Goal: Information Seeking & Learning: Find specific fact

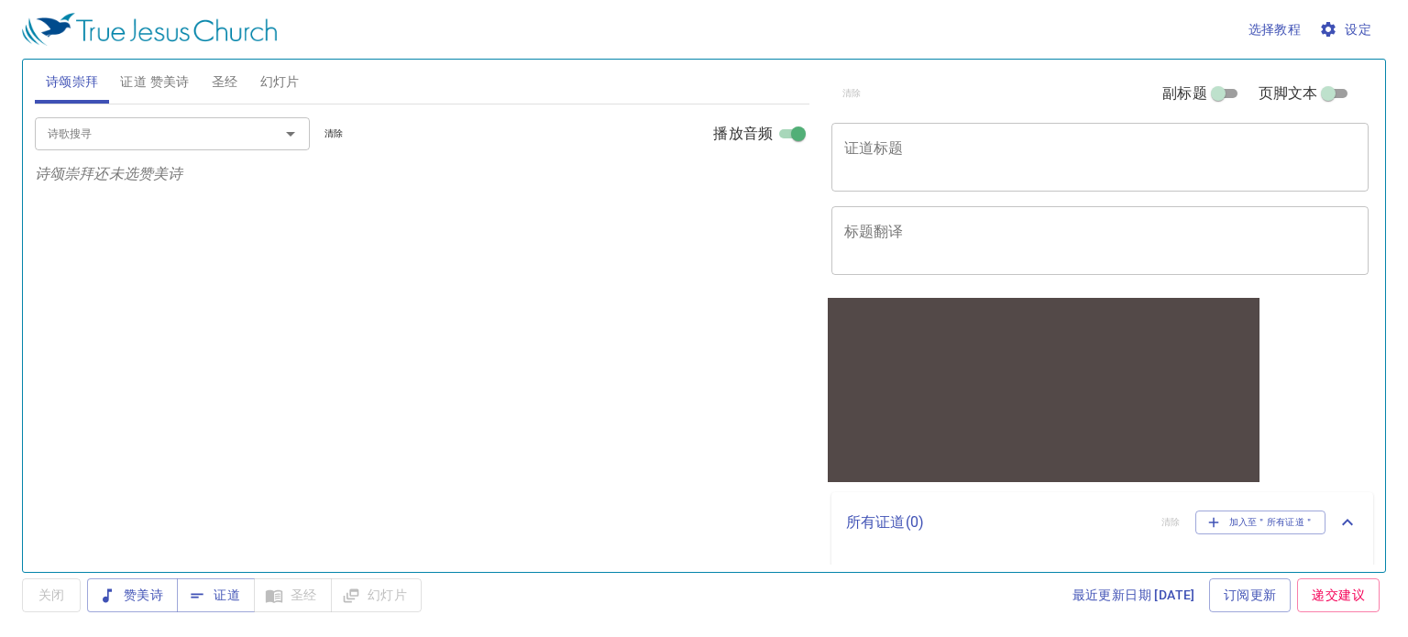
click at [236, 84] on span "圣经" at bounding box center [225, 82] width 27 height 23
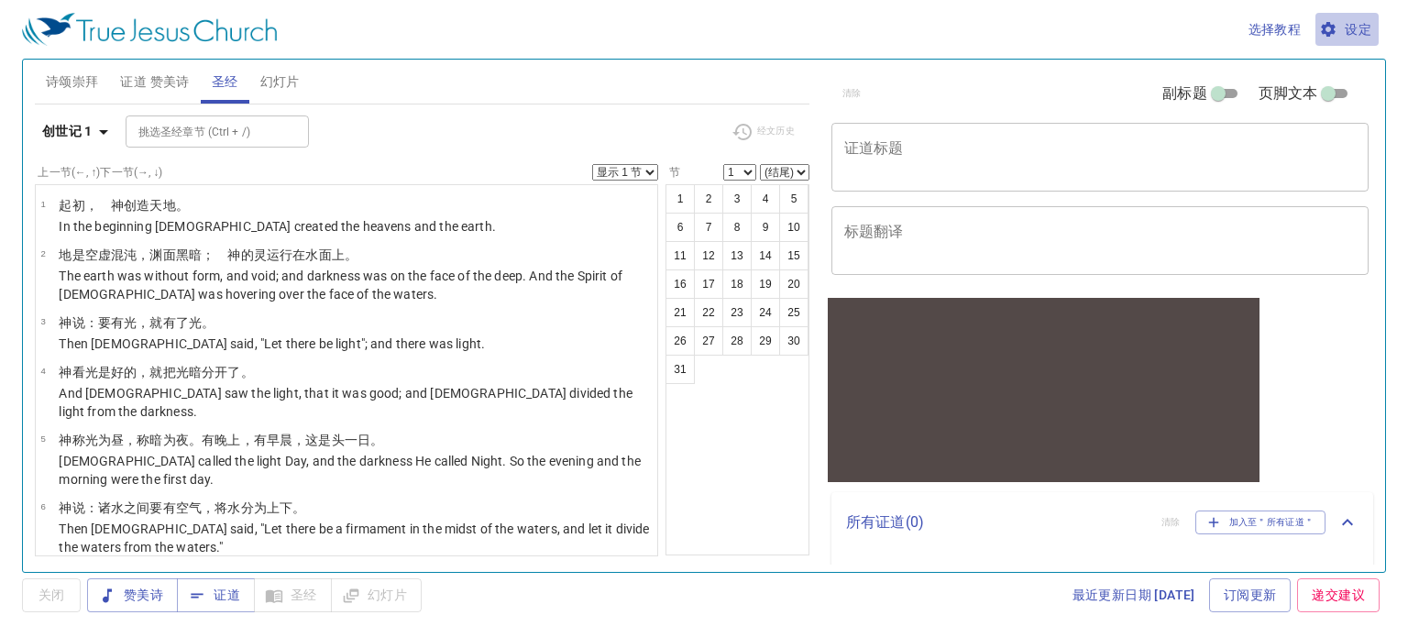
click at [1353, 26] on span "设定" at bounding box center [1346, 29] width 49 height 23
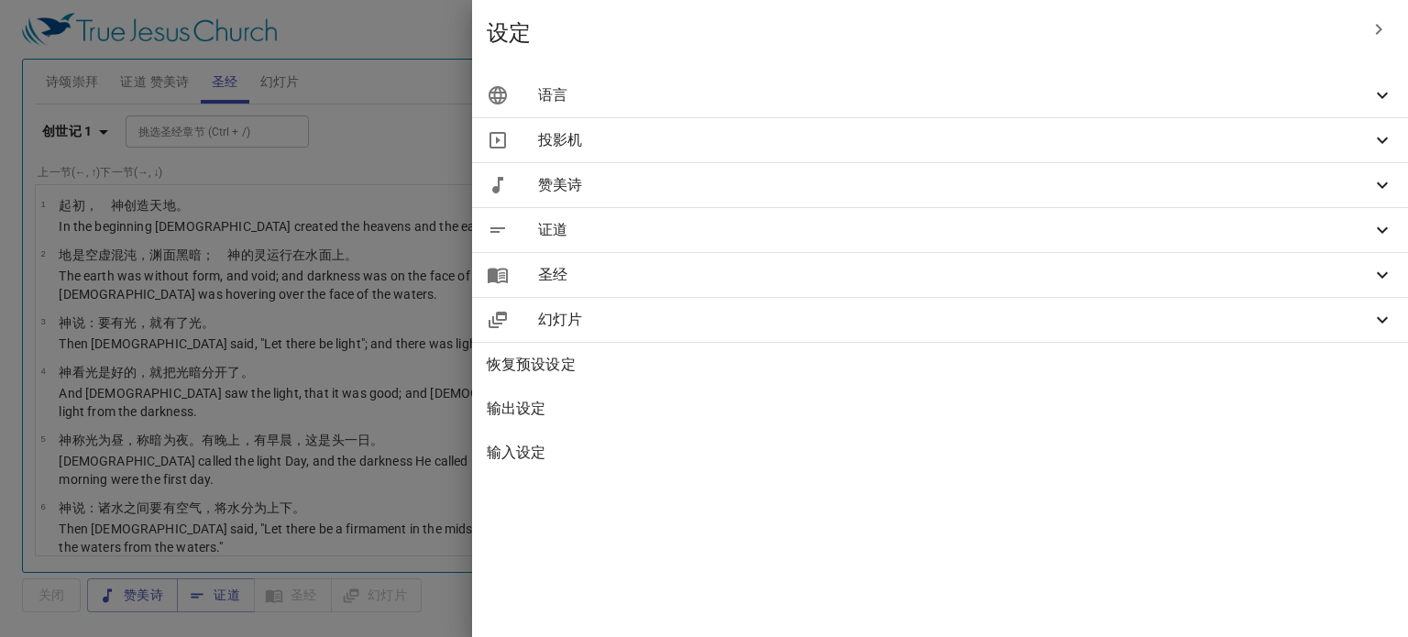
click at [1363, 92] on span "语言" at bounding box center [954, 95] width 833 height 22
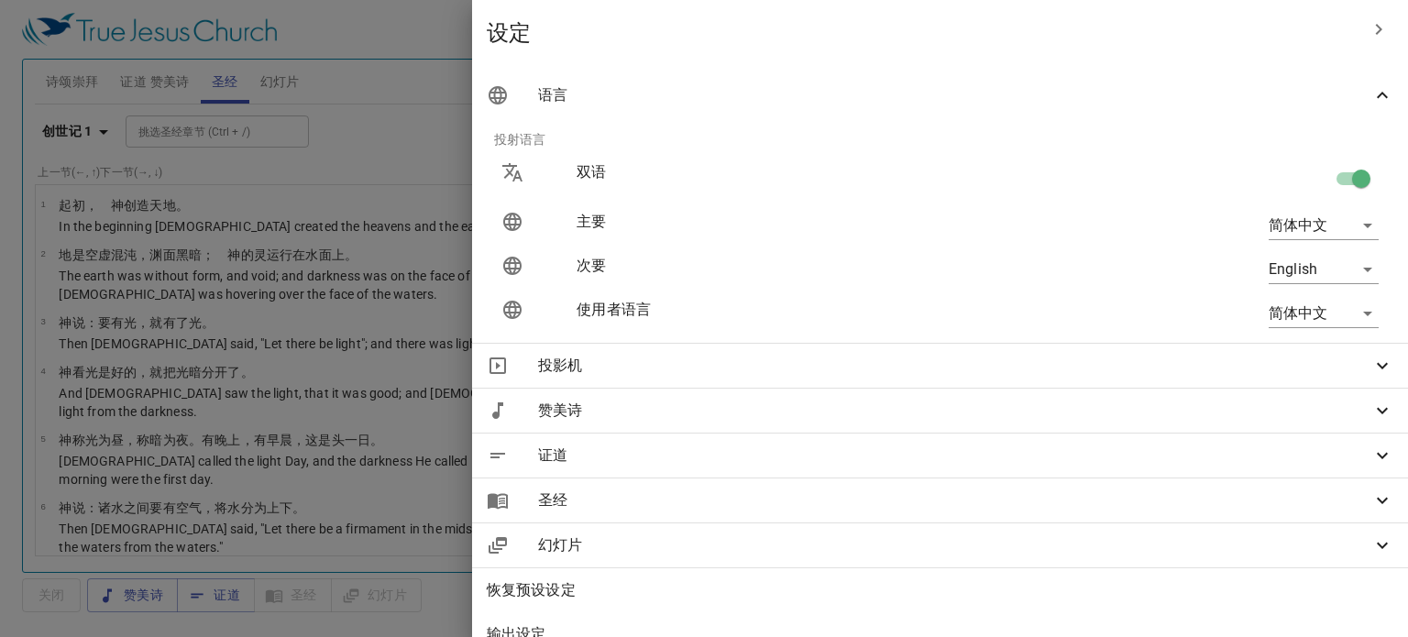
click at [1373, 33] on icon "button" at bounding box center [1378, 29] width 22 height 22
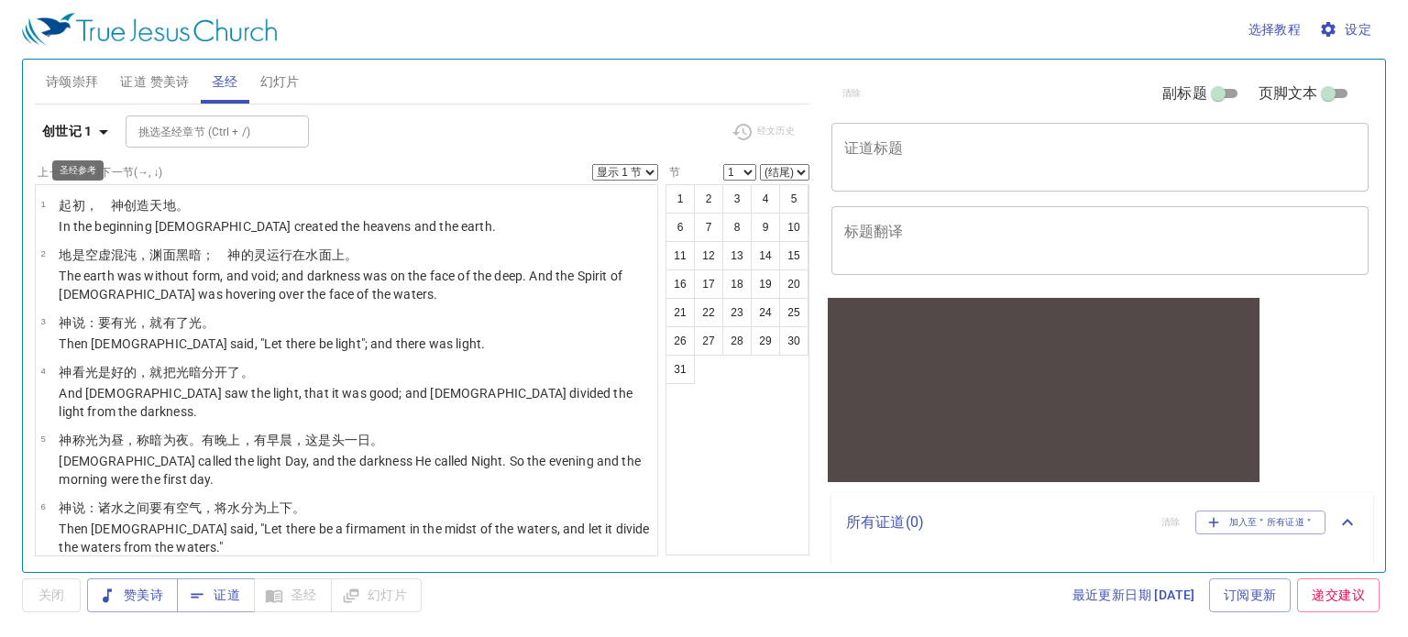
click at [85, 138] on b "创世记 1" at bounding box center [67, 131] width 50 height 23
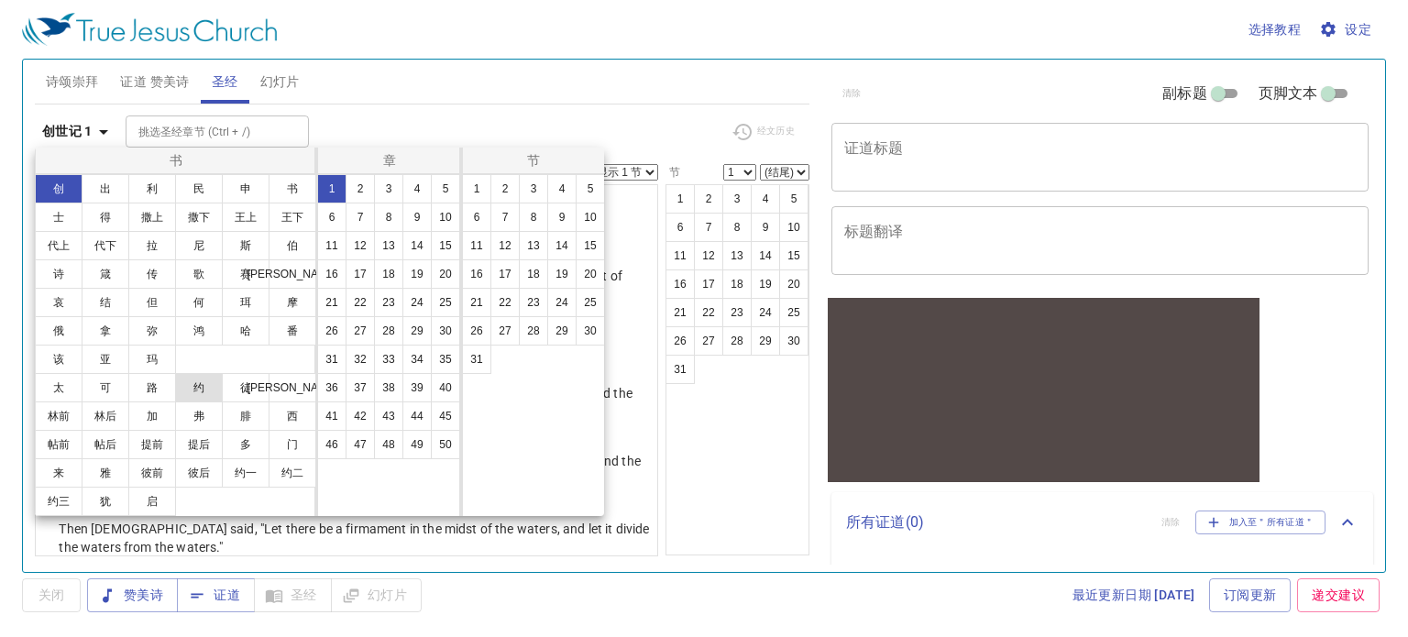
click at [209, 395] on button "约" at bounding box center [199, 387] width 48 height 29
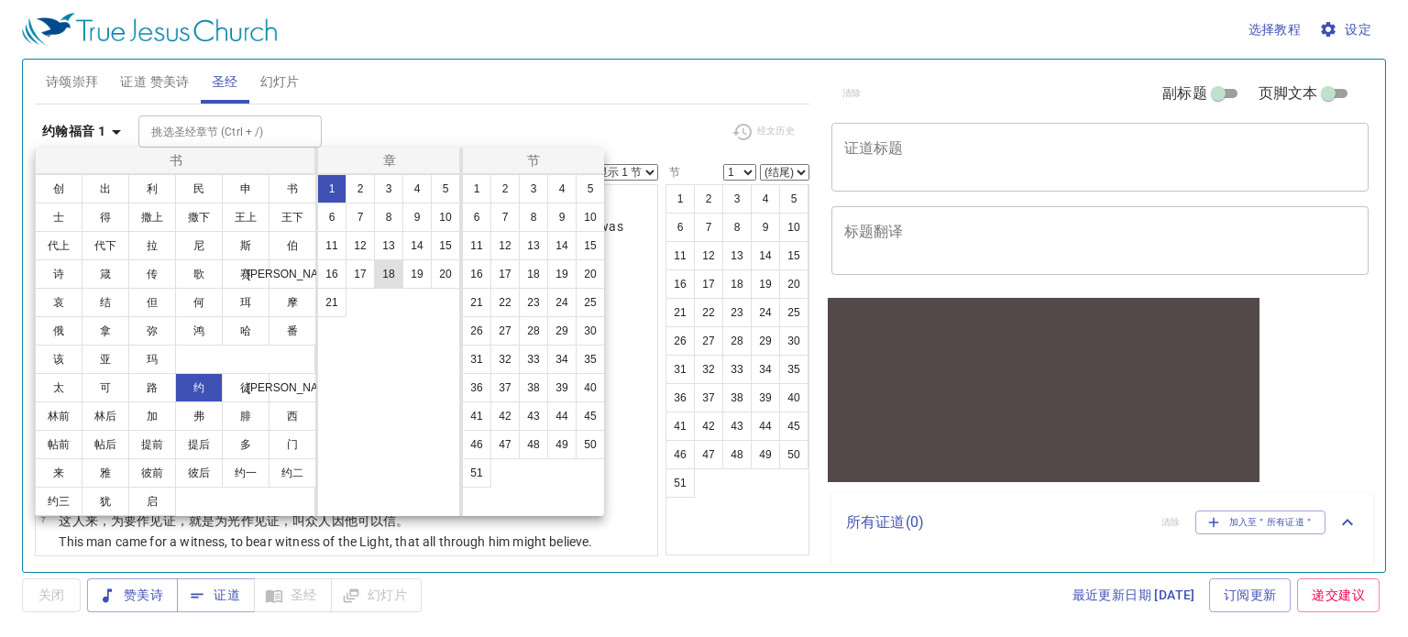
click at [390, 274] on button "18" at bounding box center [388, 273] width 29 height 29
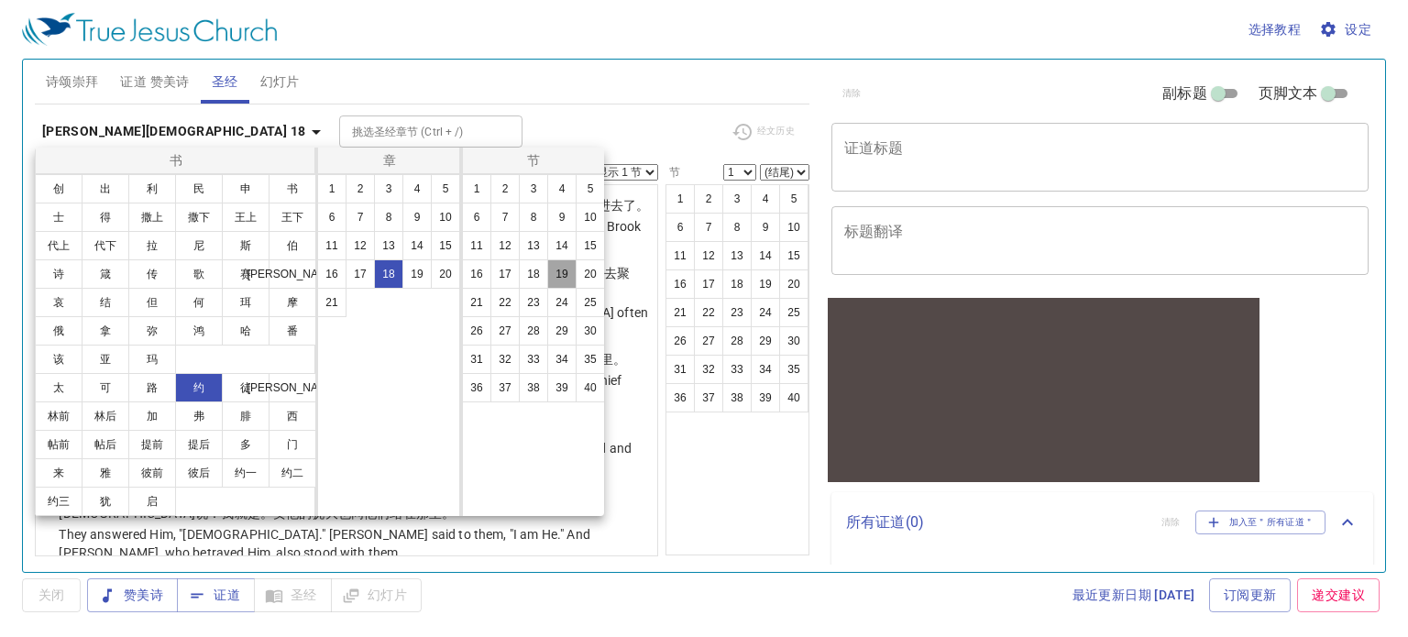
click at [567, 275] on button "19" at bounding box center [561, 273] width 29 height 29
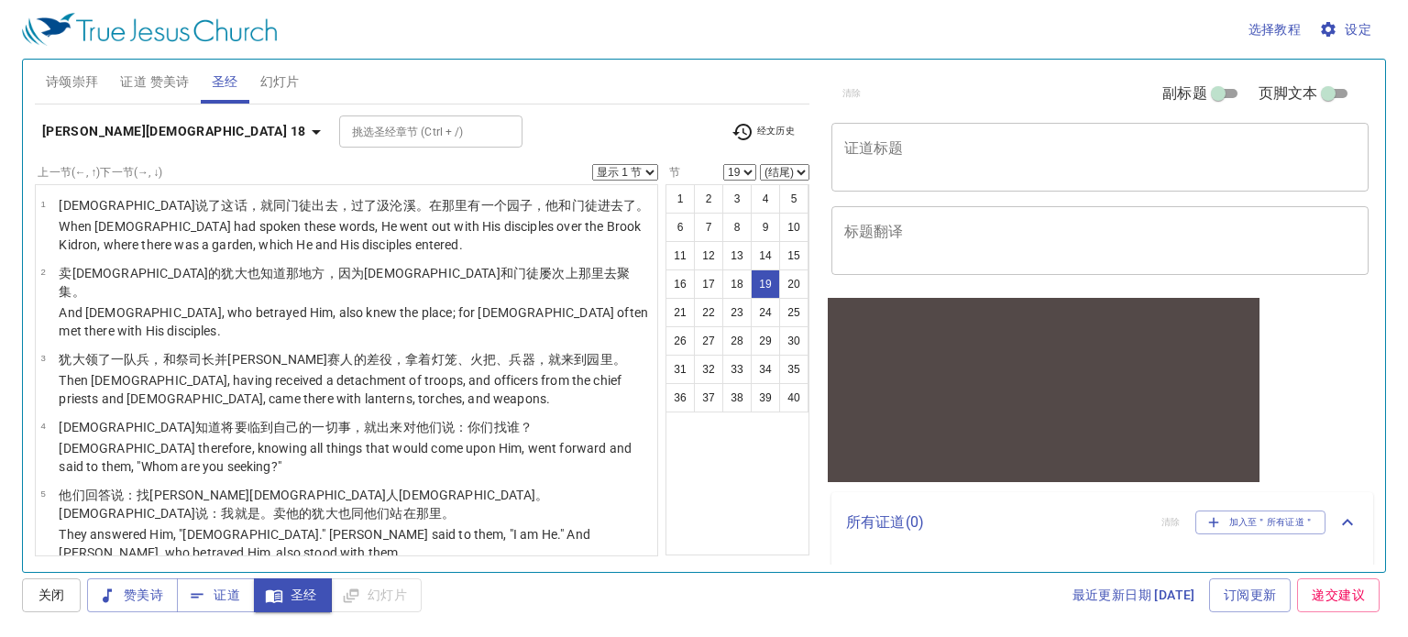
scroll to position [975, 0]
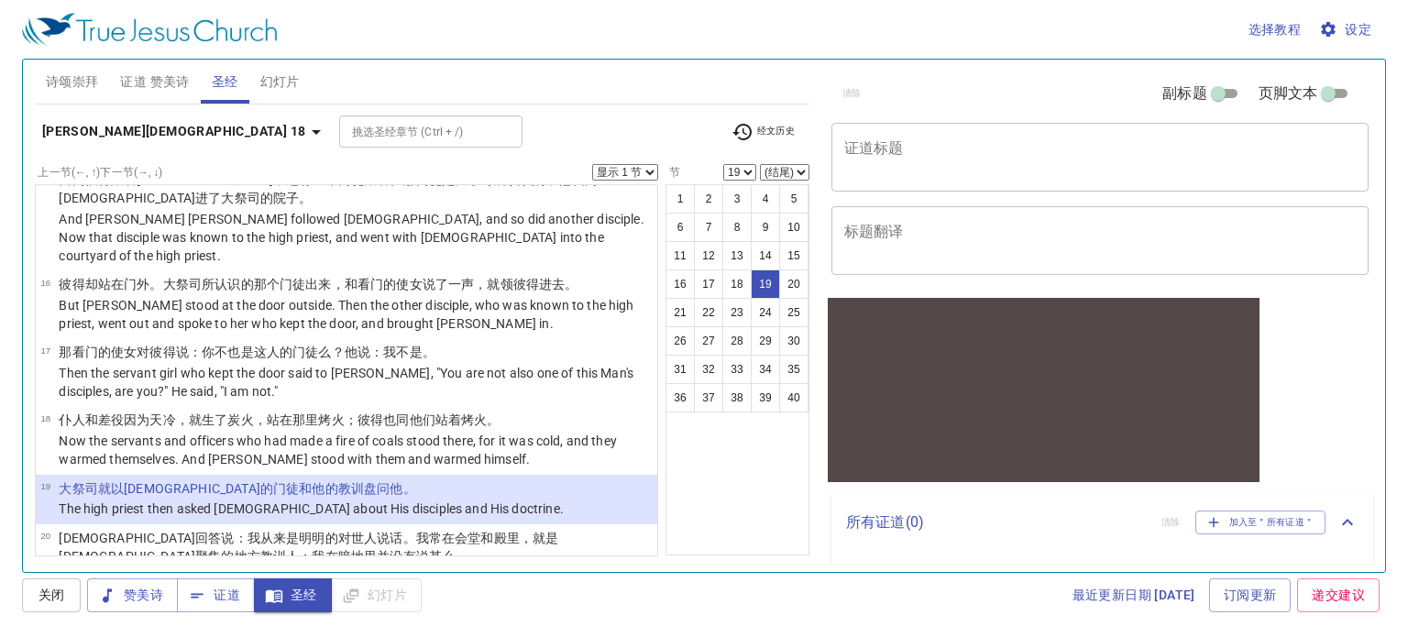
click at [105, 127] on b "[PERSON_NAME][DEMOGRAPHIC_DATA] 18" at bounding box center [174, 131] width 264 height 23
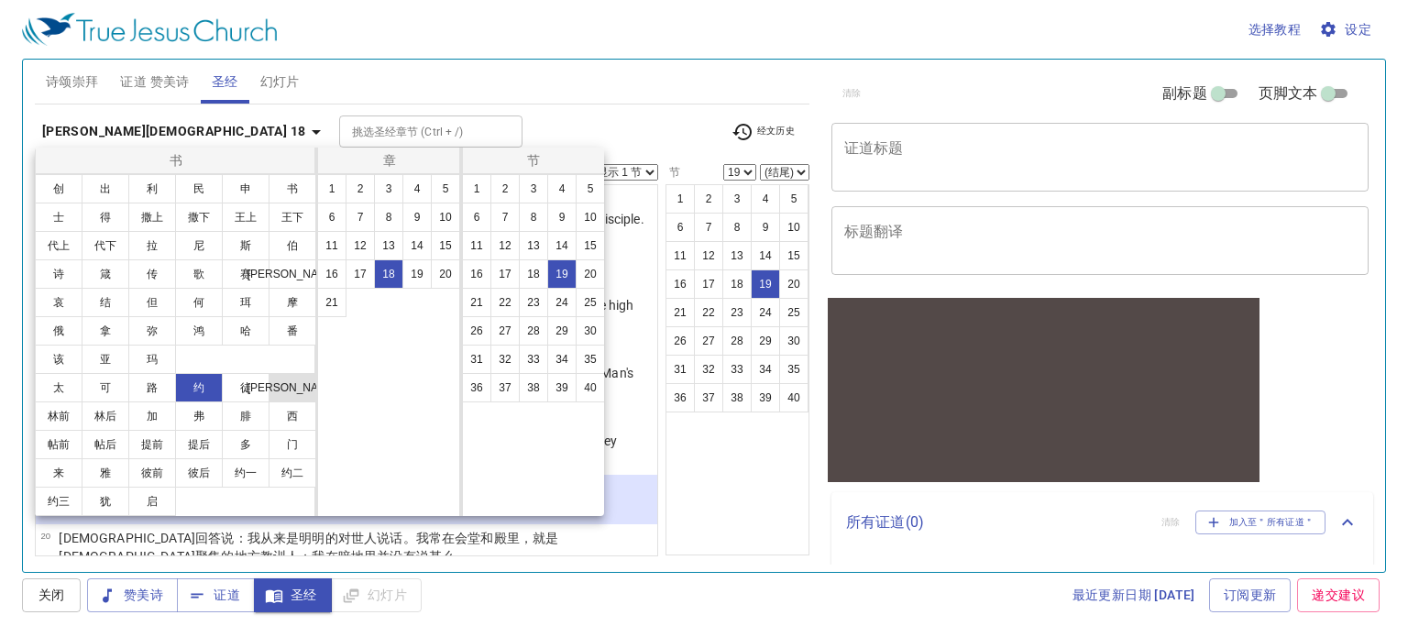
click at [292, 396] on button "[PERSON_NAME]" at bounding box center [293, 387] width 48 height 29
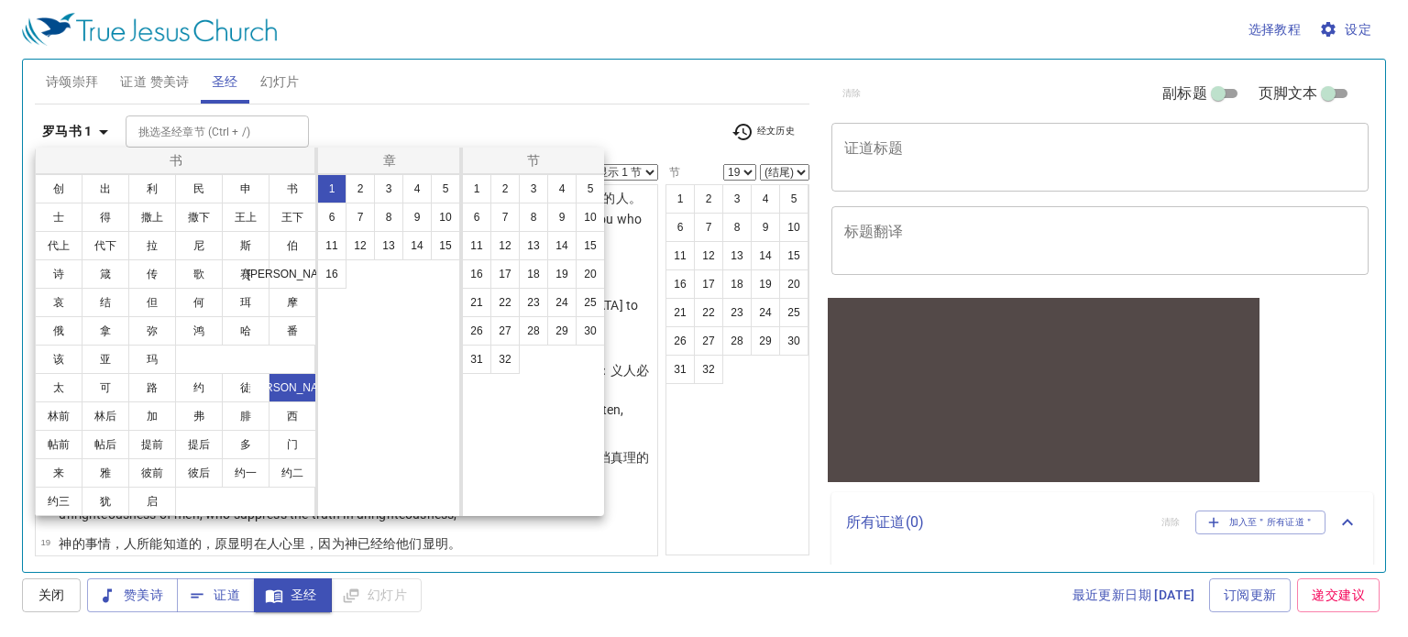
scroll to position [0, 0]
click at [338, 211] on button "6" at bounding box center [331, 217] width 29 height 29
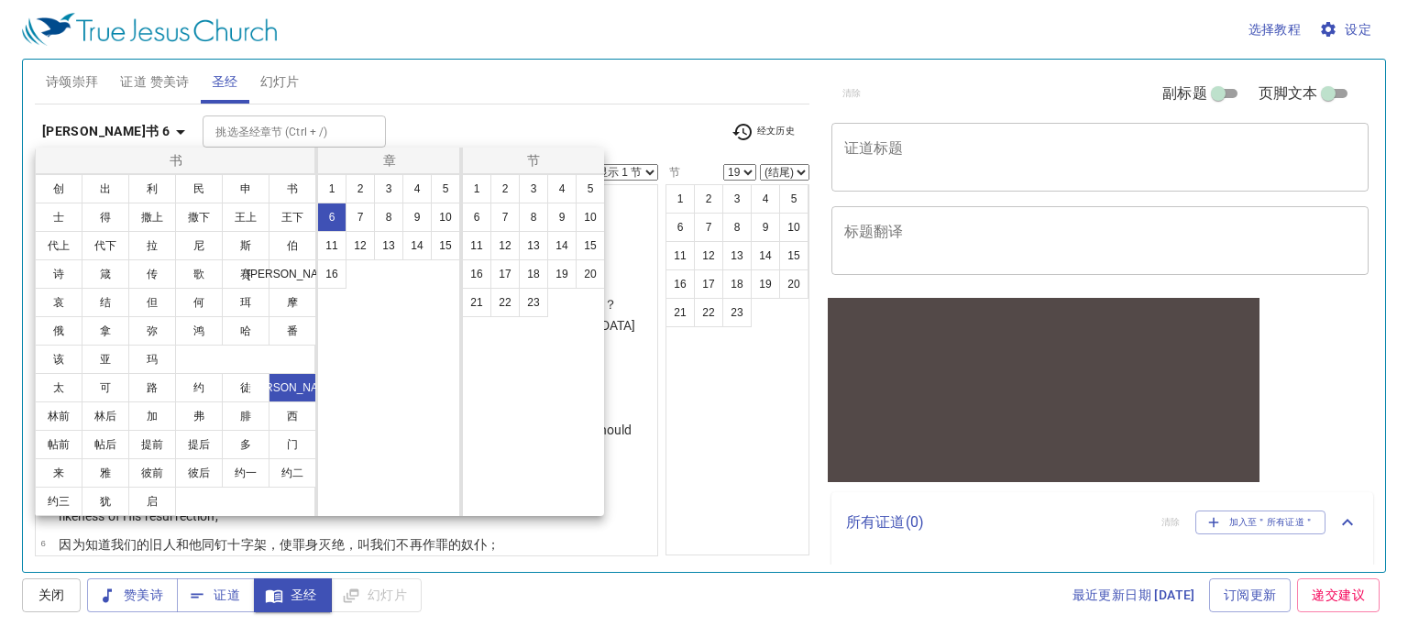
click at [729, 392] on div at bounding box center [704, 318] width 1408 height 637
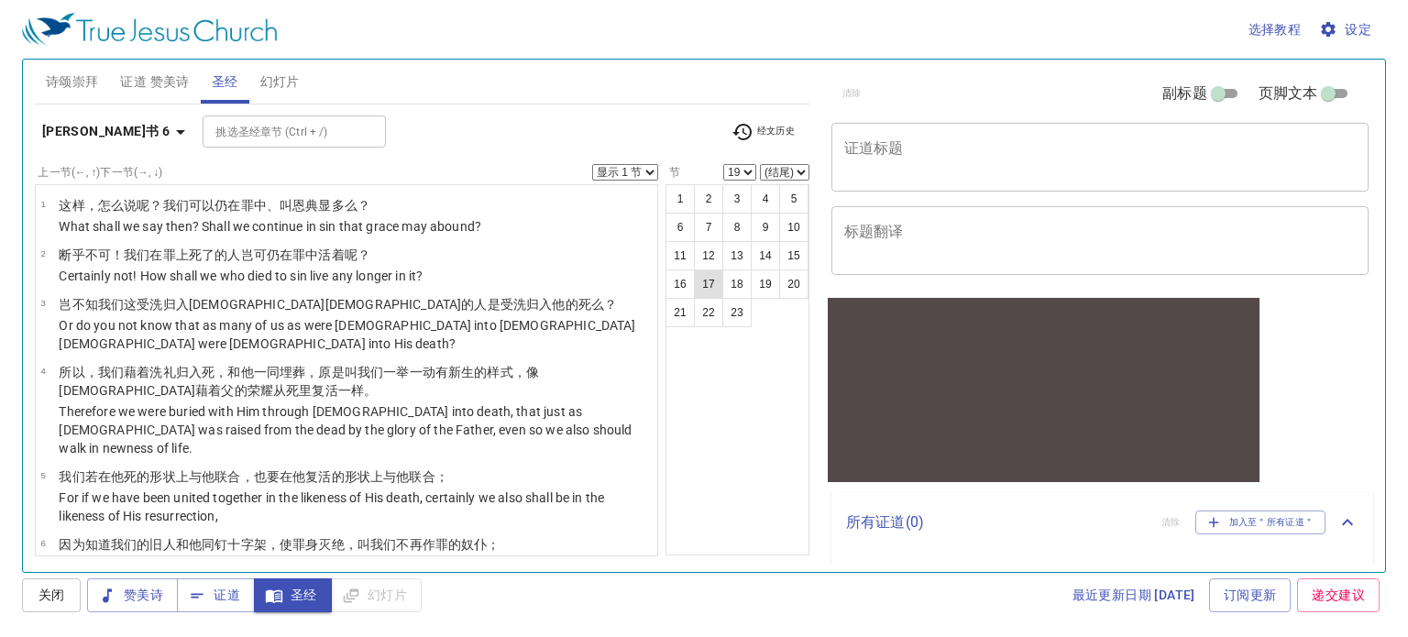
click at [707, 276] on button "17" at bounding box center [708, 283] width 29 height 29
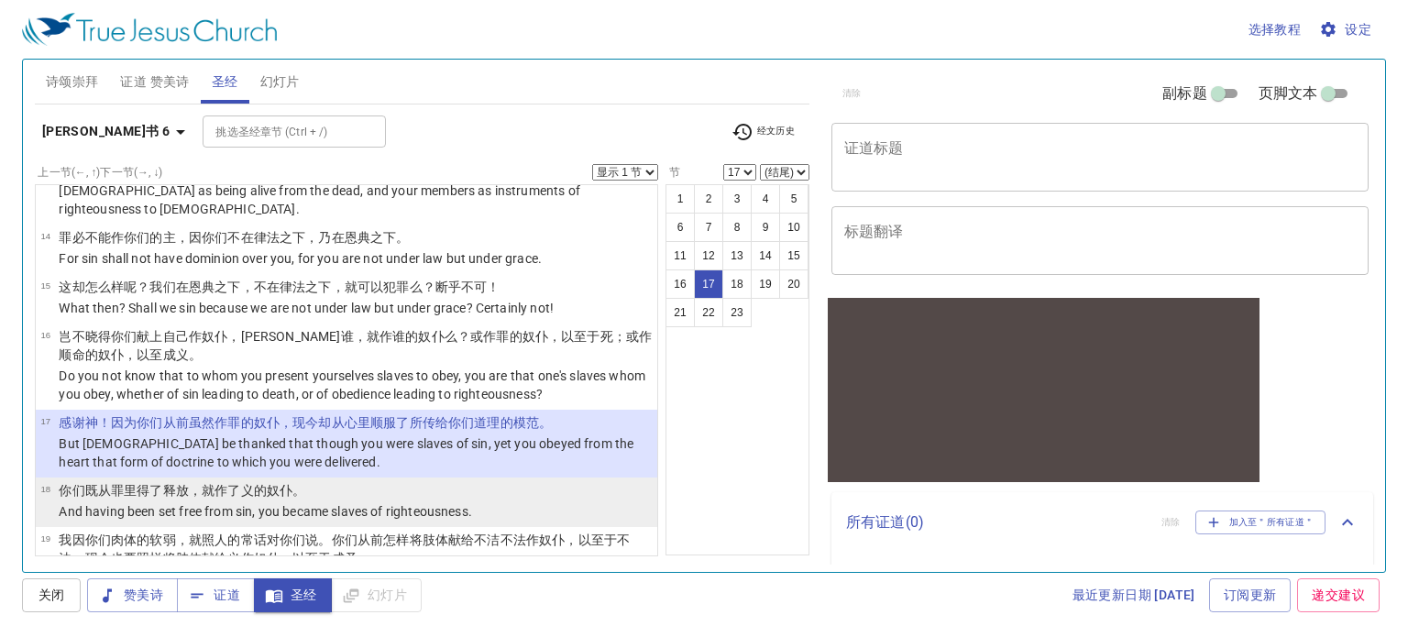
click at [133, 502] on p "And having been set free from sin, you became slaves of righteousness." at bounding box center [265, 511] width 413 height 18
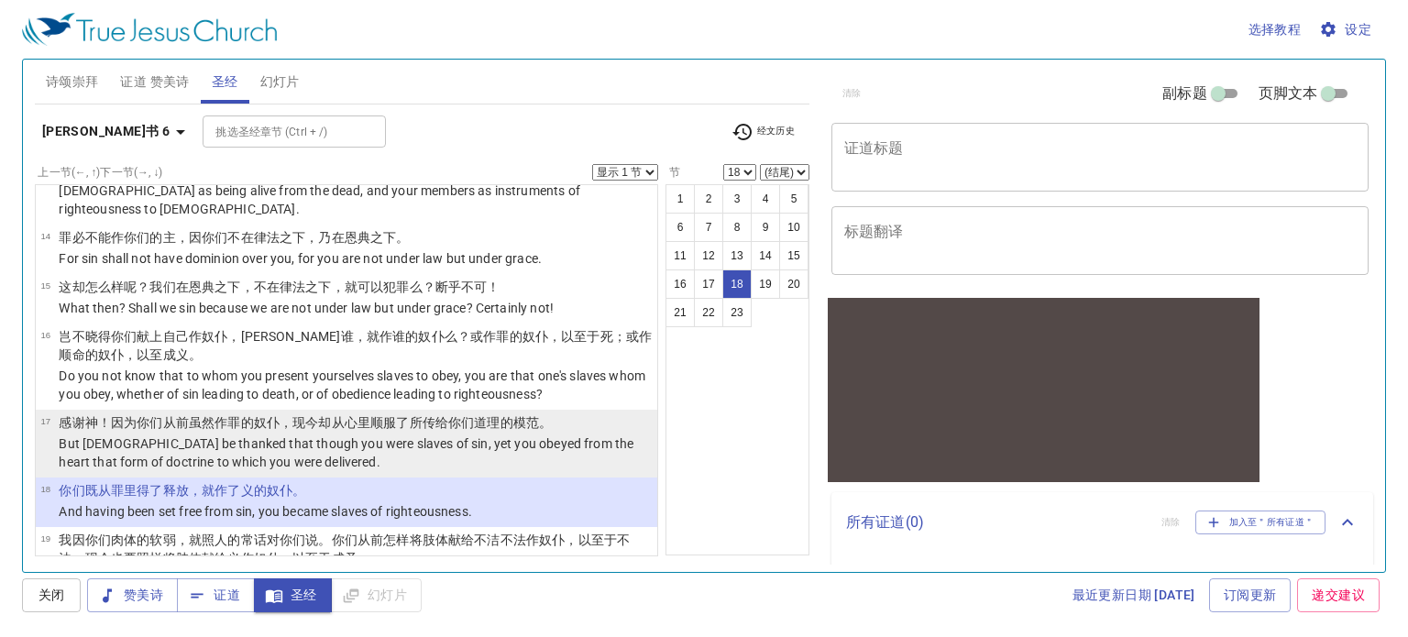
click at [289, 434] on p "But [DEMOGRAPHIC_DATA] be thanked that though you were slaves of sin, yet you o…" at bounding box center [355, 452] width 593 height 37
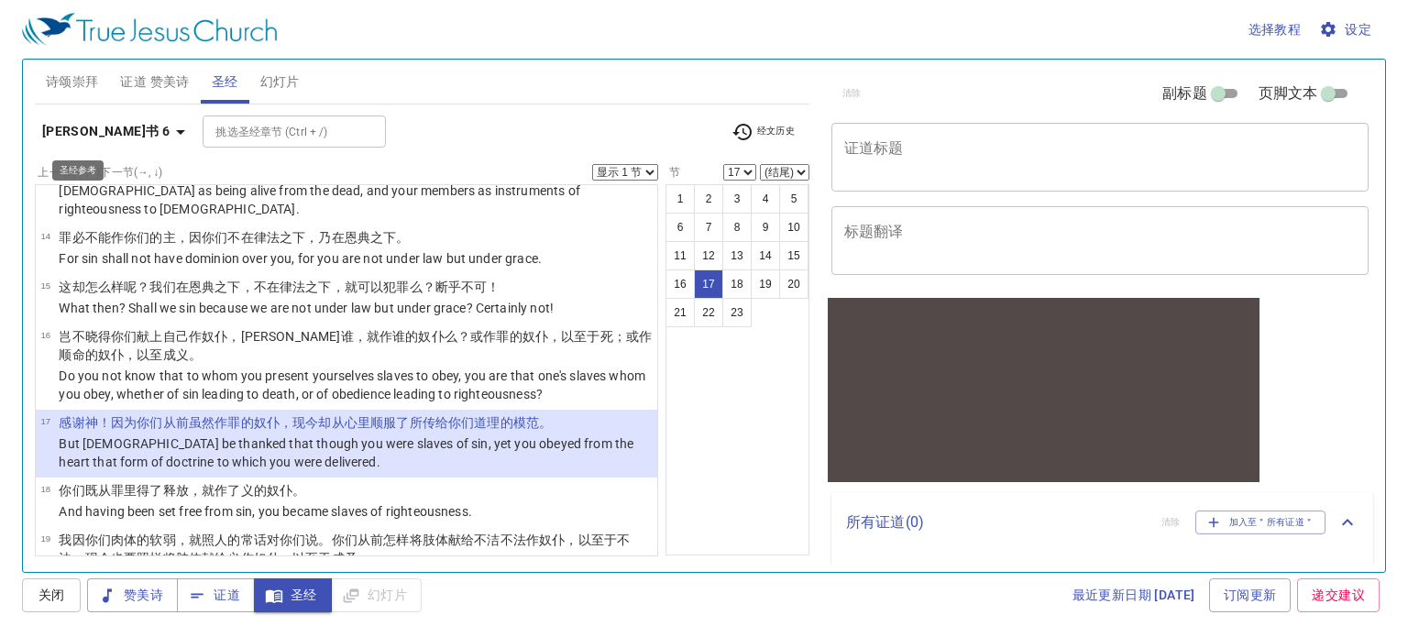
click at [170, 138] on icon "button" at bounding box center [181, 132] width 22 height 22
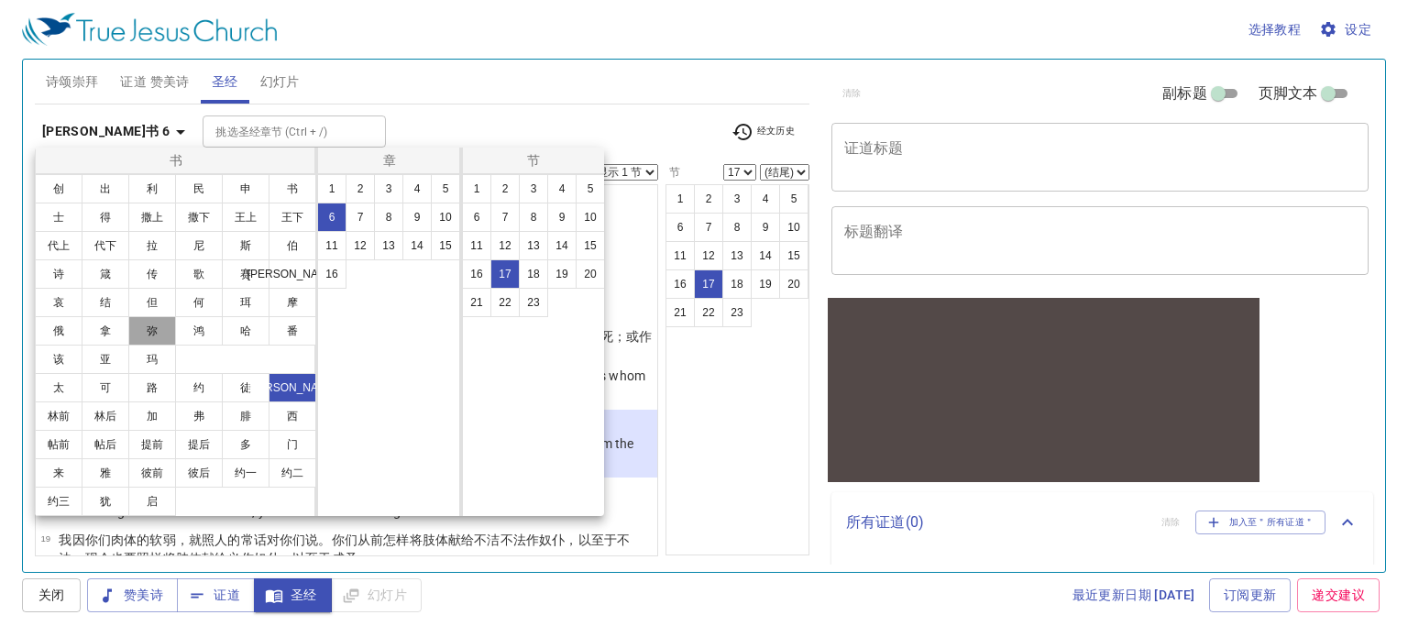
click at [156, 329] on button "弥" at bounding box center [152, 330] width 48 height 29
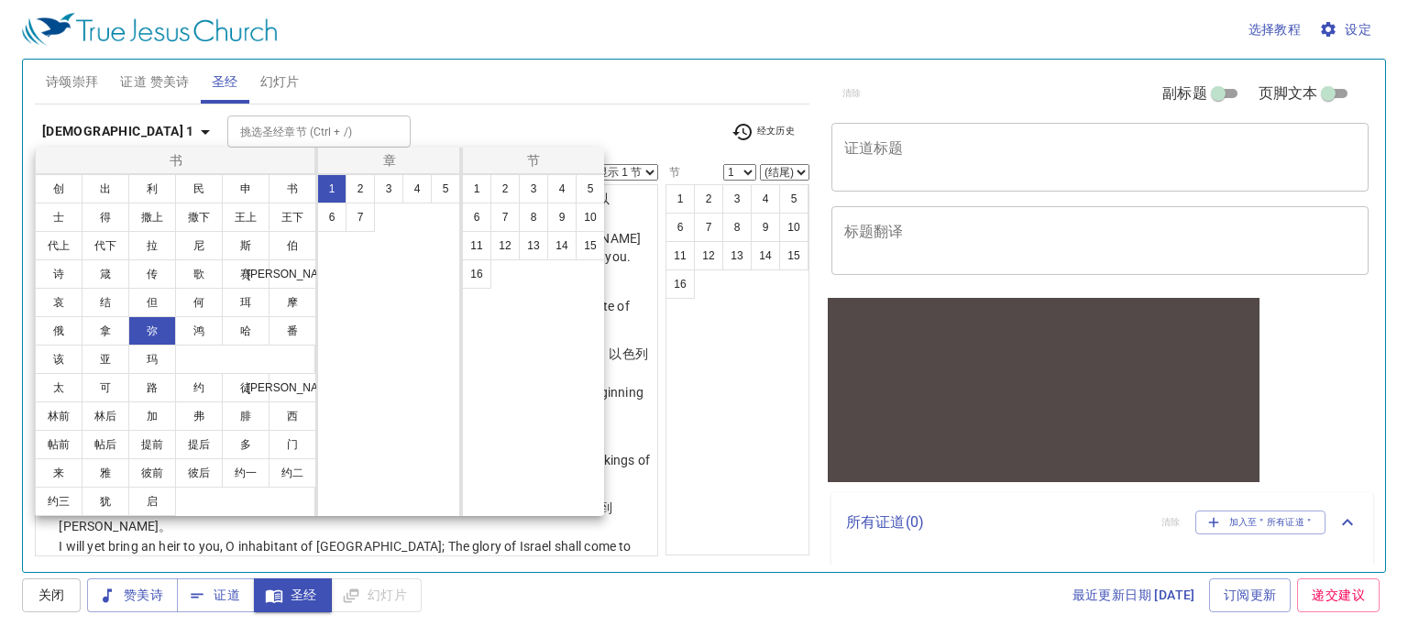
scroll to position [0, 0]
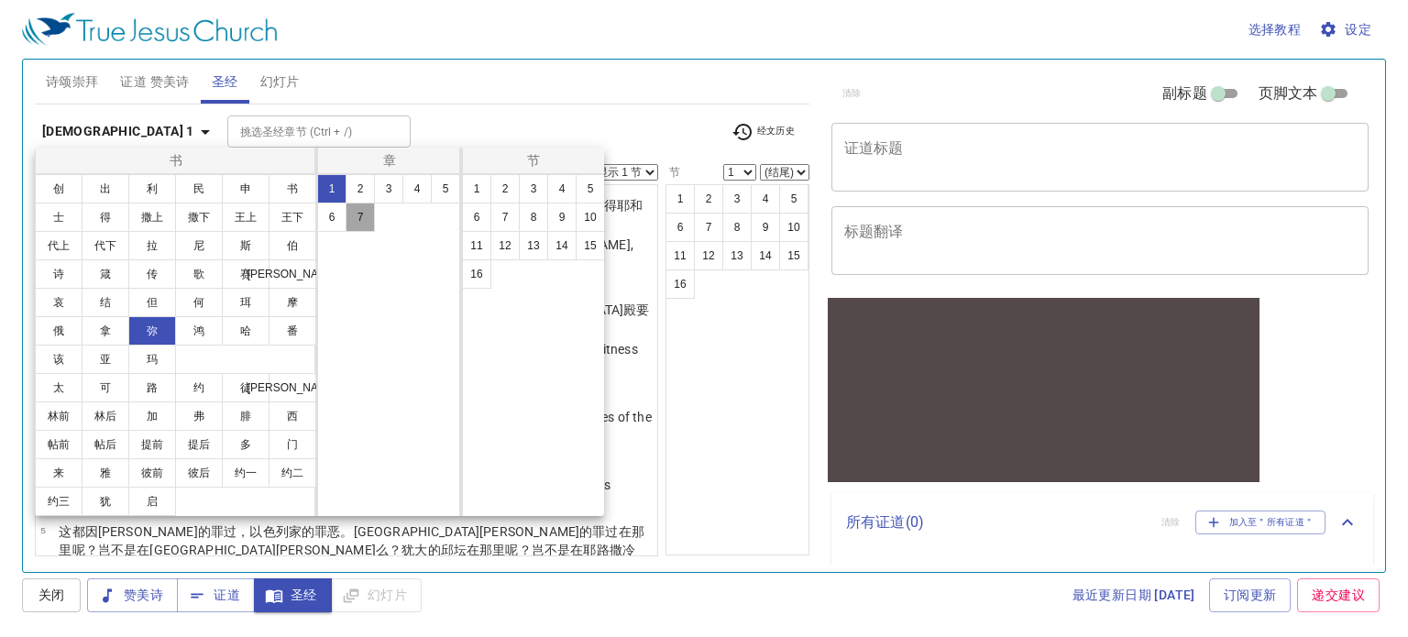
click at [356, 214] on button "7" at bounding box center [359, 217] width 29 height 29
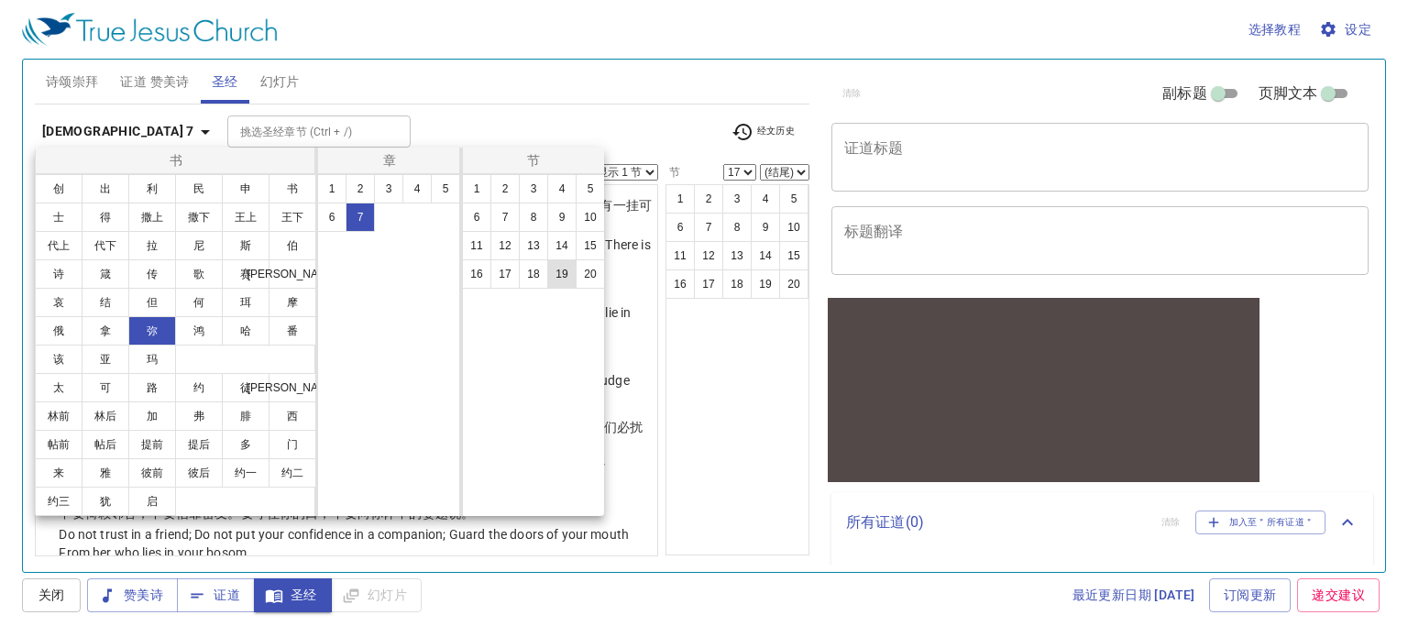
click at [557, 280] on button "19" at bounding box center [561, 273] width 29 height 29
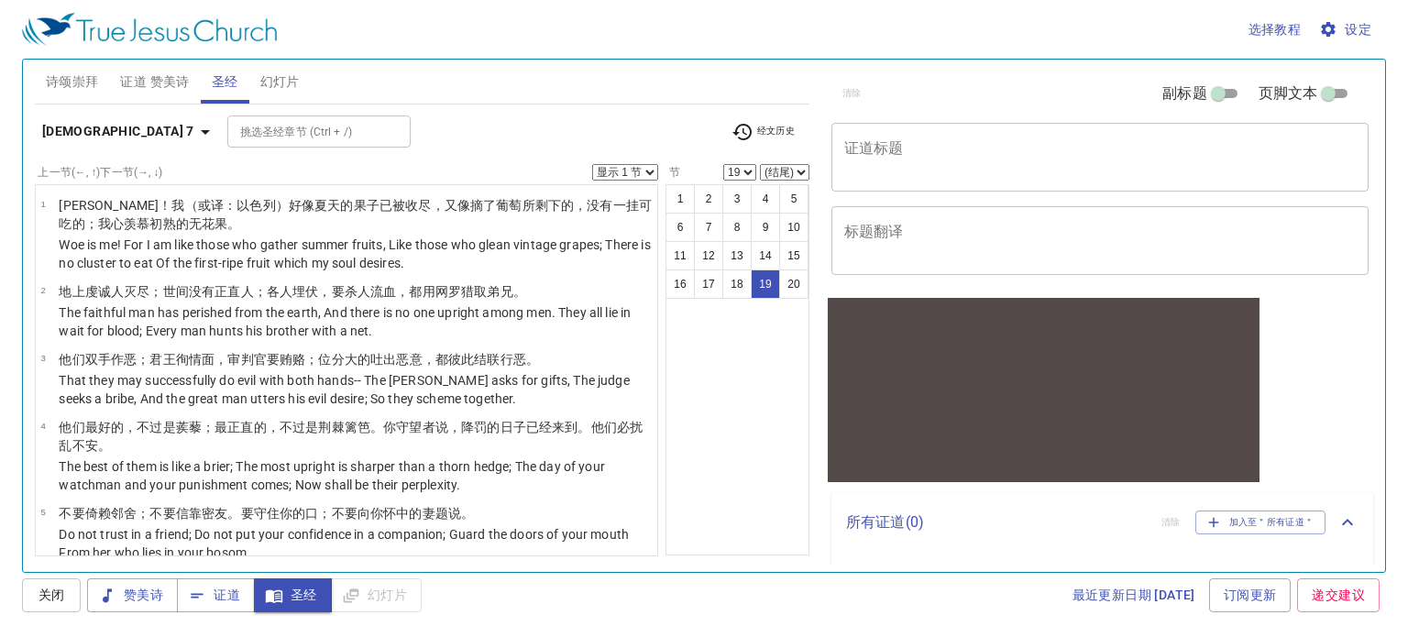
scroll to position [1056, 0]
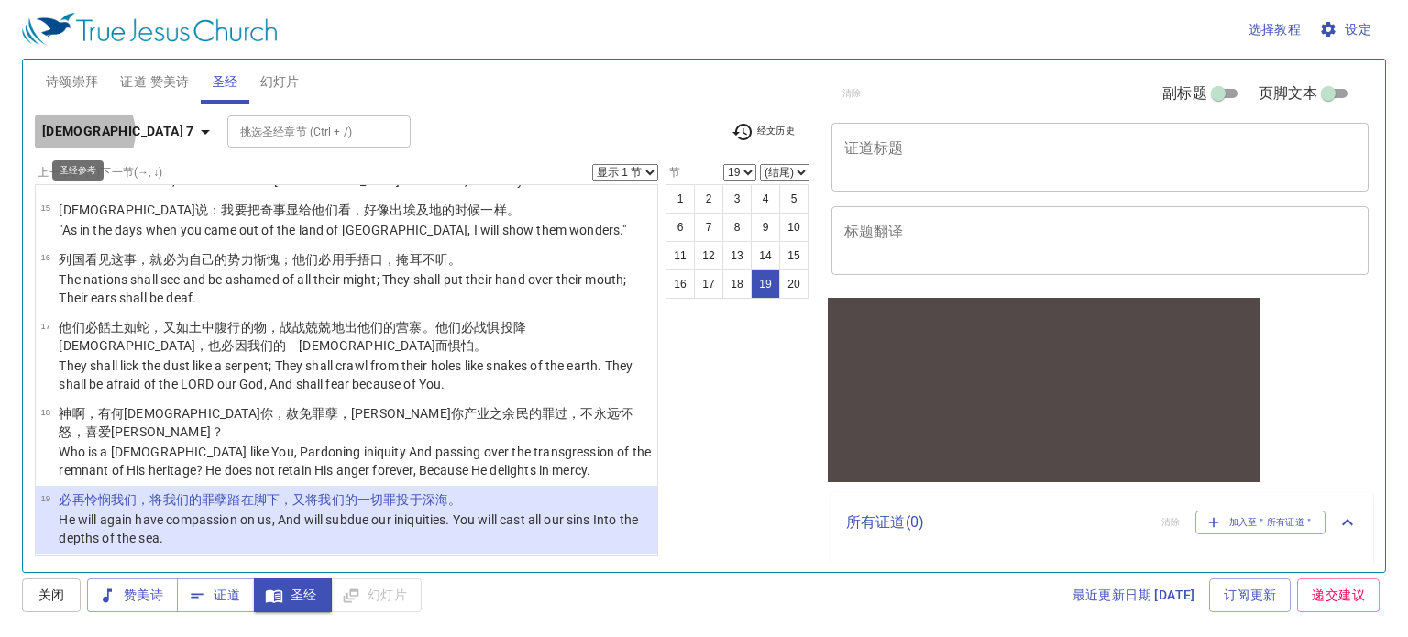
click at [83, 132] on b "[DEMOGRAPHIC_DATA] 7" at bounding box center [118, 131] width 152 height 23
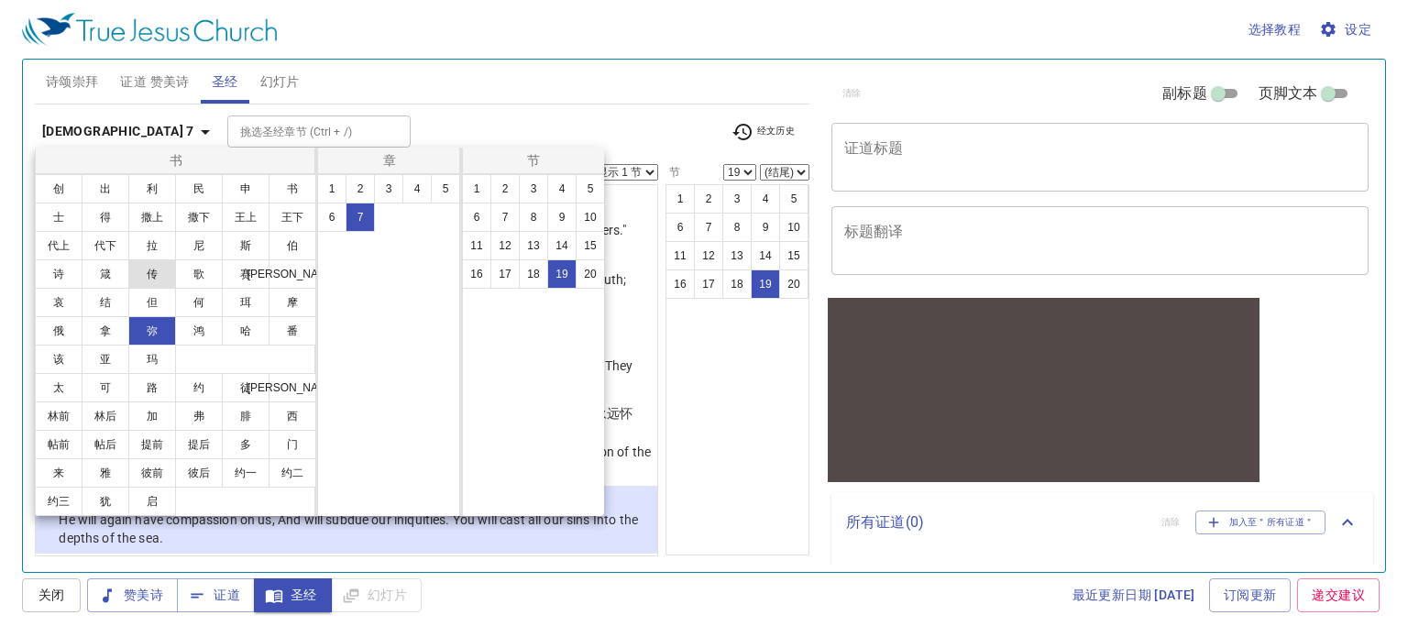
click at [164, 268] on button "传" at bounding box center [152, 273] width 48 height 29
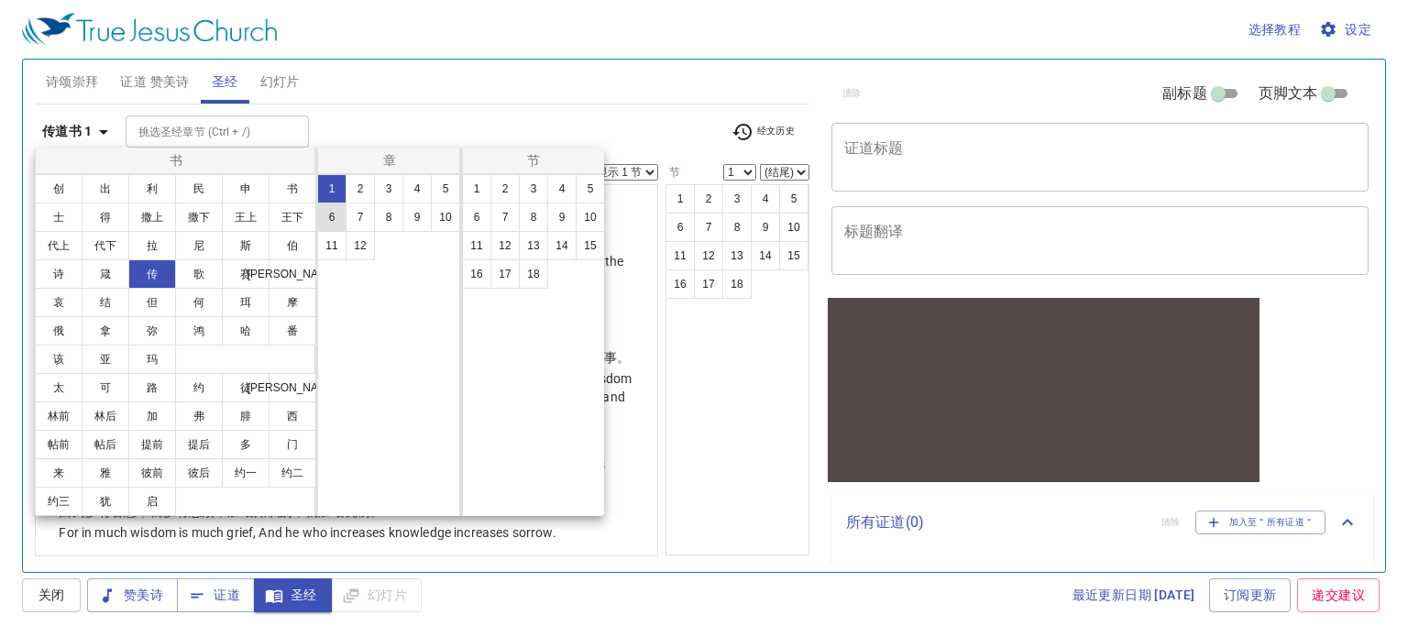
scroll to position [0, 0]
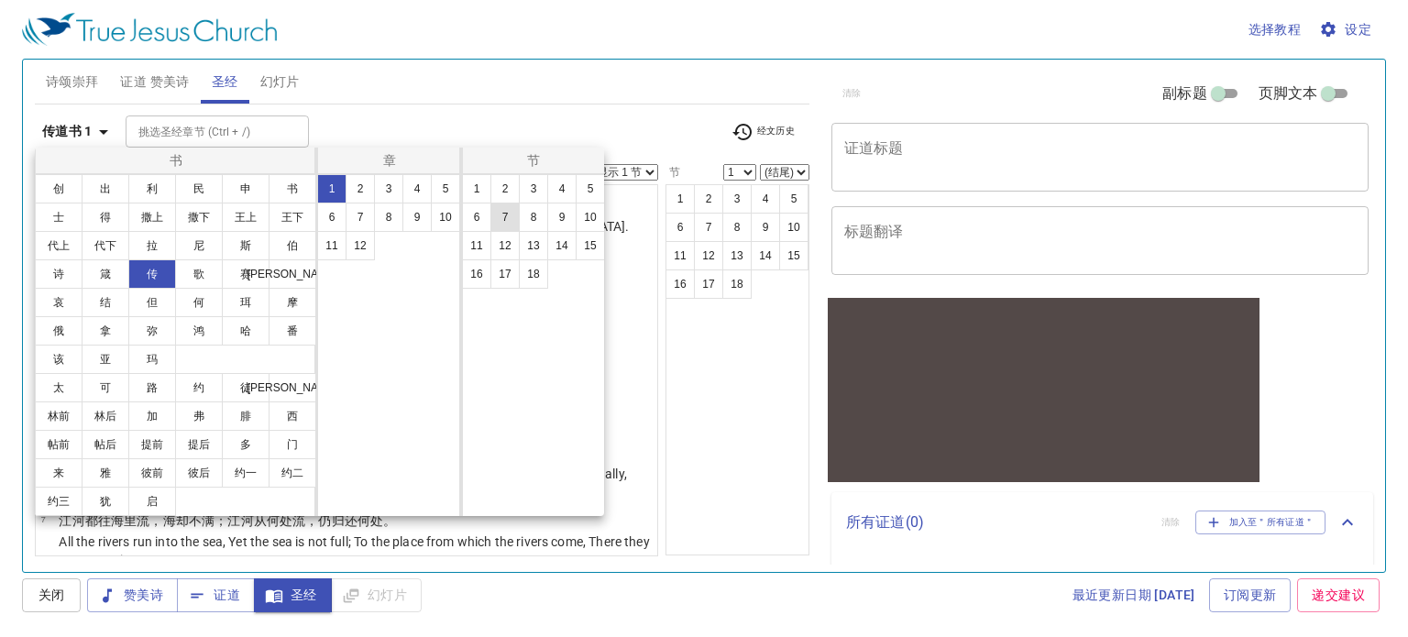
click at [513, 223] on button "7" at bounding box center [504, 217] width 29 height 29
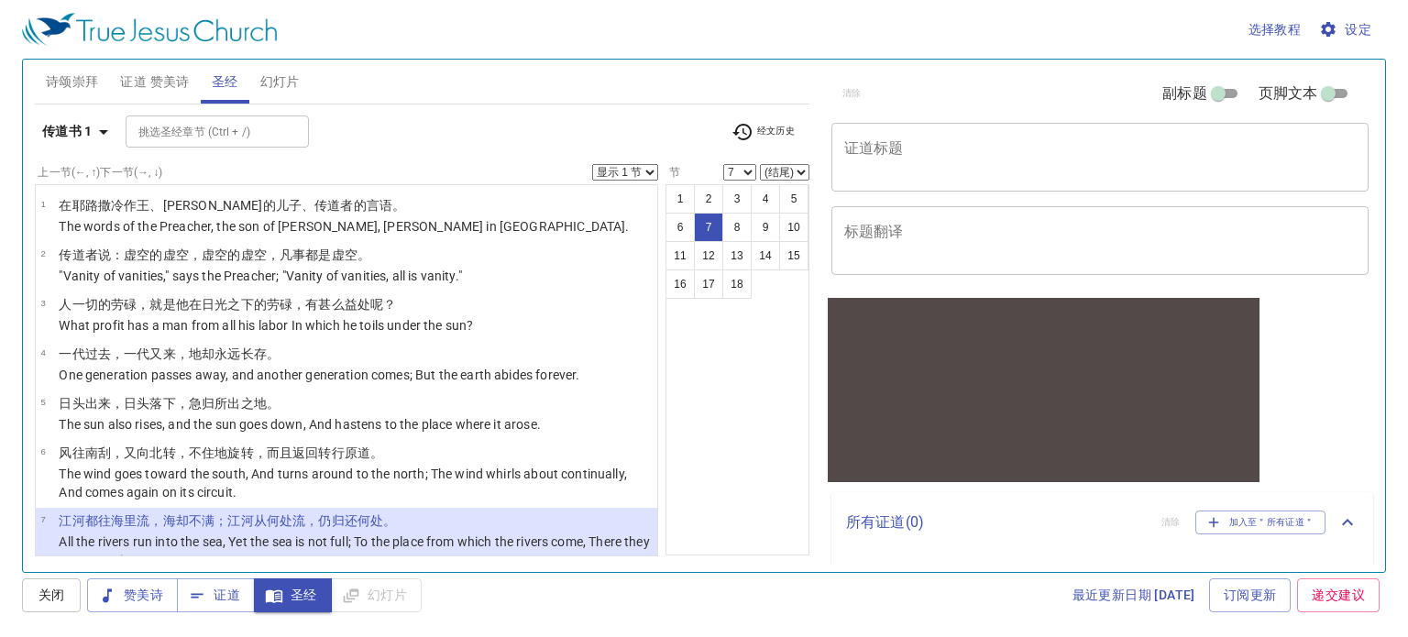
scroll to position [170, 0]
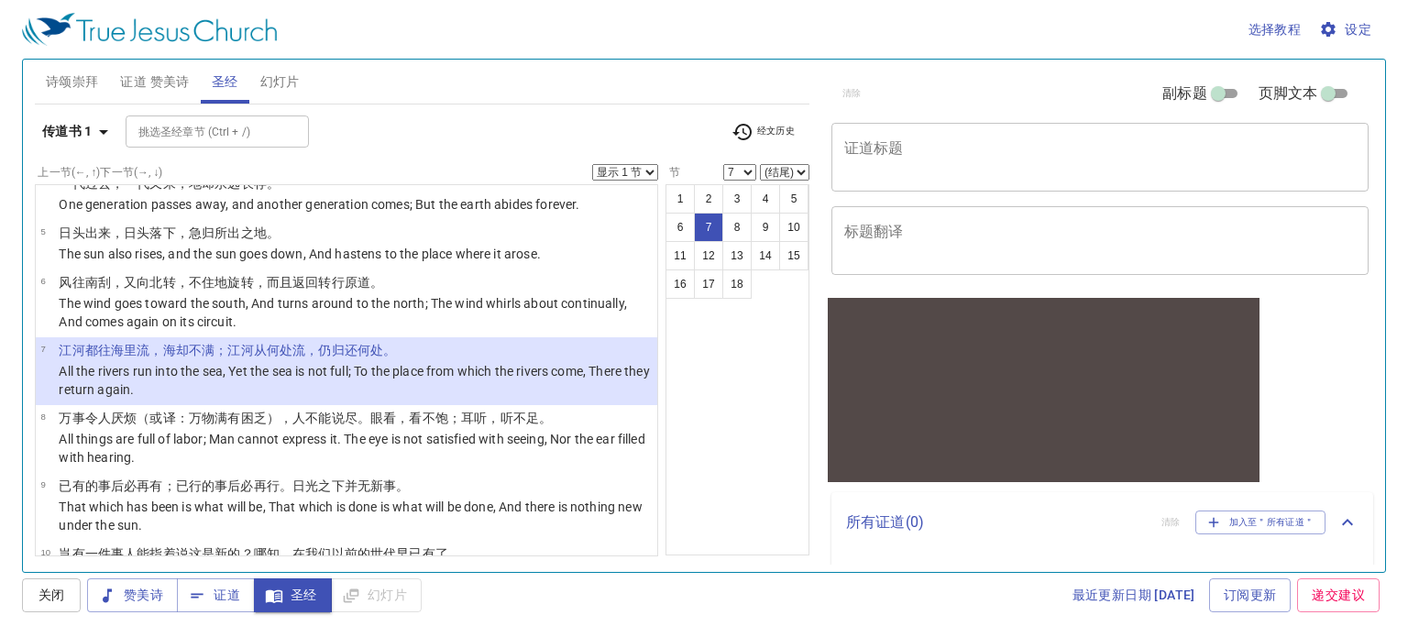
click at [749, 128] on icon "button" at bounding box center [741, 132] width 19 height 16
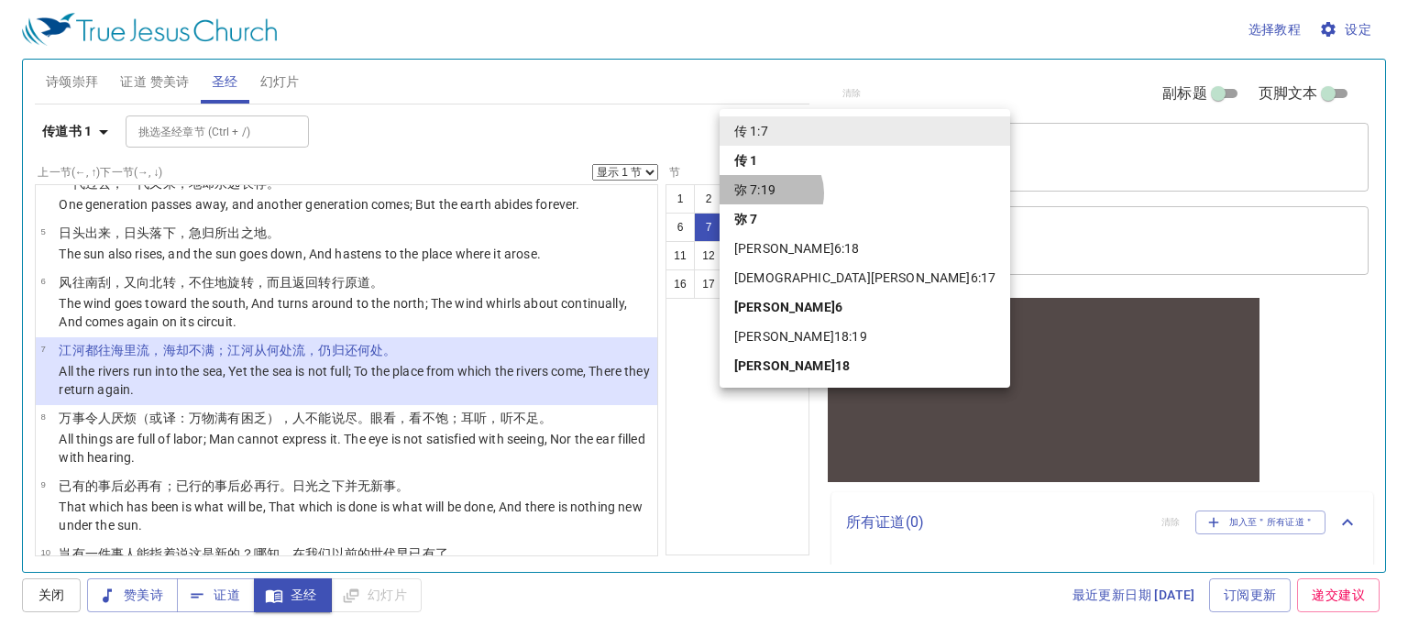
click at [770, 192] on li "弥 7:19" at bounding box center [864, 189] width 290 height 29
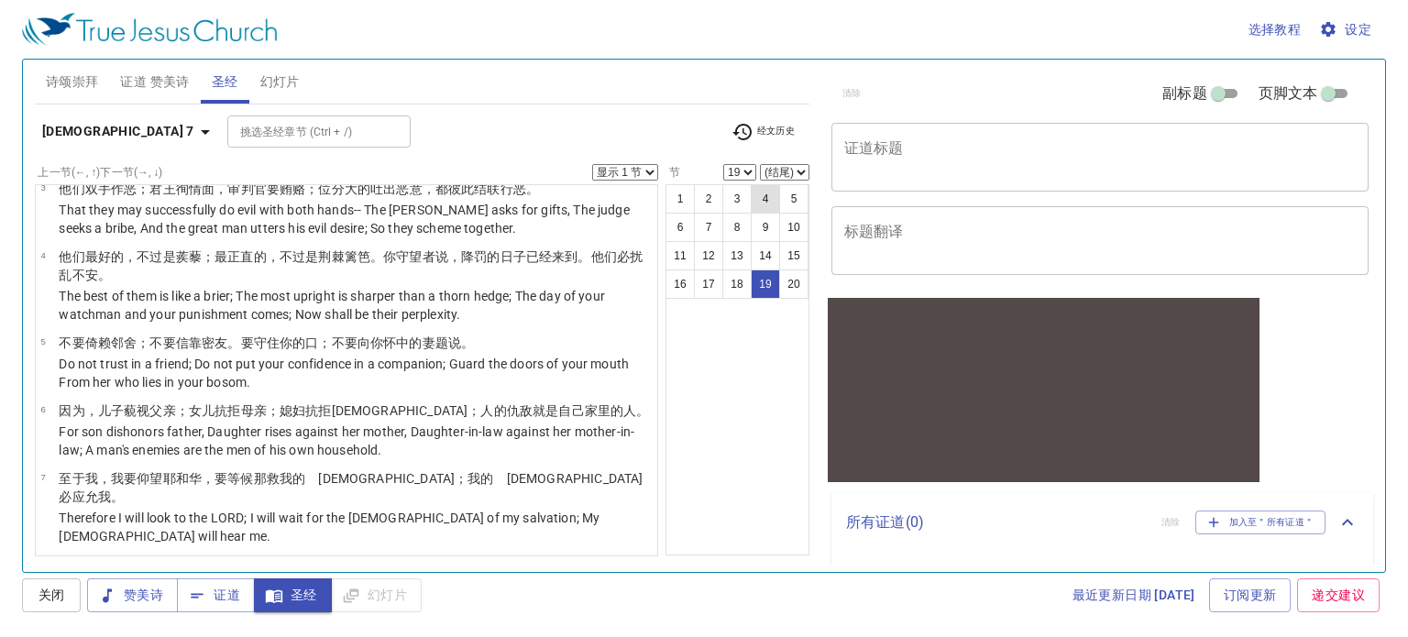
scroll to position [1056, 0]
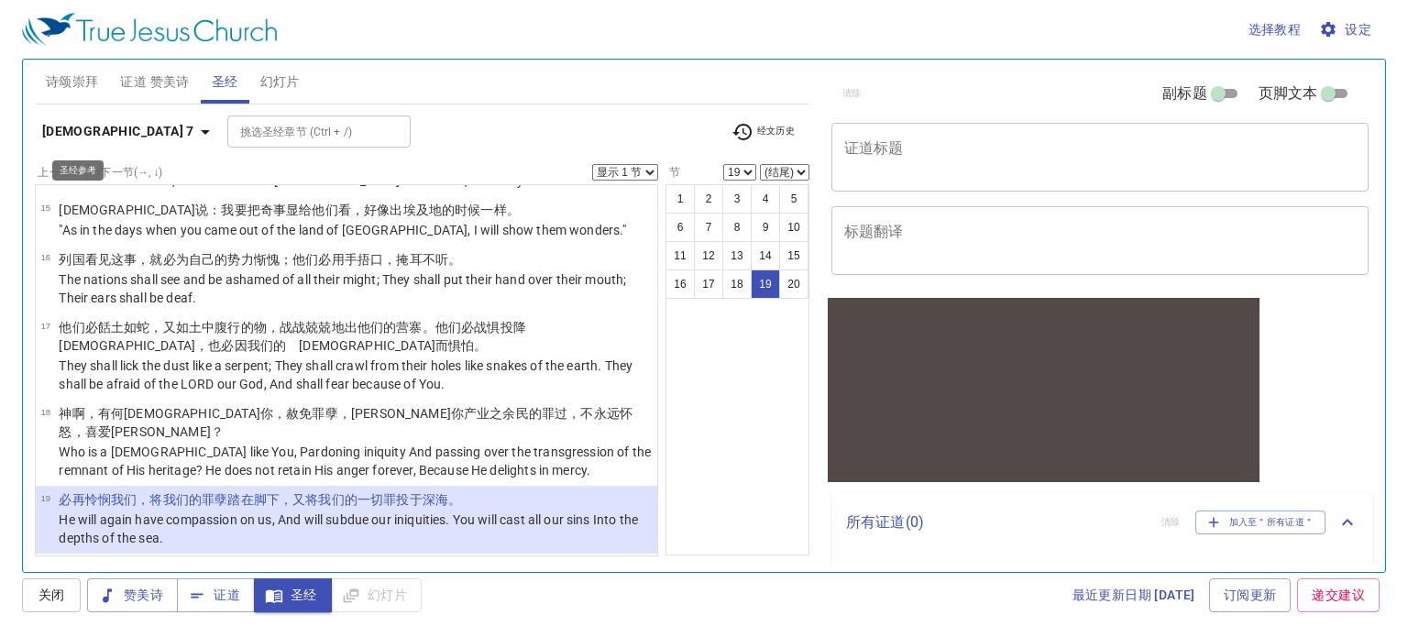
click at [194, 135] on icon "button" at bounding box center [205, 132] width 22 height 22
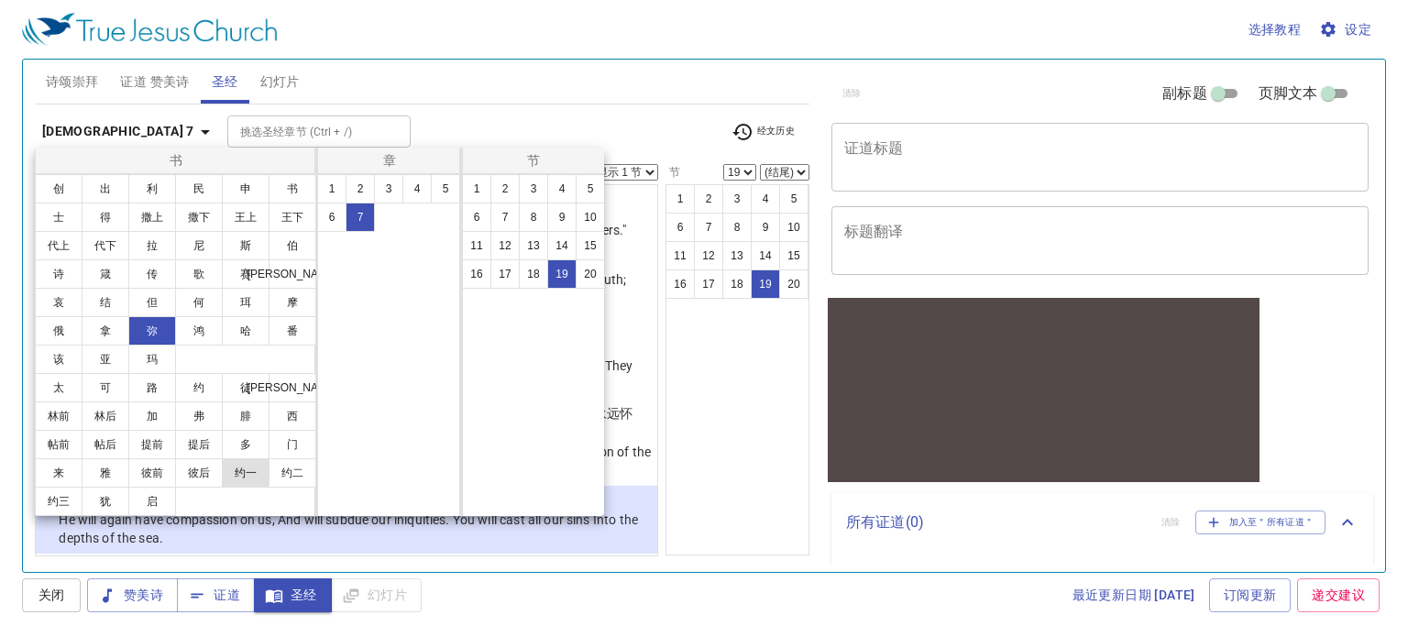
click at [260, 469] on button "约一" at bounding box center [246, 472] width 48 height 29
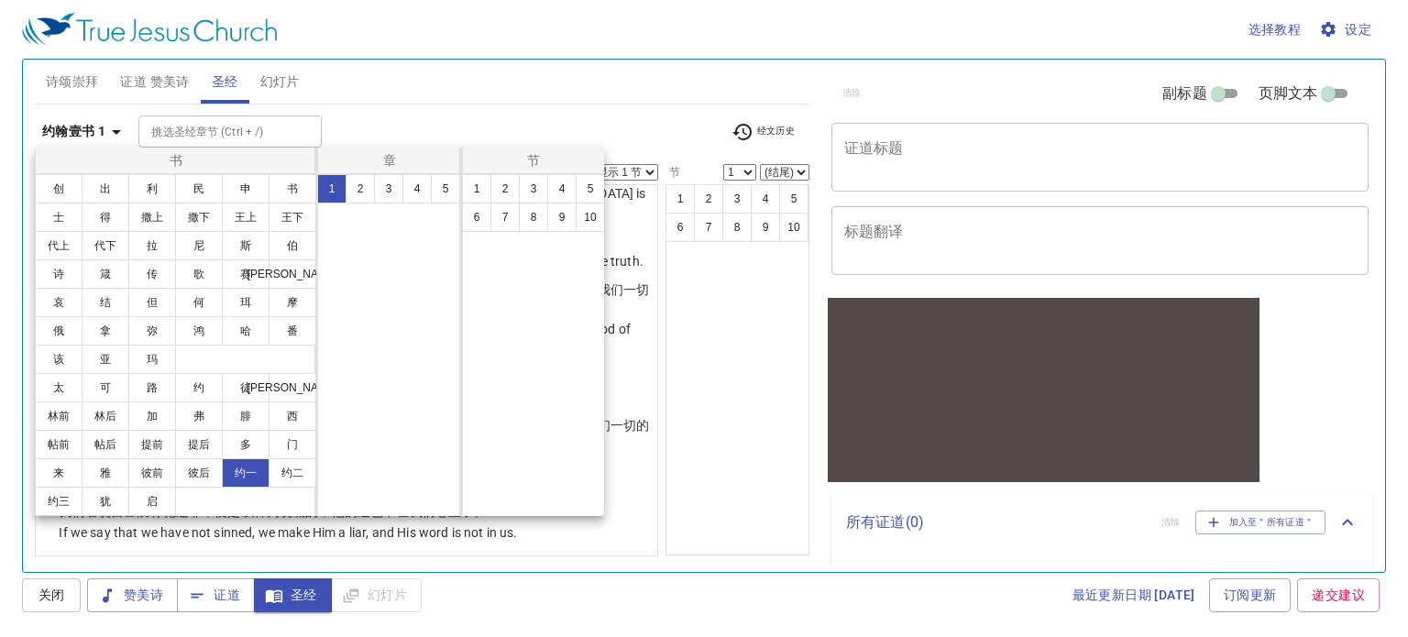
scroll to position [0, 0]
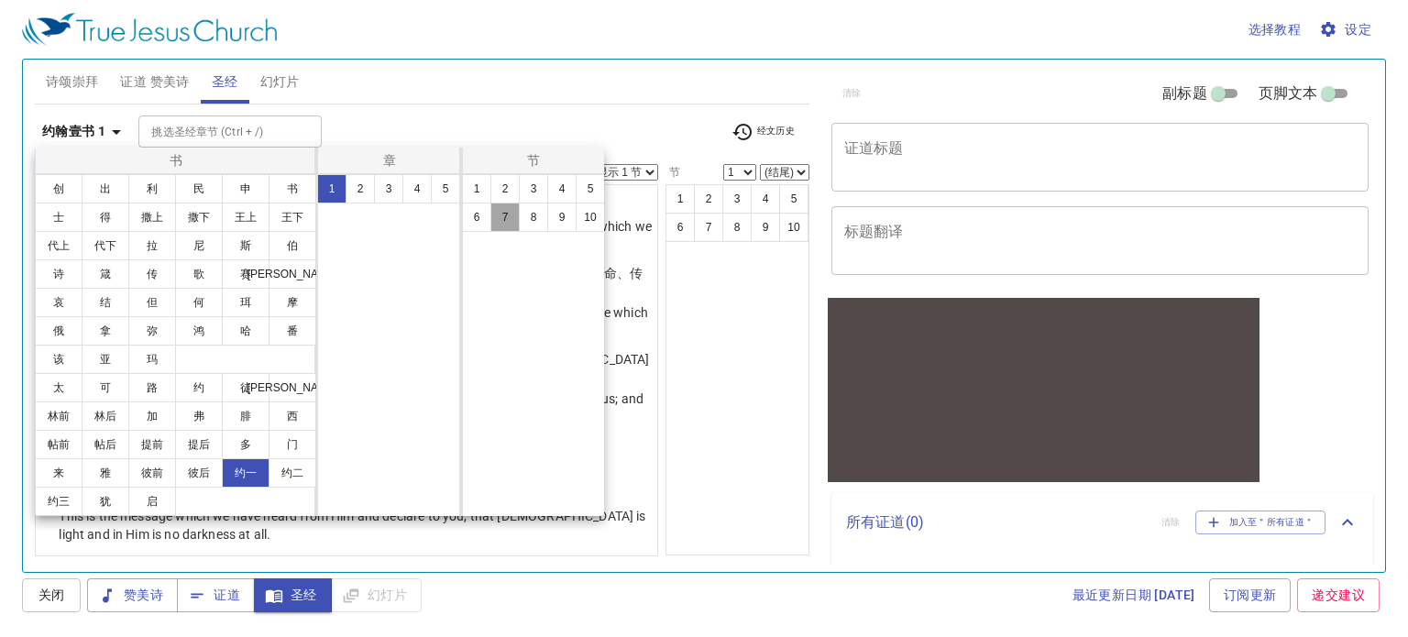
click at [504, 214] on button "7" at bounding box center [504, 217] width 29 height 29
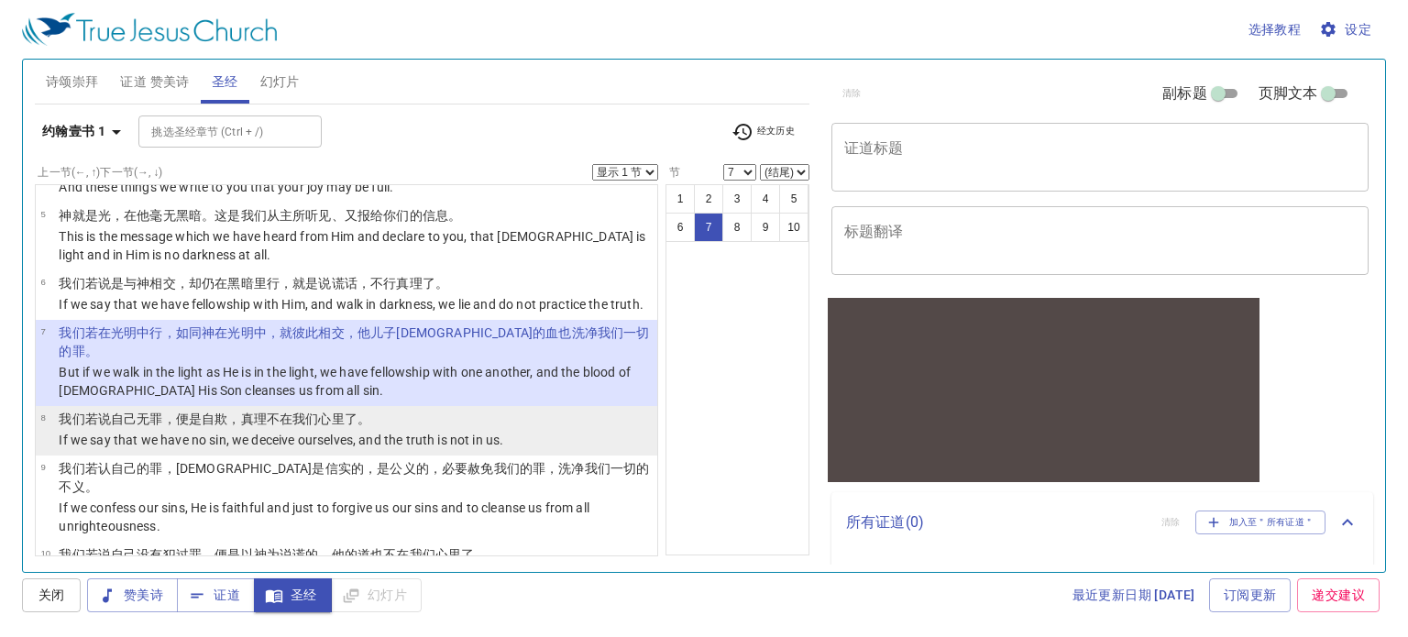
scroll to position [285, 0]
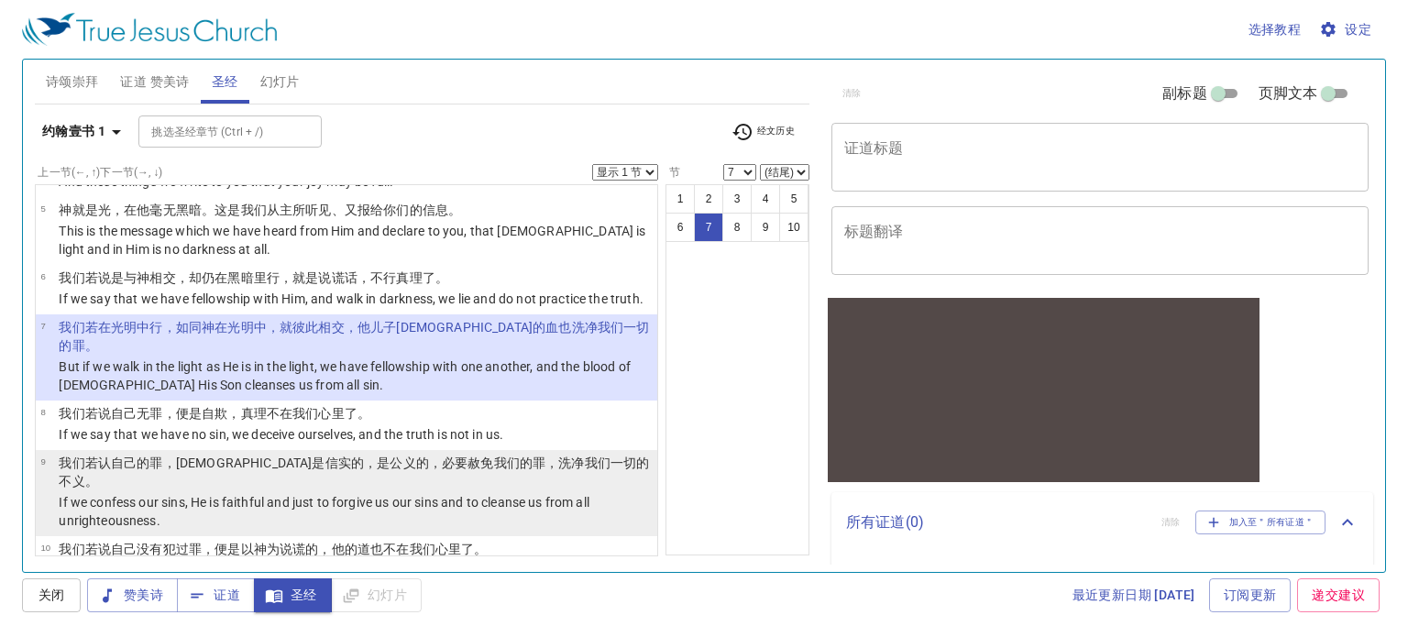
click at [145, 493] on p "If we confess our sins, He is faithful and just to forgive us our sins and to c…" at bounding box center [355, 511] width 593 height 37
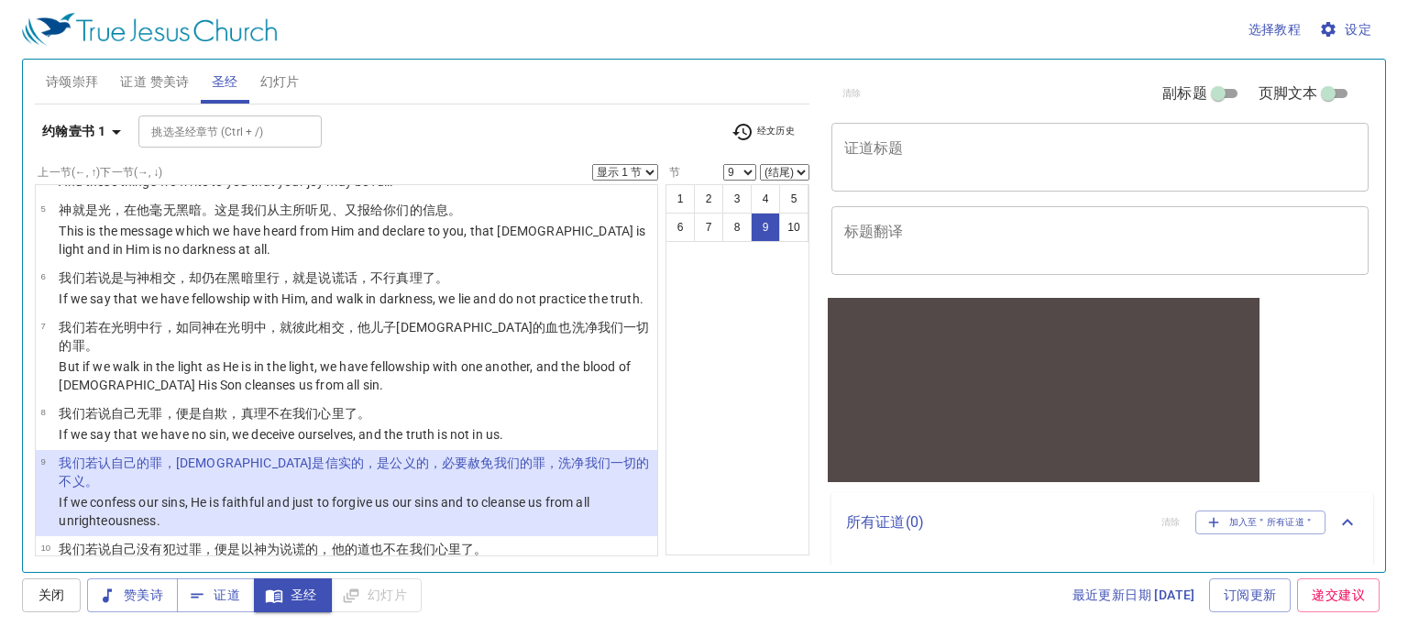
click at [101, 129] on b "约翰壹书 1" at bounding box center [73, 131] width 63 height 23
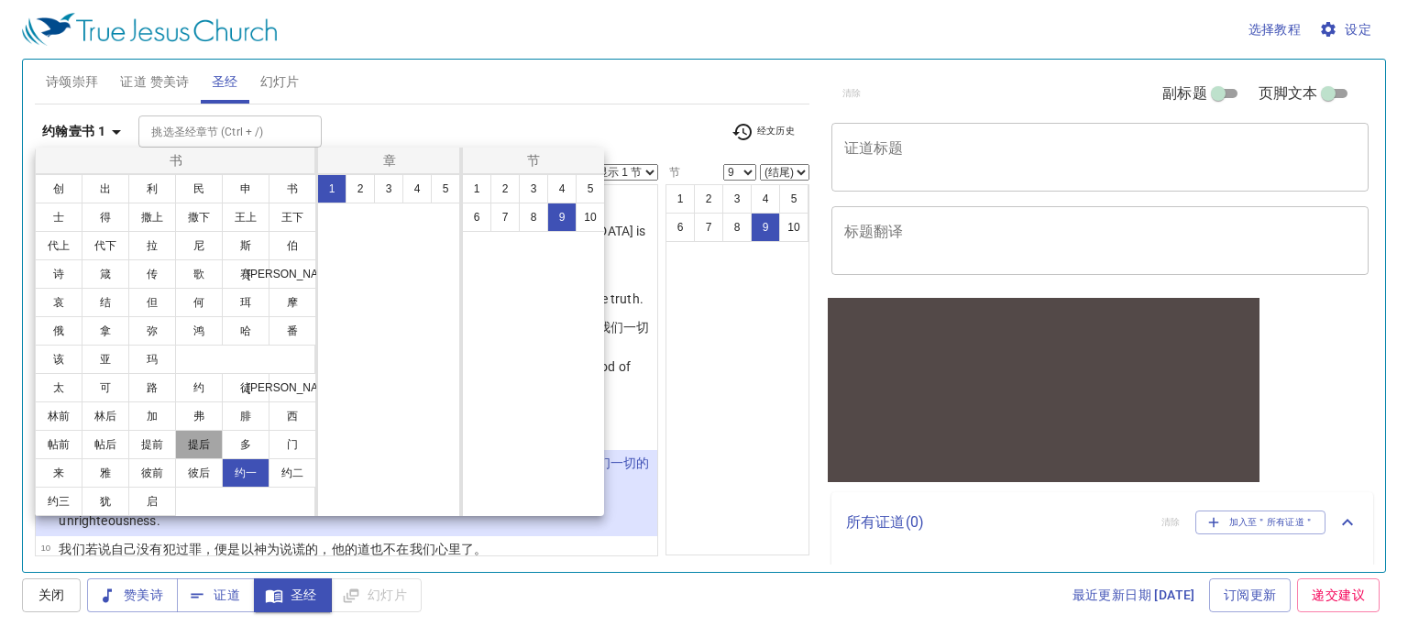
click at [191, 451] on button "提后" at bounding box center [199, 444] width 48 height 29
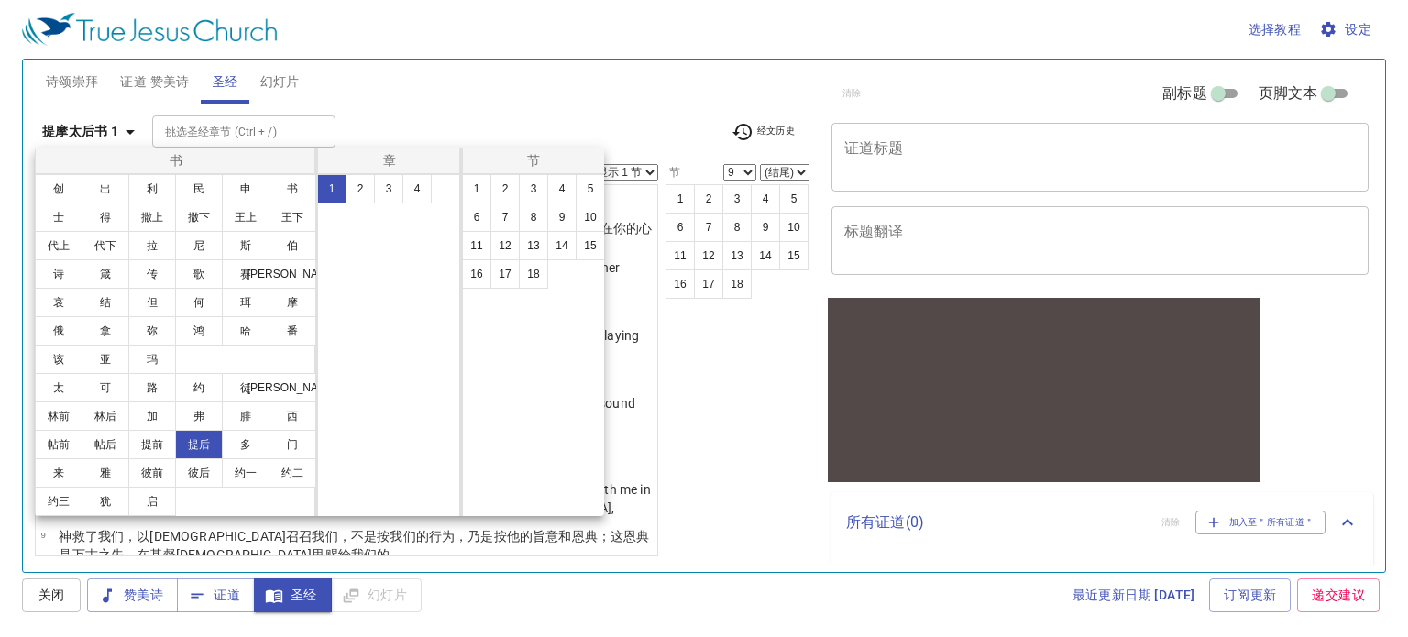
scroll to position [0, 0]
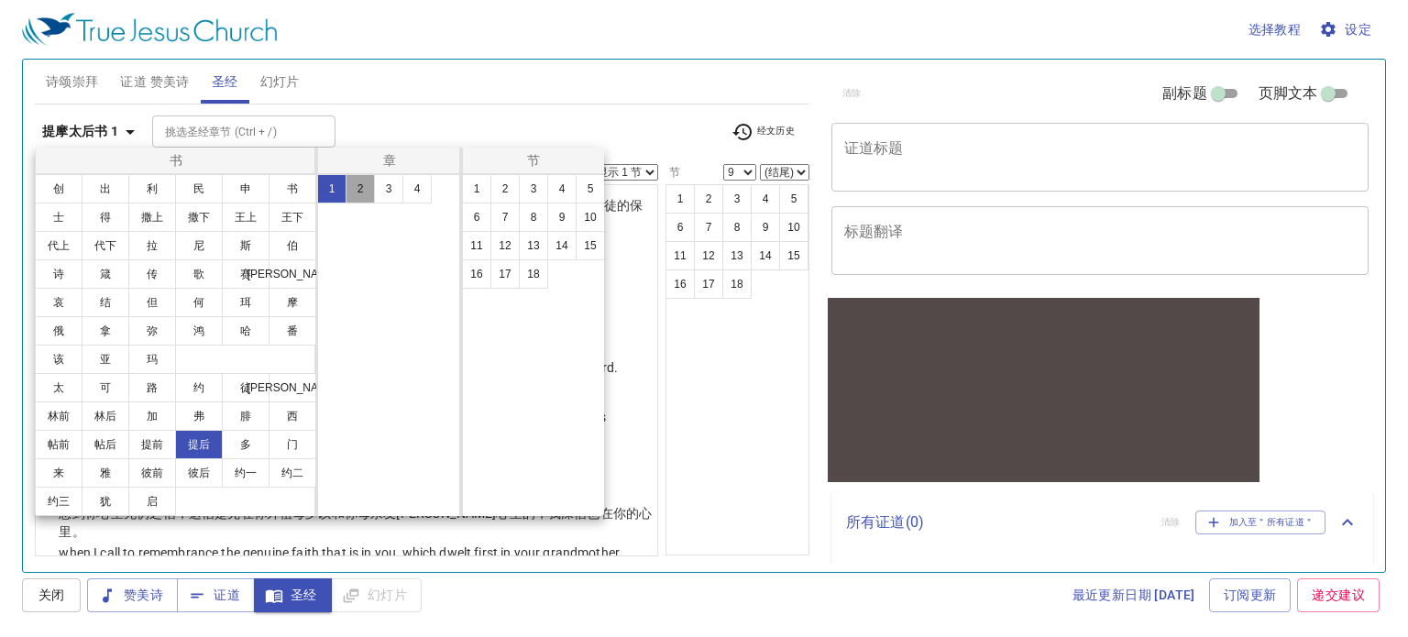
click at [361, 178] on button "2" at bounding box center [359, 188] width 29 height 29
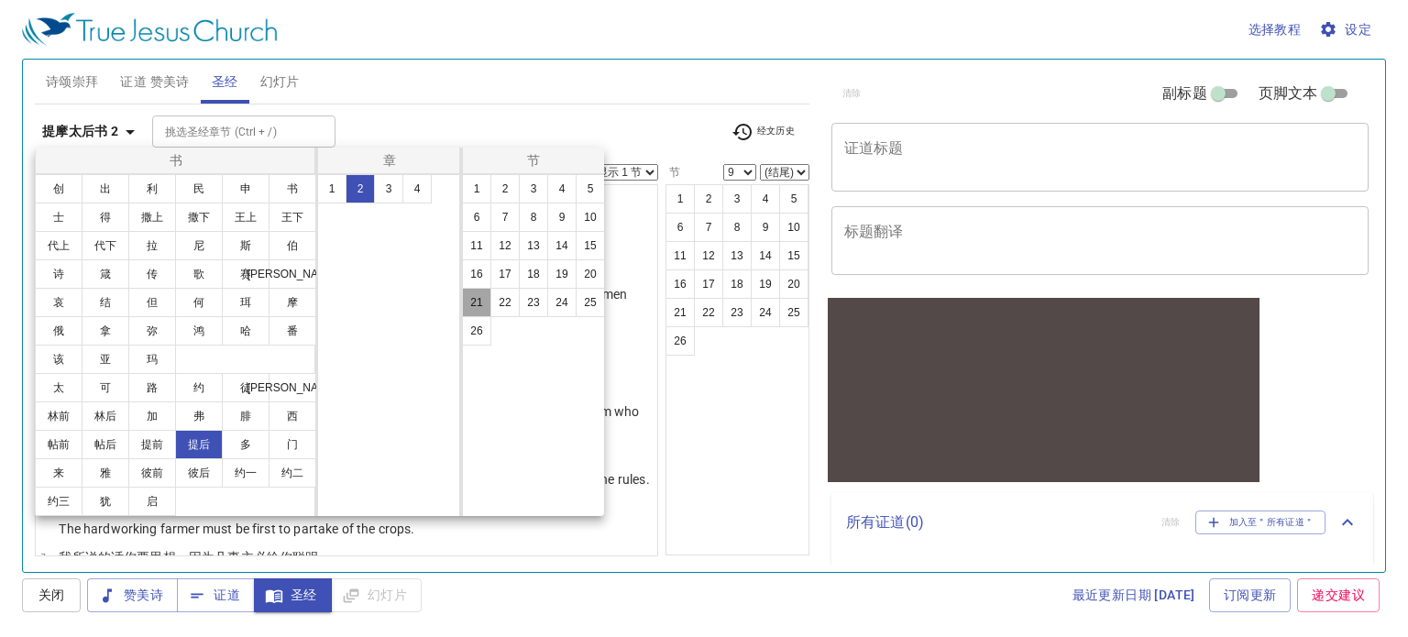
click at [479, 300] on button "21" at bounding box center [476, 302] width 29 height 29
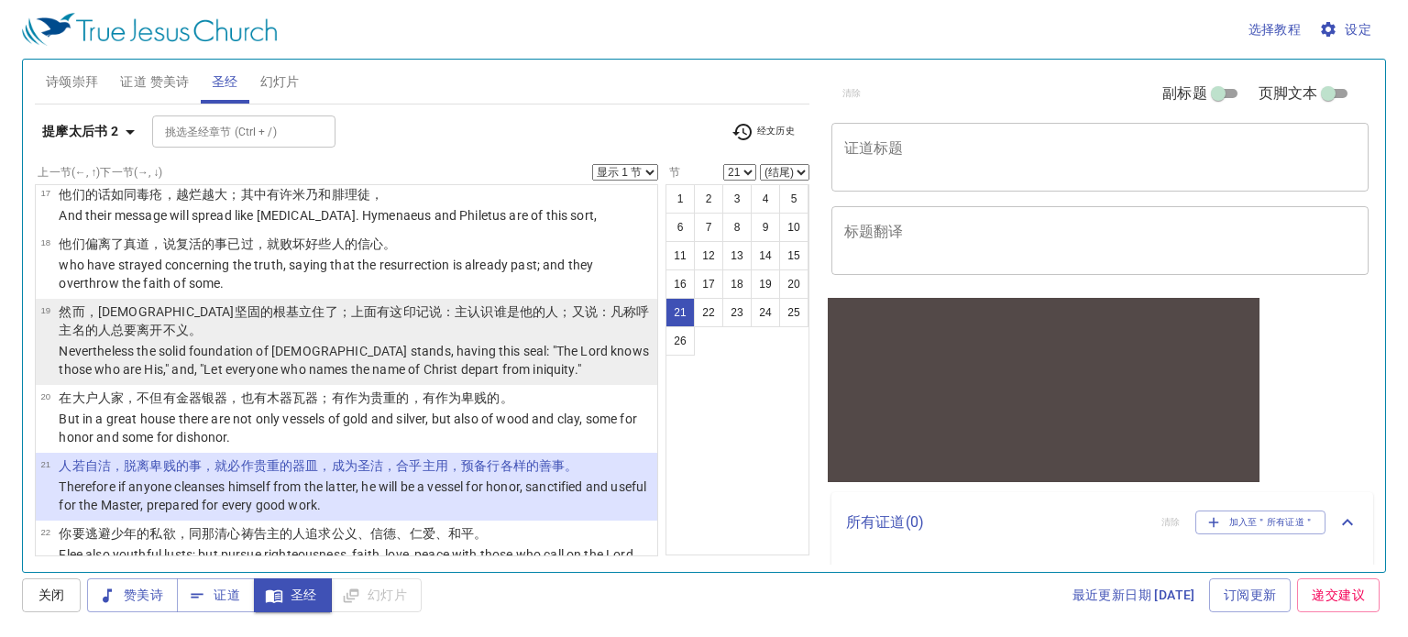
scroll to position [1151, 0]
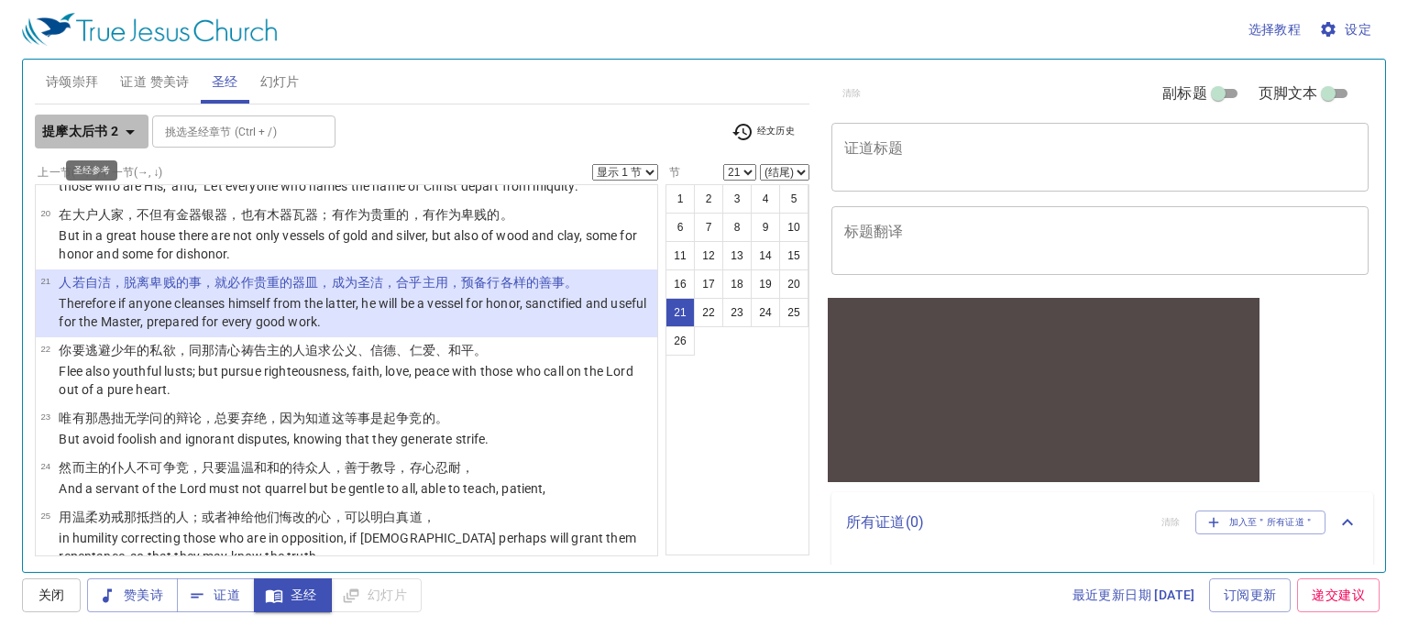
click at [120, 134] on icon "button" at bounding box center [130, 132] width 22 height 22
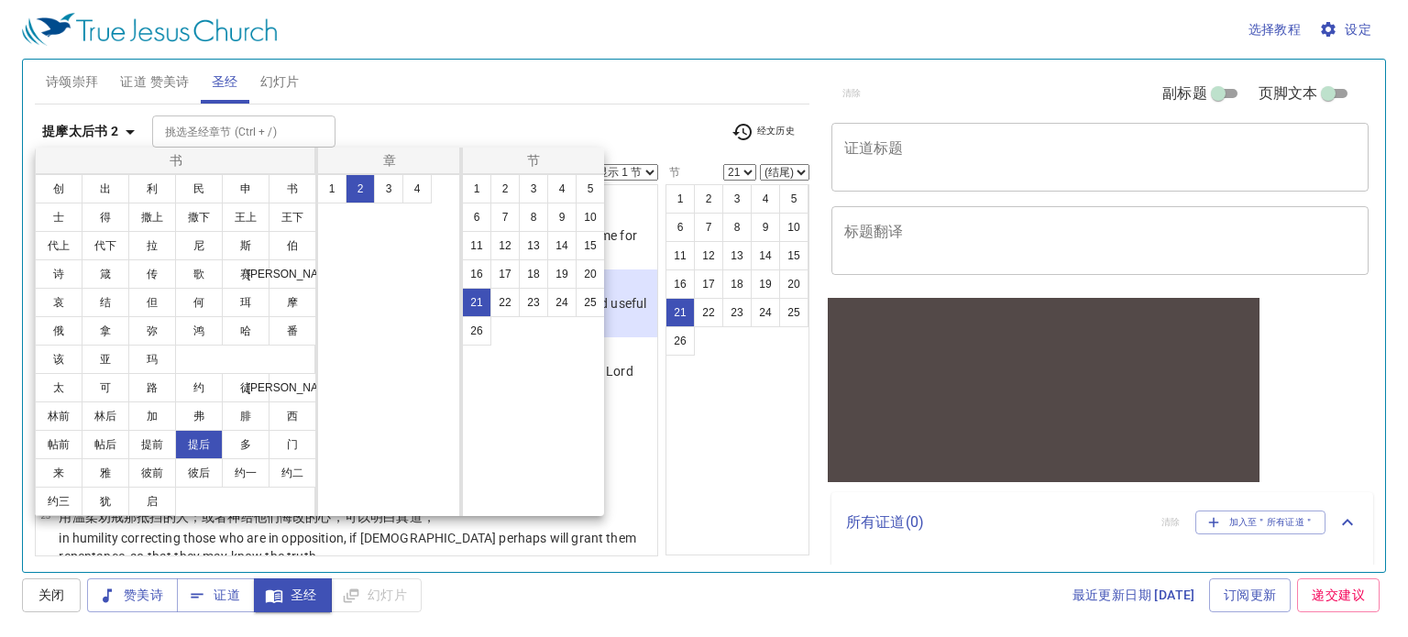
click at [286, 384] on button "[PERSON_NAME]" at bounding box center [293, 387] width 48 height 29
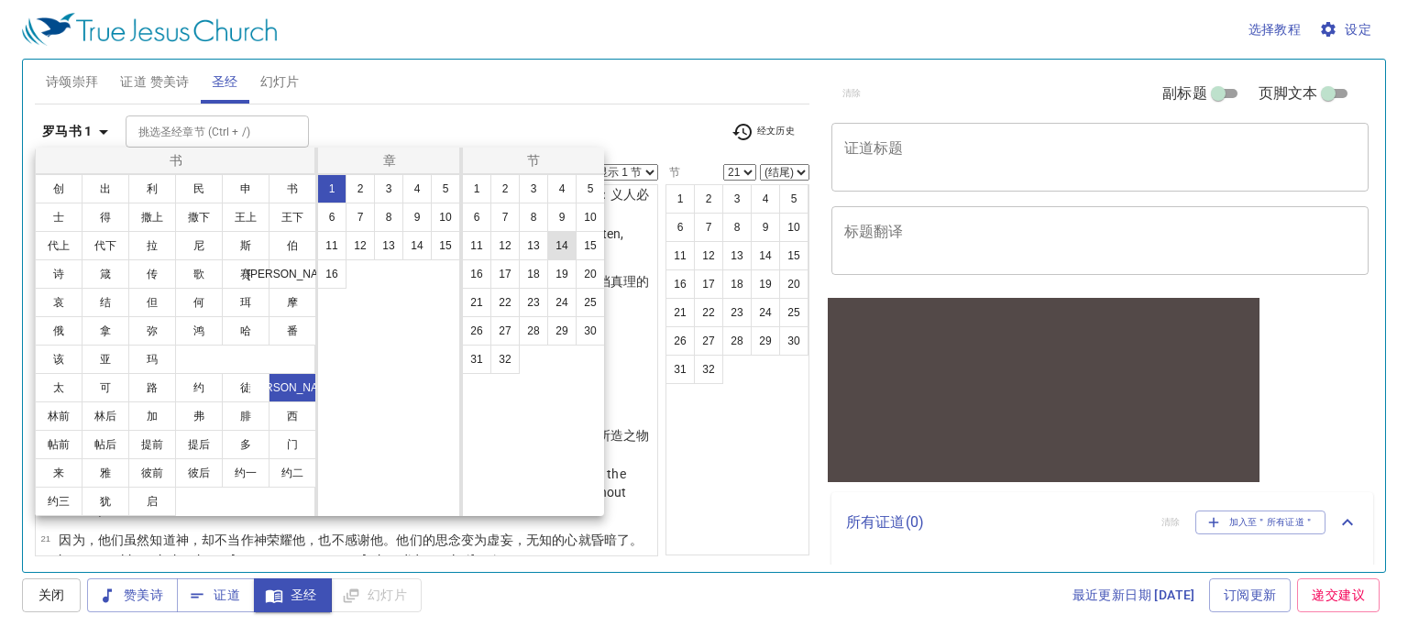
scroll to position [0, 0]
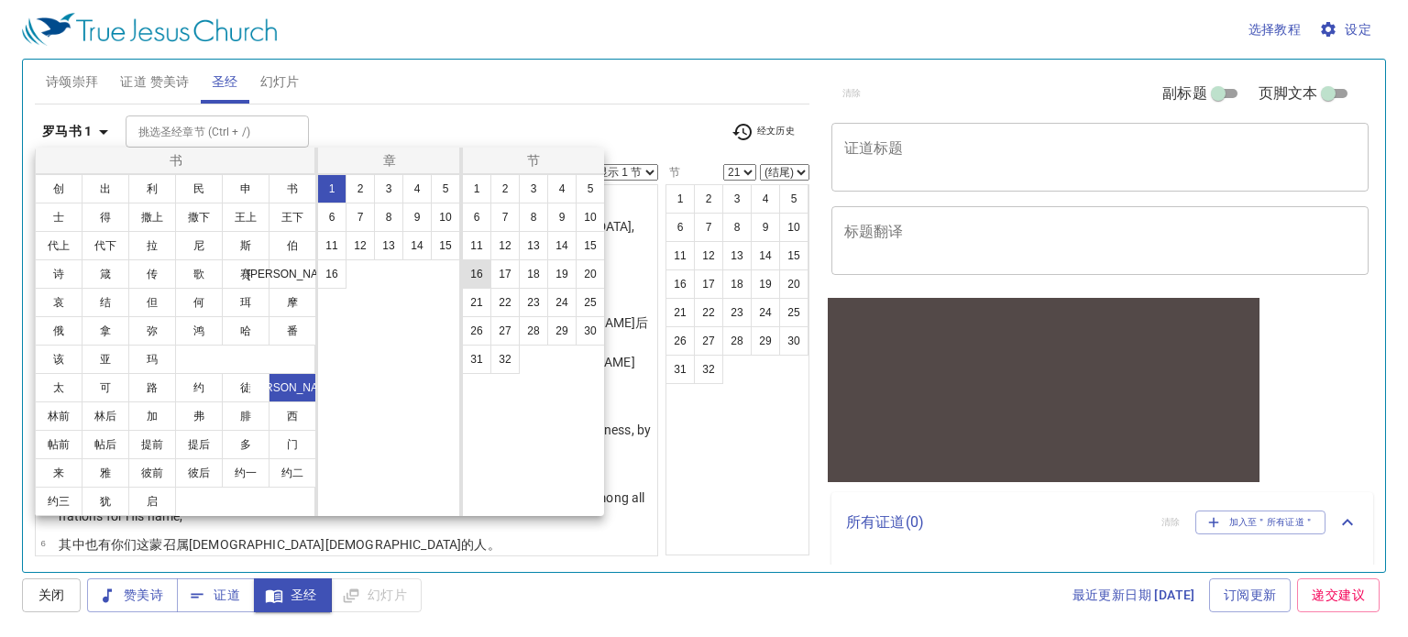
click at [479, 270] on button "16" at bounding box center [476, 273] width 29 height 29
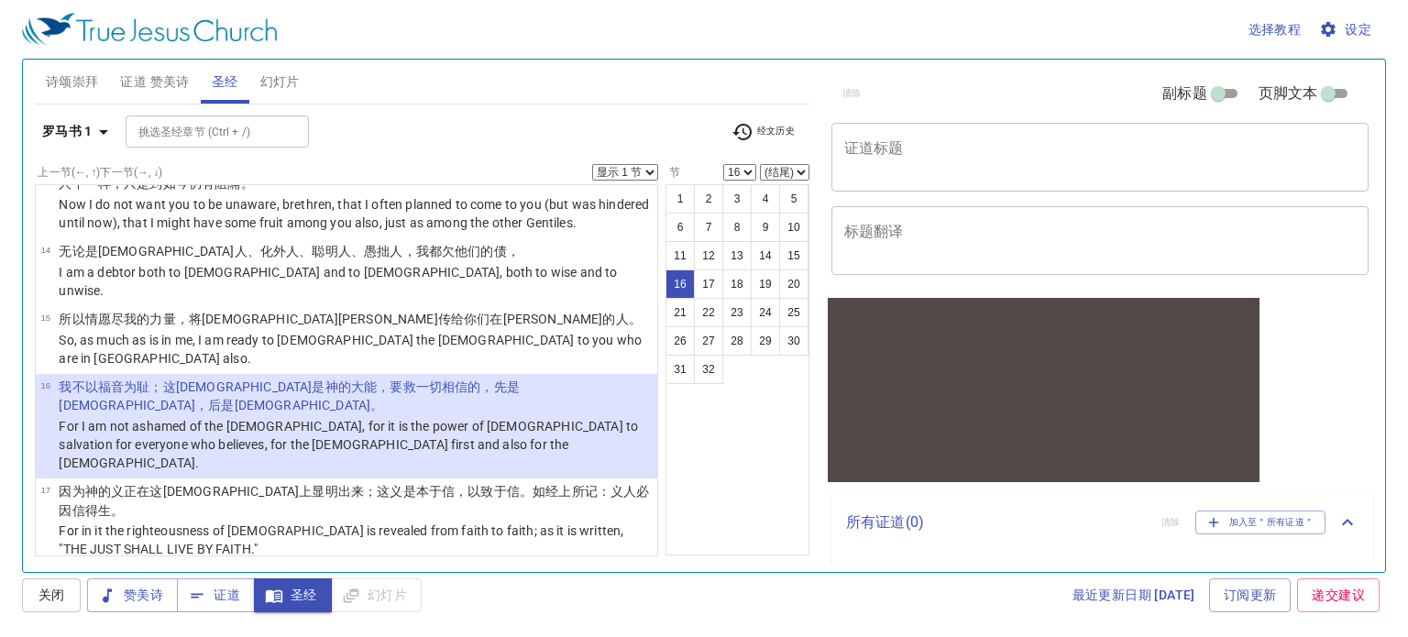
scroll to position [762, 0]
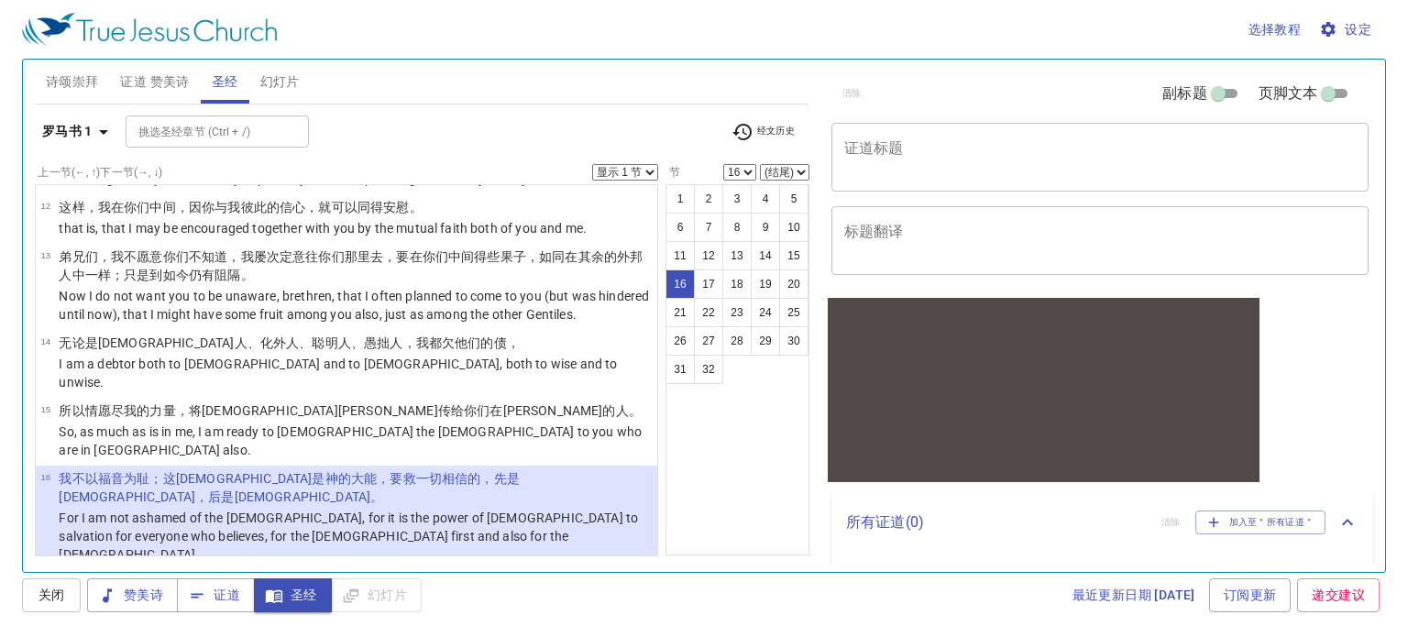
click at [90, 128] on b "罗马书 1" at bounding box center [67, 131] width 50 height 23
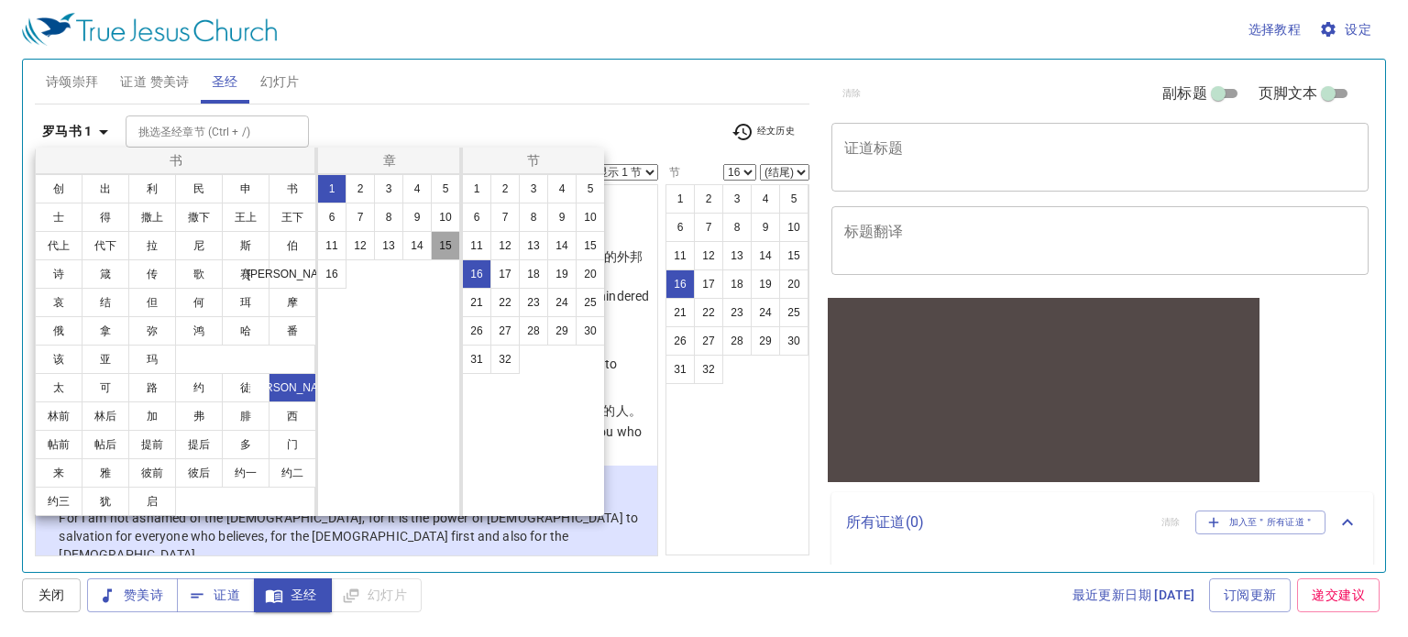
click at [444, 247] on button "15" at bounding box center [445, 245] width 29 height 29
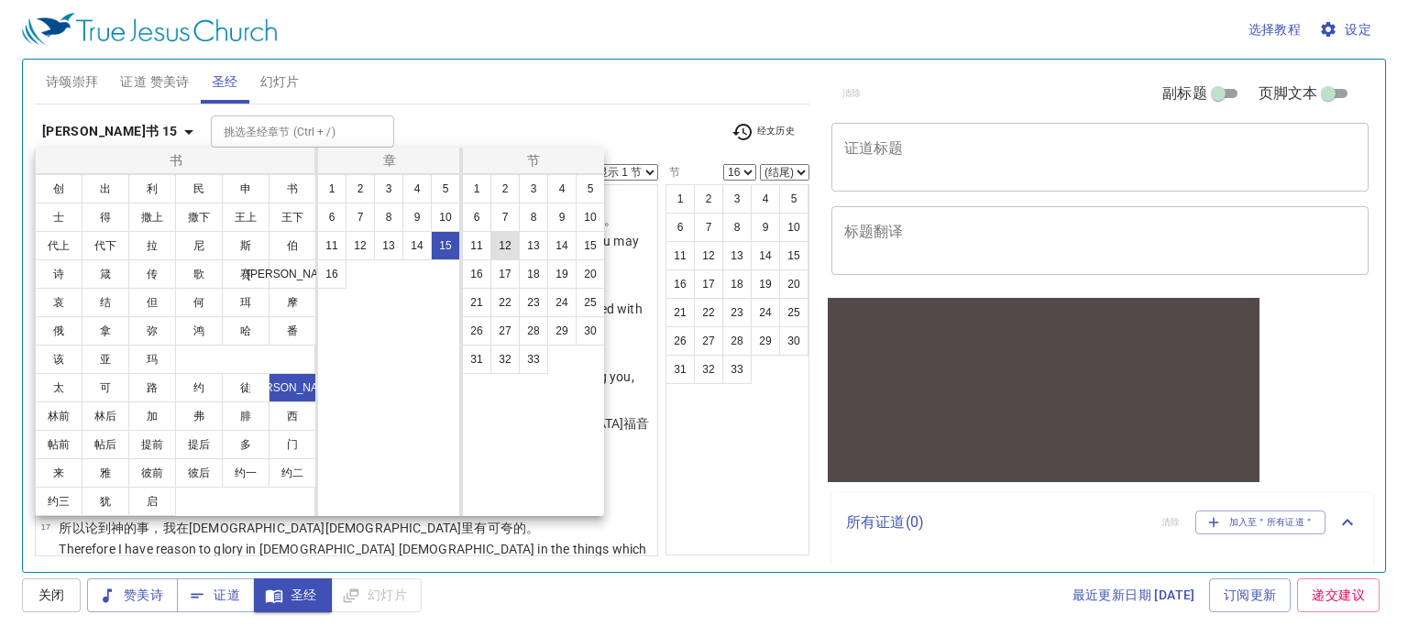
scroll to position [0, 0]
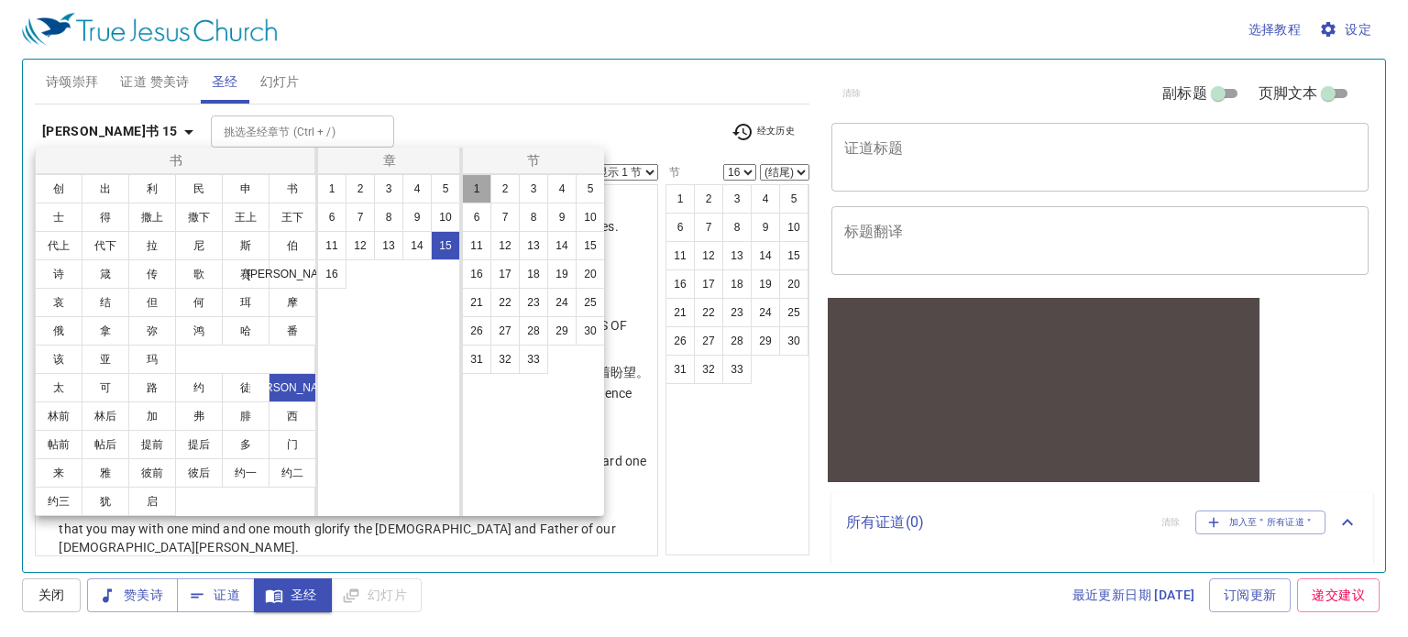
click at [477, 191] on button "1" at bounding box center [476, 188] width 29 height 29
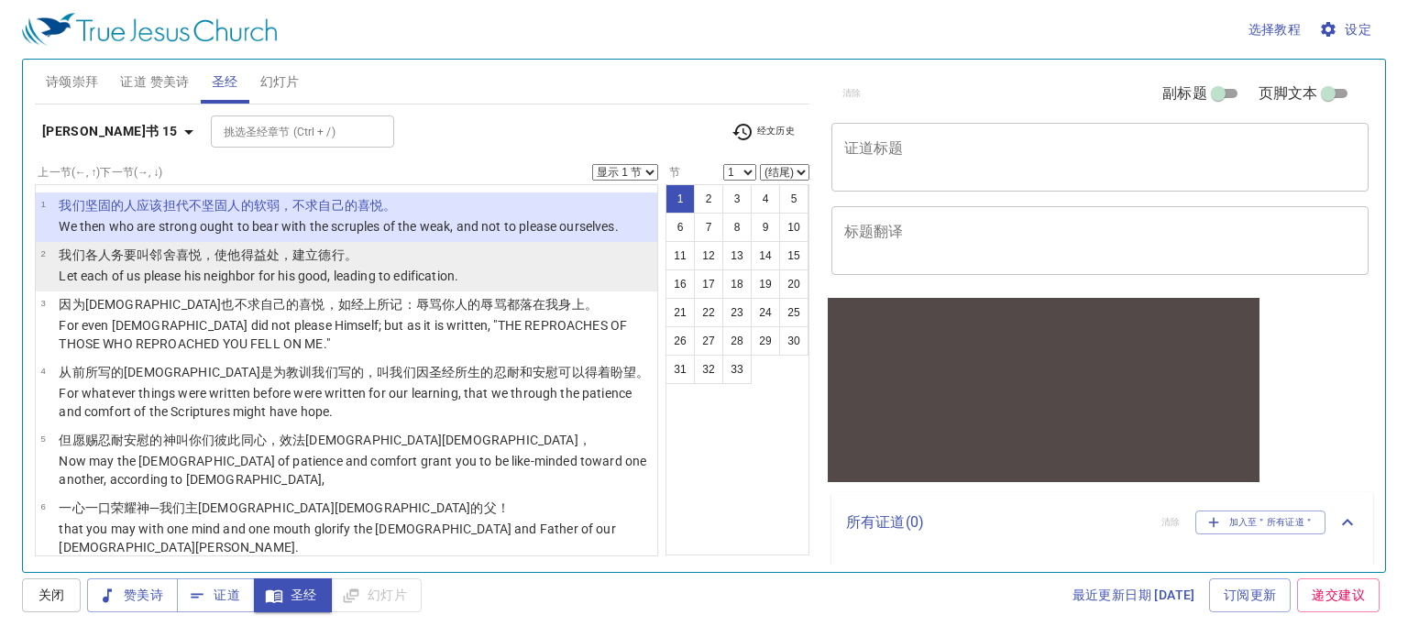
click at [293, 267] on p "Let each of us please his neighbor for his good, leading to edification." at bounding box center [259, 276] width 400 height 18
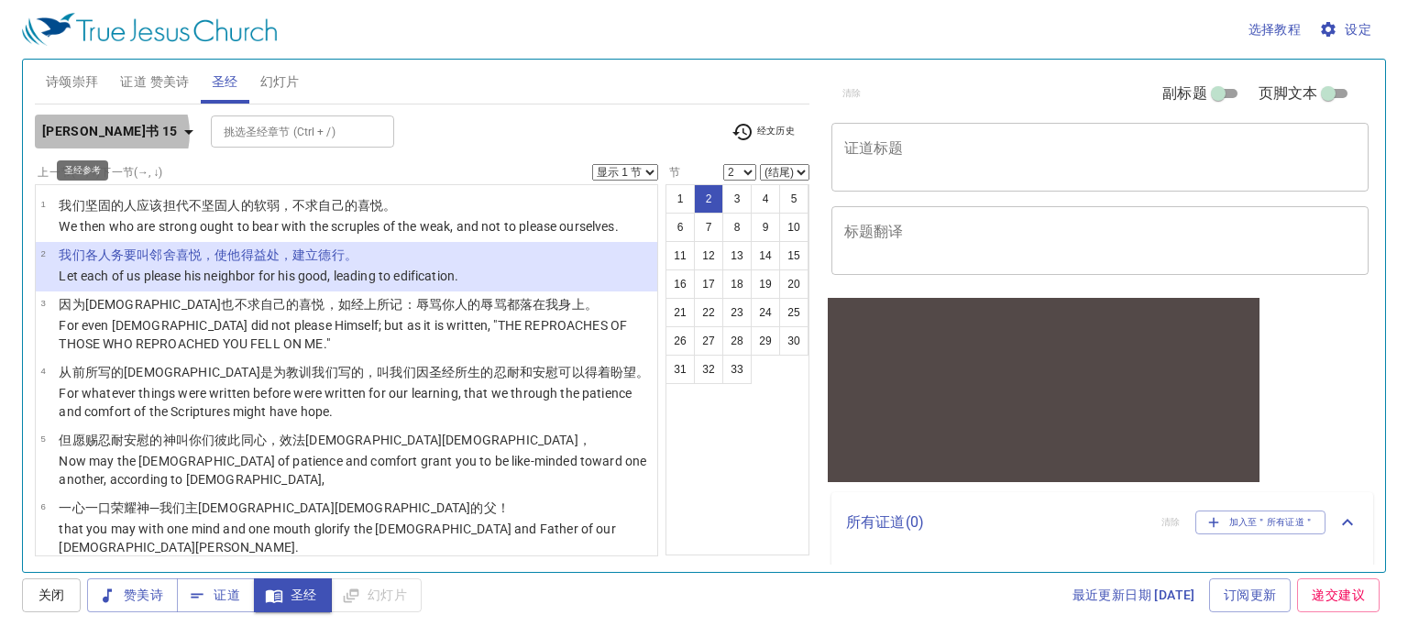
click at [184, 133] on icon "button" at bounding box center [188, 132] width 9 height 5
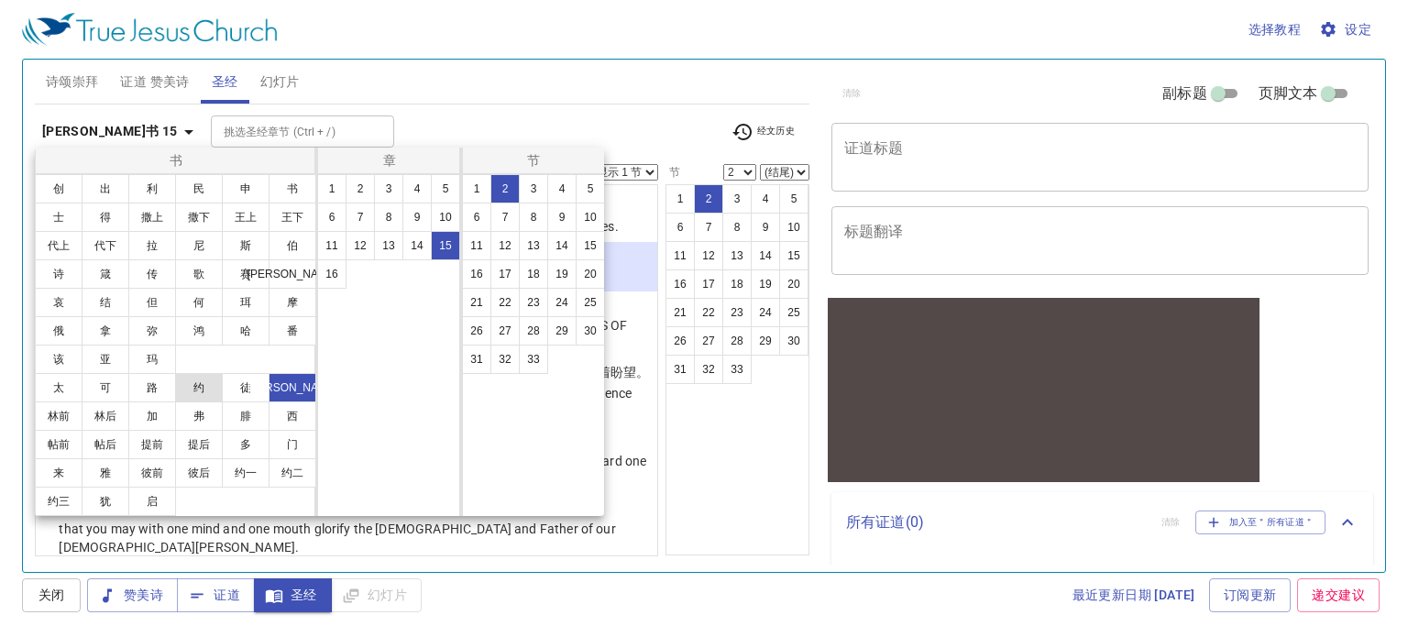
click at [209, 390] on button "约" at bounding box center [199, 387] width 48 height 29
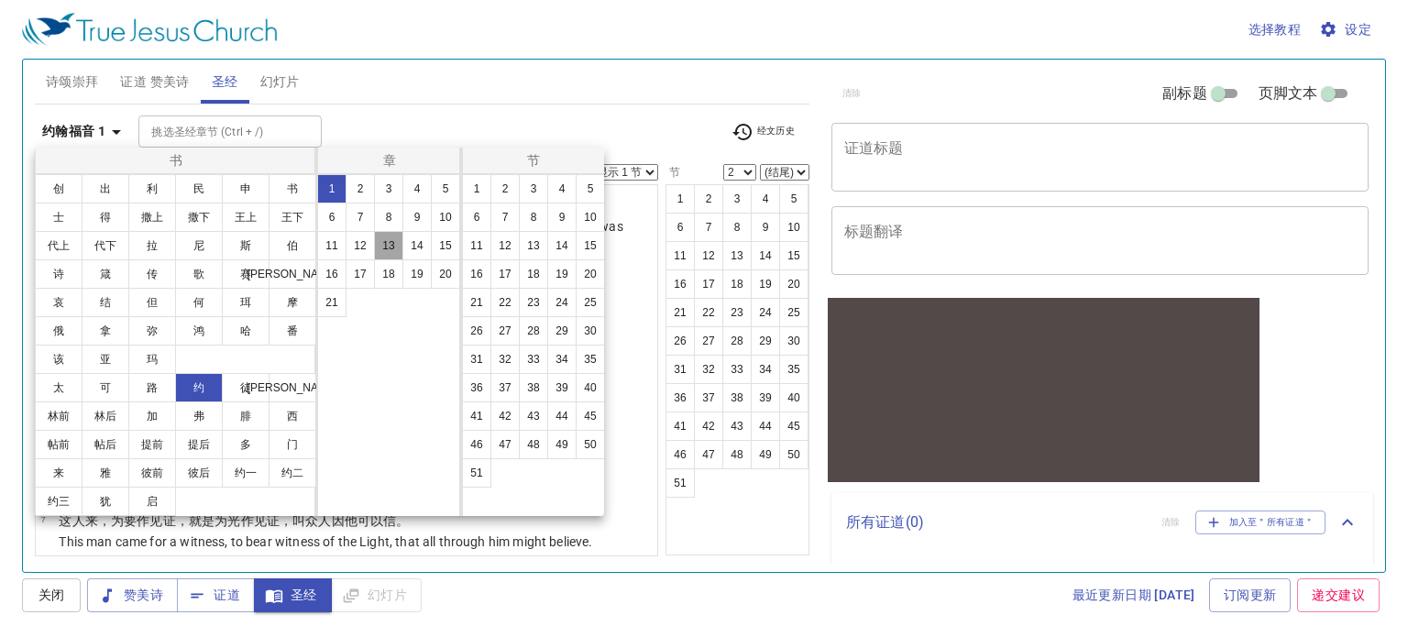
click at [381, 253] on button "13" at bounding box center [388, 245] width 29 height 29
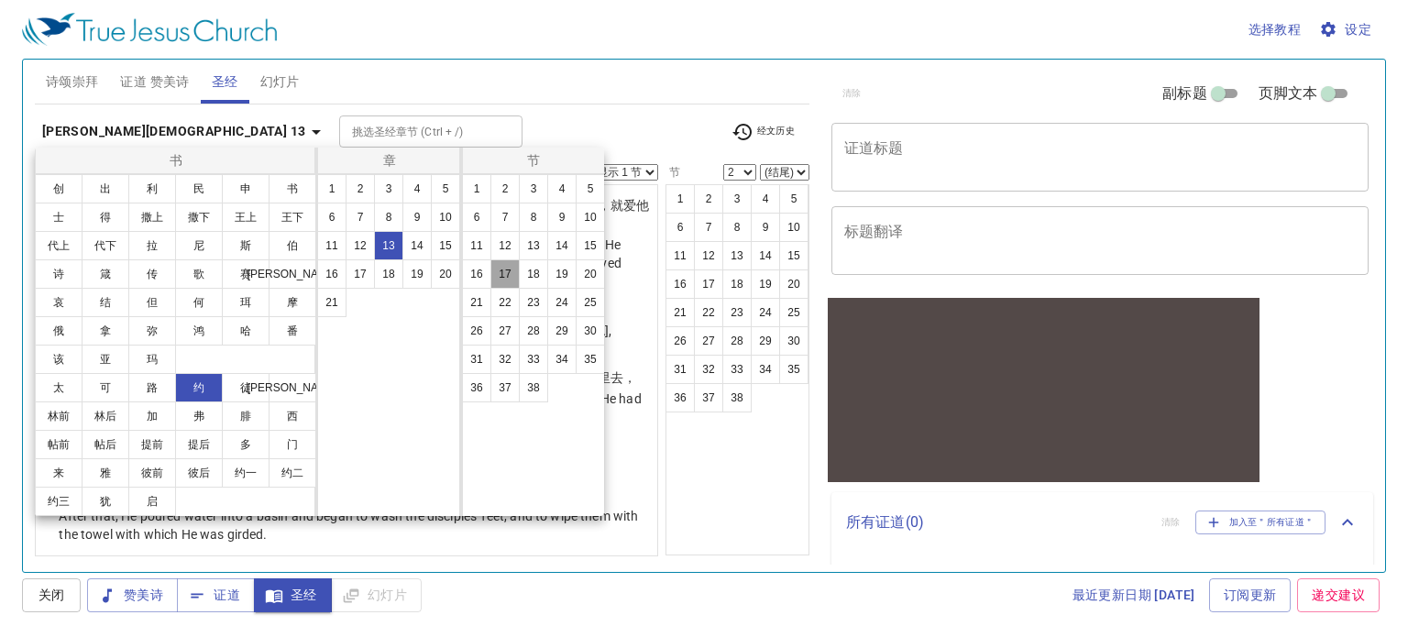
drag, startPoint x: 513, startPoint y: 283, endPoint x: 513, endPoint y: 303, distance: 20.2
click at [513, 282] on button "17" at bounding box center [504, 273] width 29 height 29
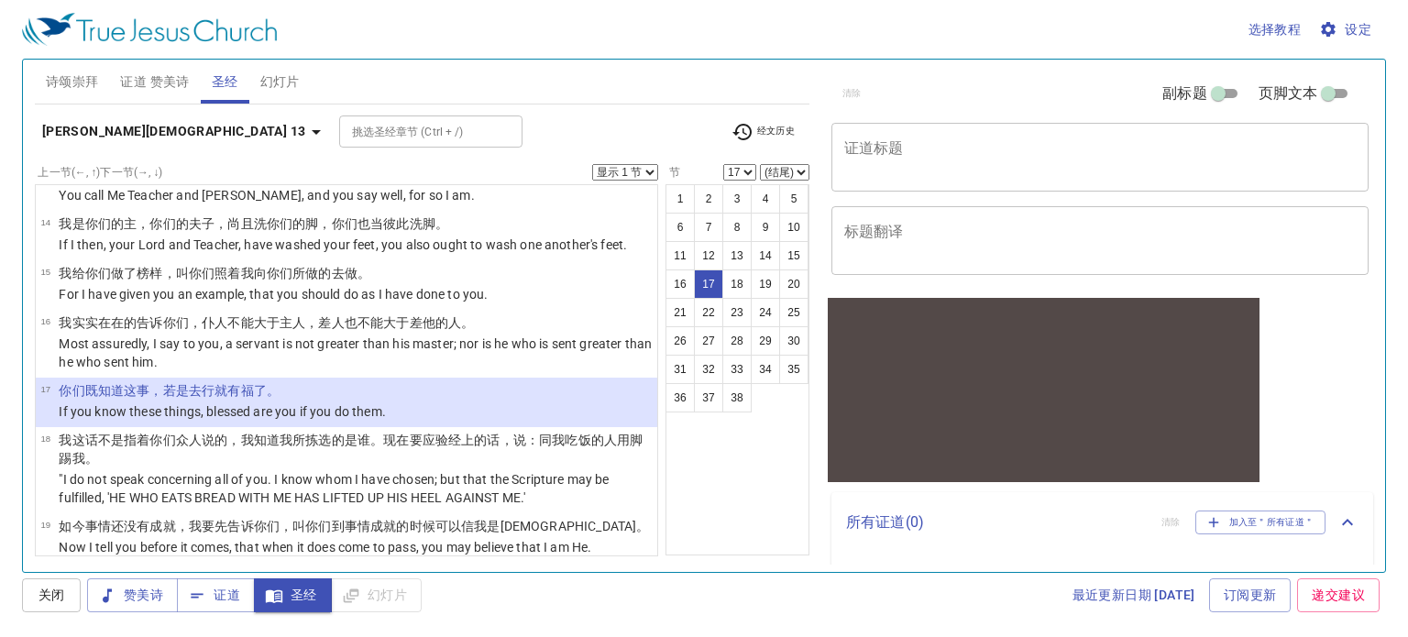
scroll to position [913, 0]
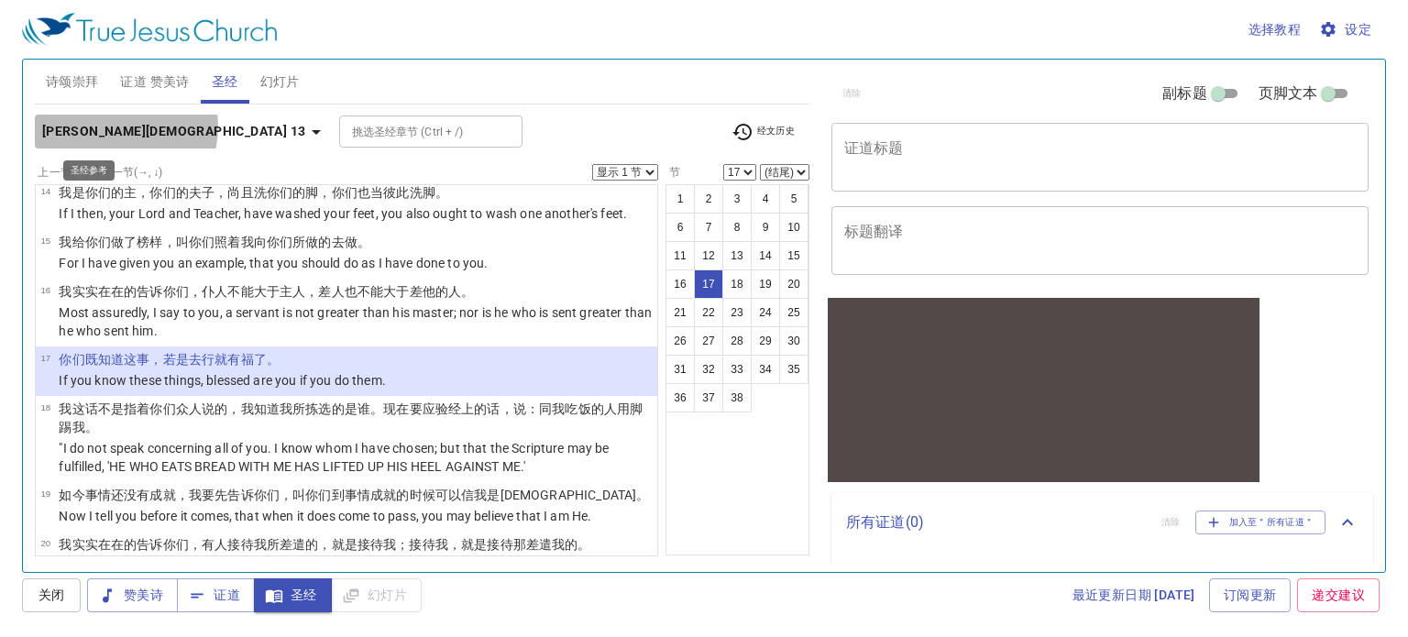
click at [305, 127] on icon "button" at bounding box center [316, 132] width 22 height 22
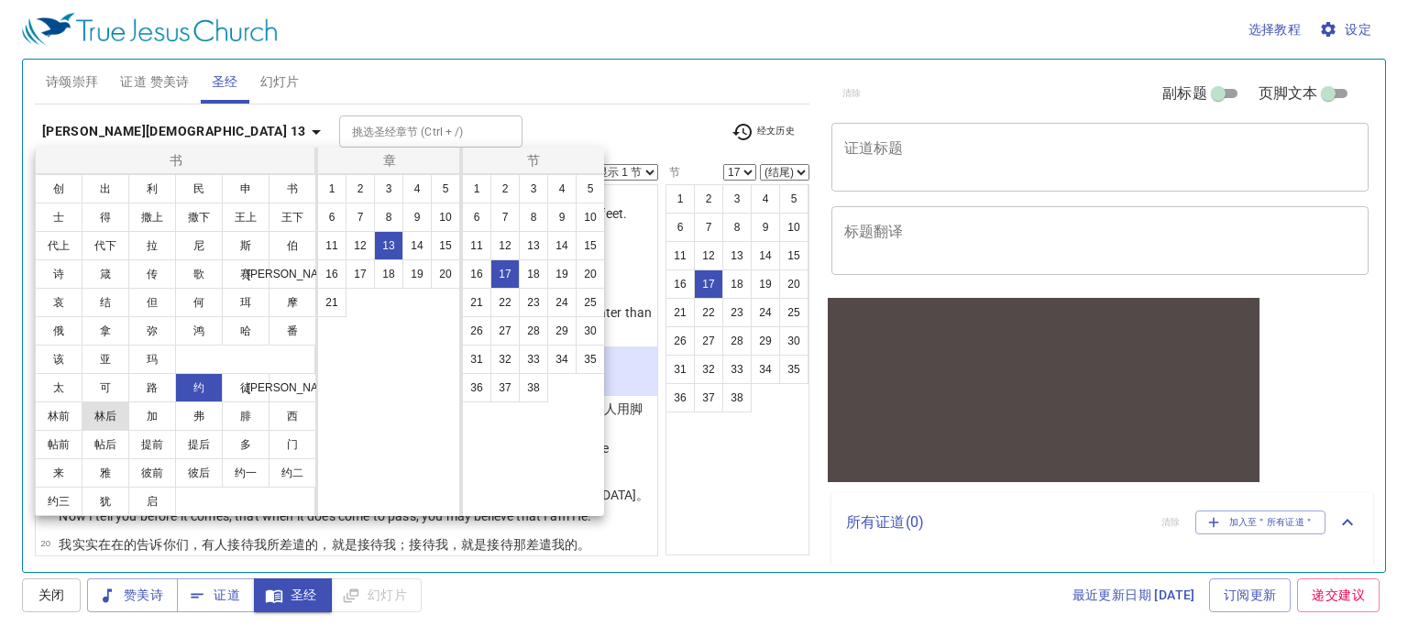
click at [114, 424] on button "林后" at bounding box center [106, 415] width 48 height 29
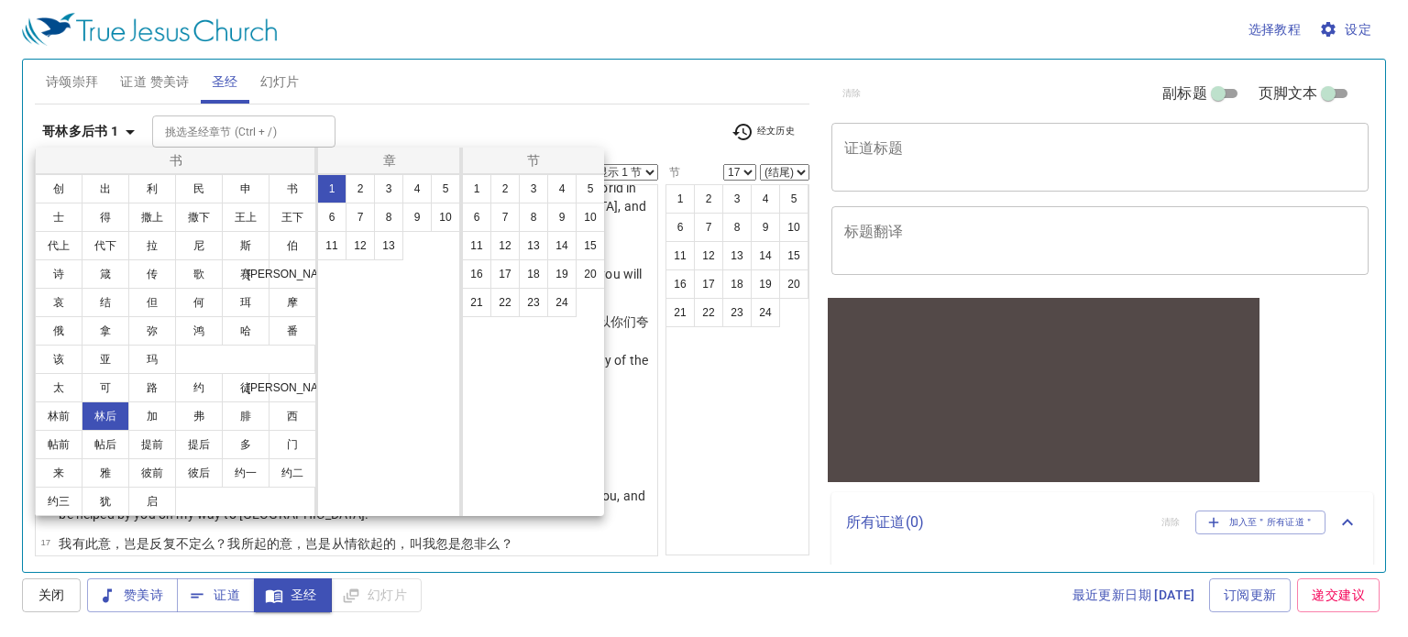
scroll to position [0, 0]
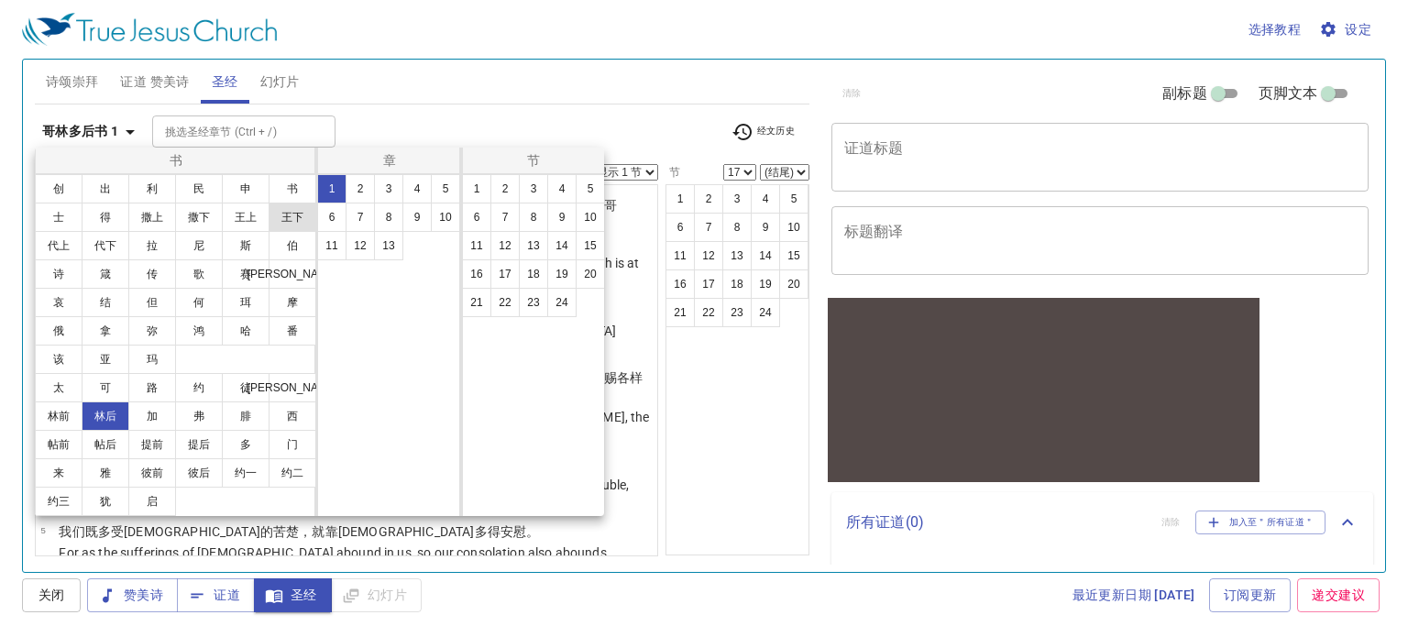
click at [313, 216] on button "王下" at bounding box center [293, 217] width 48 height 29
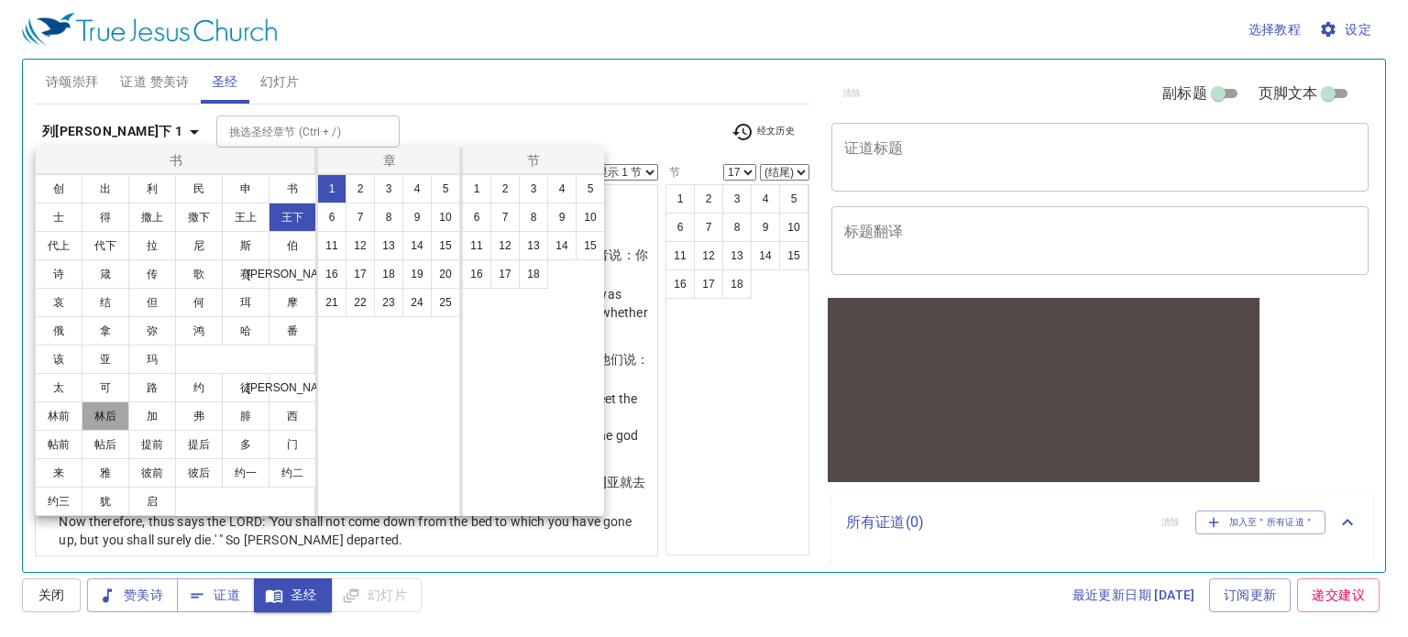
drag, startPoint x: 101, startPoint y: 414, endPoint x: 349, endPoint y: 262, distance: 291.2
click at [100, 413] on button "林后" at bounding box center [106, 415] width 48 height 29
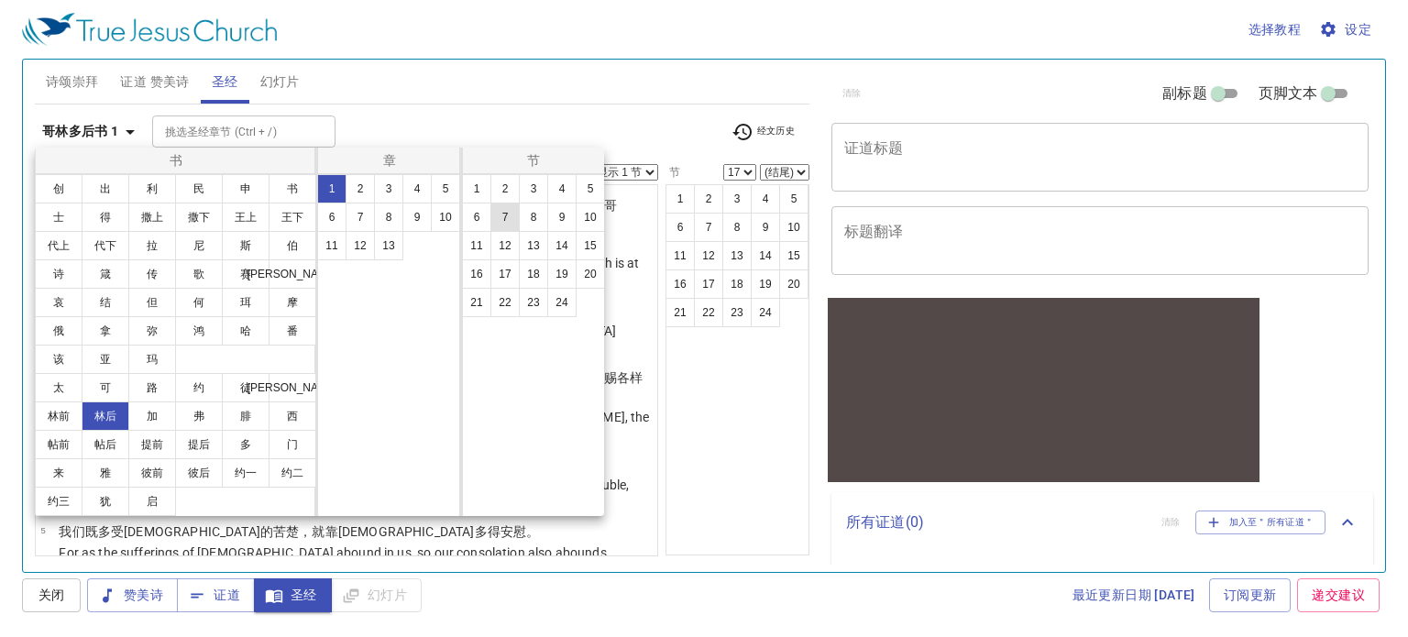
click at [334, 214] on button "6" at bounding box center [331, 217] width 29 height 29
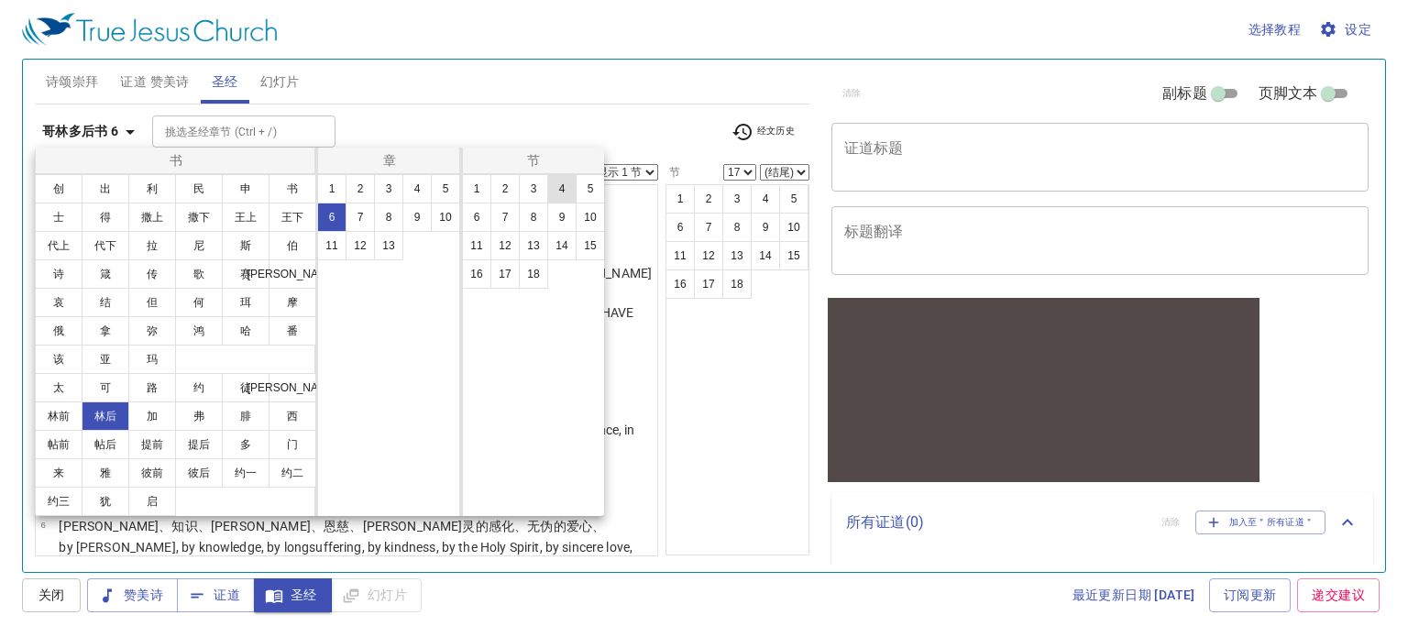
click at [561, 192] on button "4" at bounding box center [561, 188] width 29 height 29
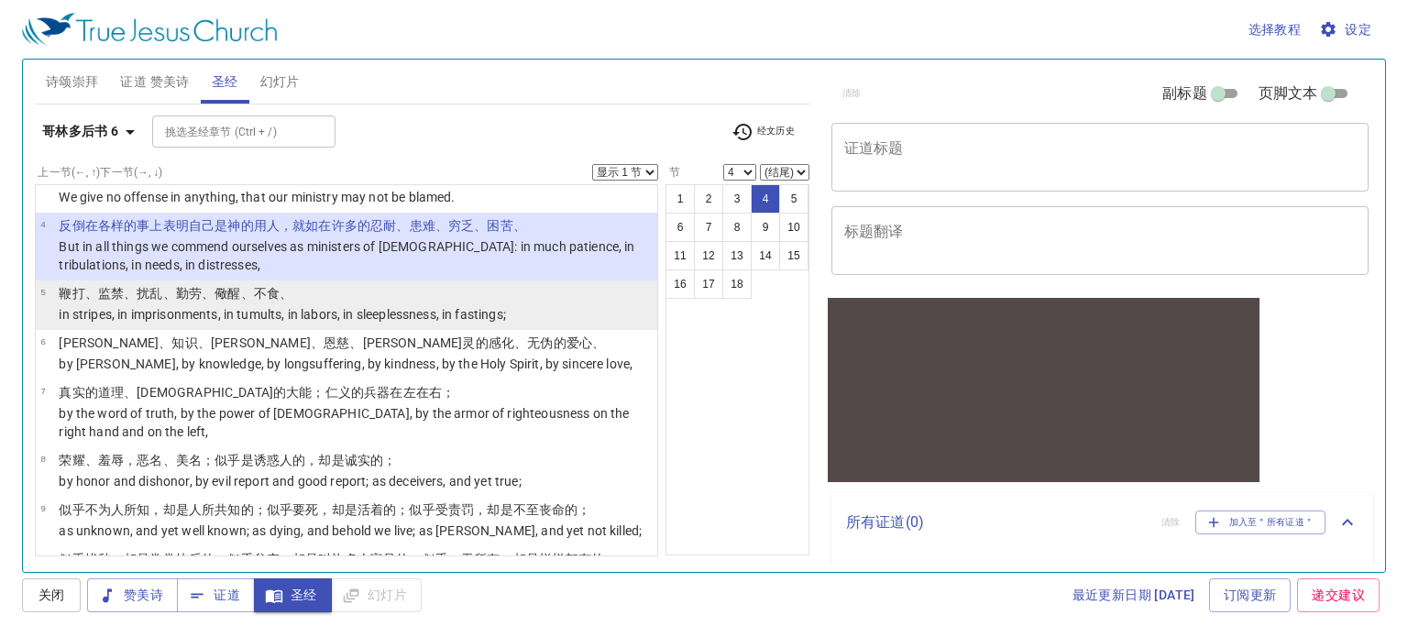
scroll to position [92, 0]
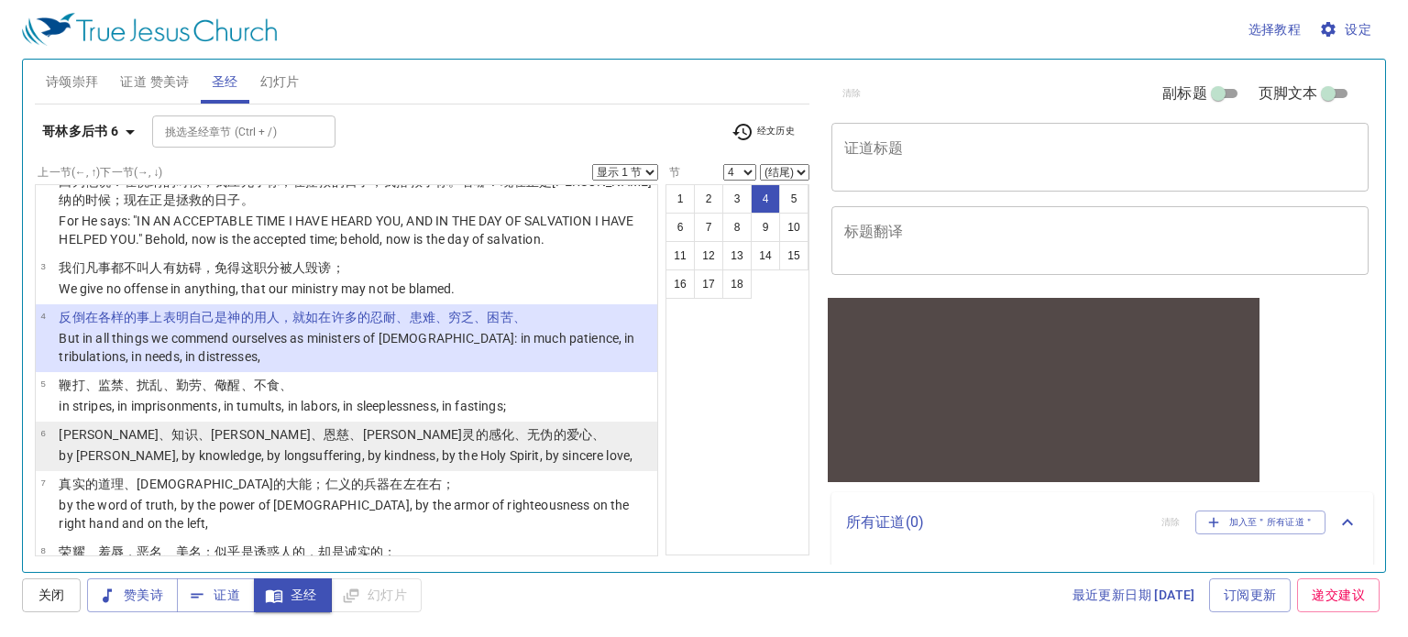
click at [254, 425] on td "[PERSON_NAME]、知识 、[PERSON_NAME] 、恩慈 、圣 灵 的感化、无伪的 爱心 、" at bounding box center [346, 435] width 574 height 21
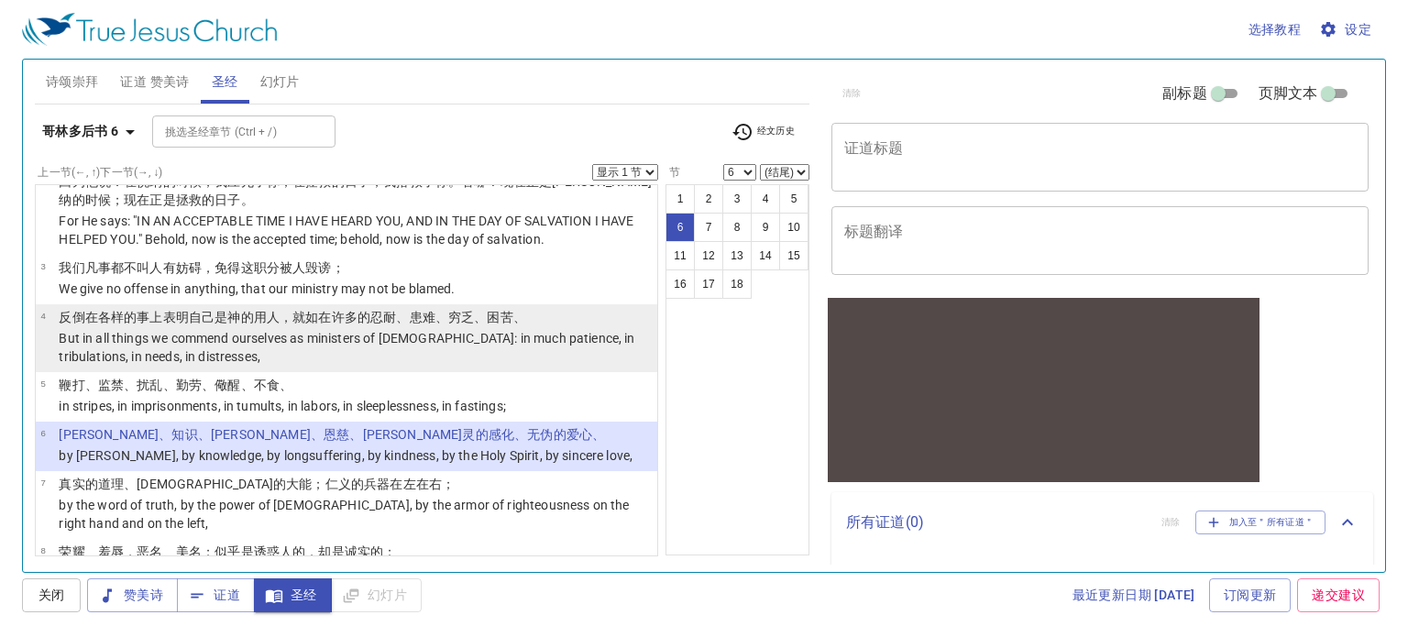
click at [310, 345] on p "But in all things we commend ourselves as ministers of [DEMOGRAPHIC_DATA]: in m…" at bounding box center [355, 347] width 593 height 37
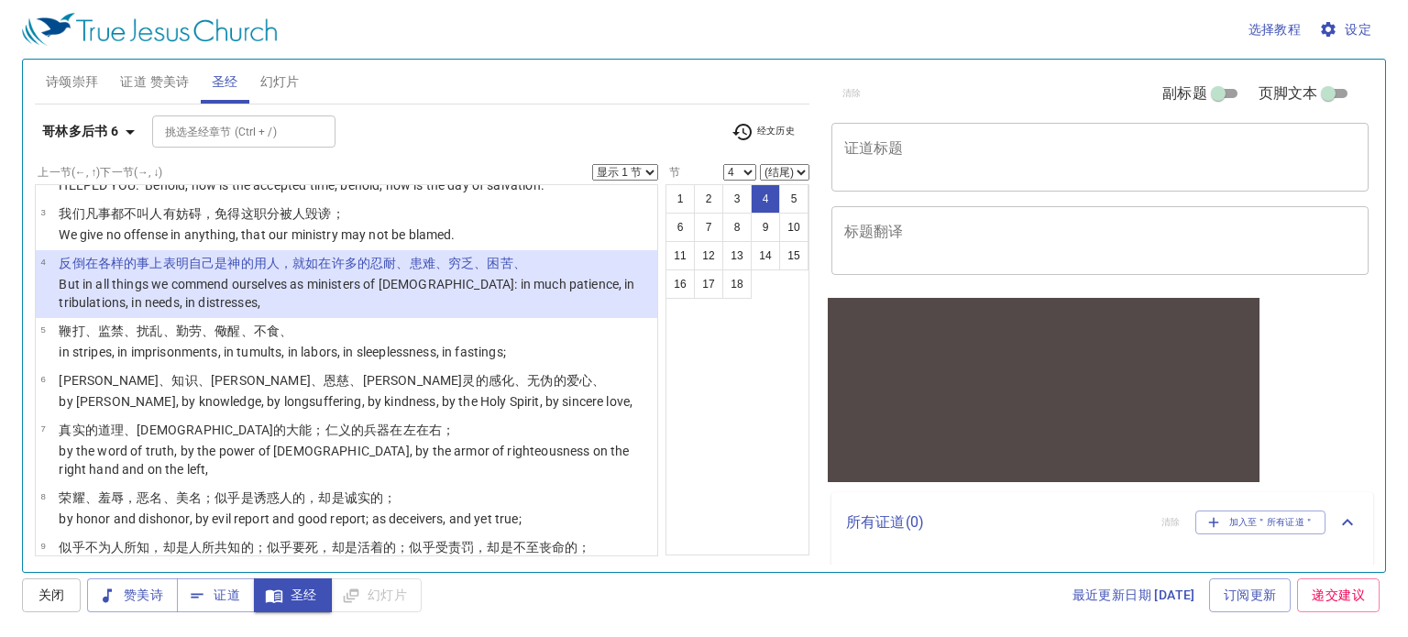
scroll to position [148, 0]
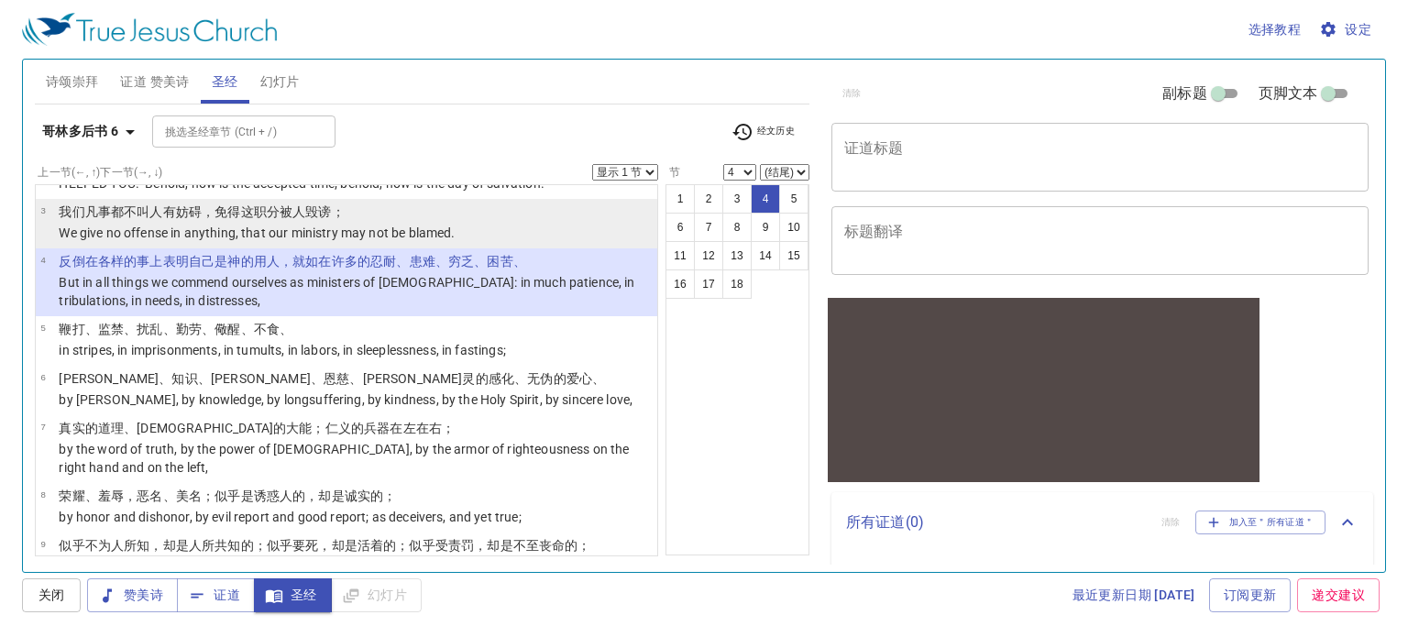
click at [201, 224] on p "We give no offense in anything, that our ministry may not be blamed." at bounding box center [257, 233] width 396 height 18
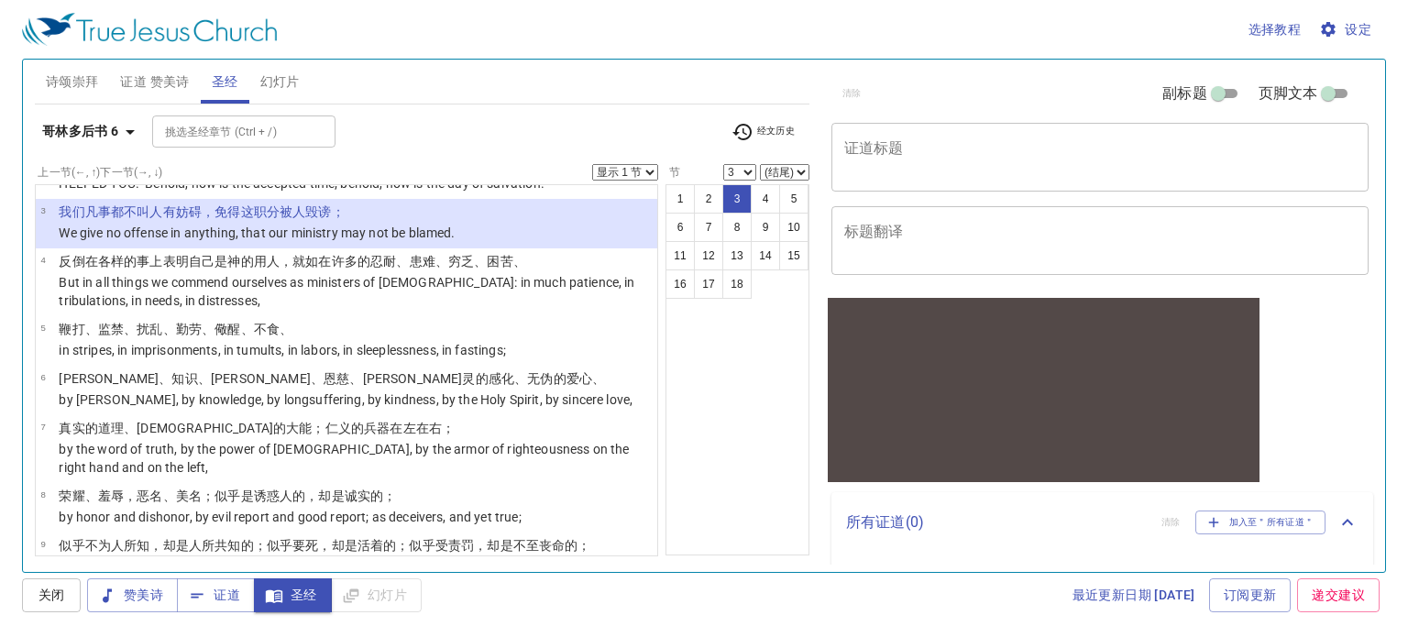
scroll to position [0, 0]
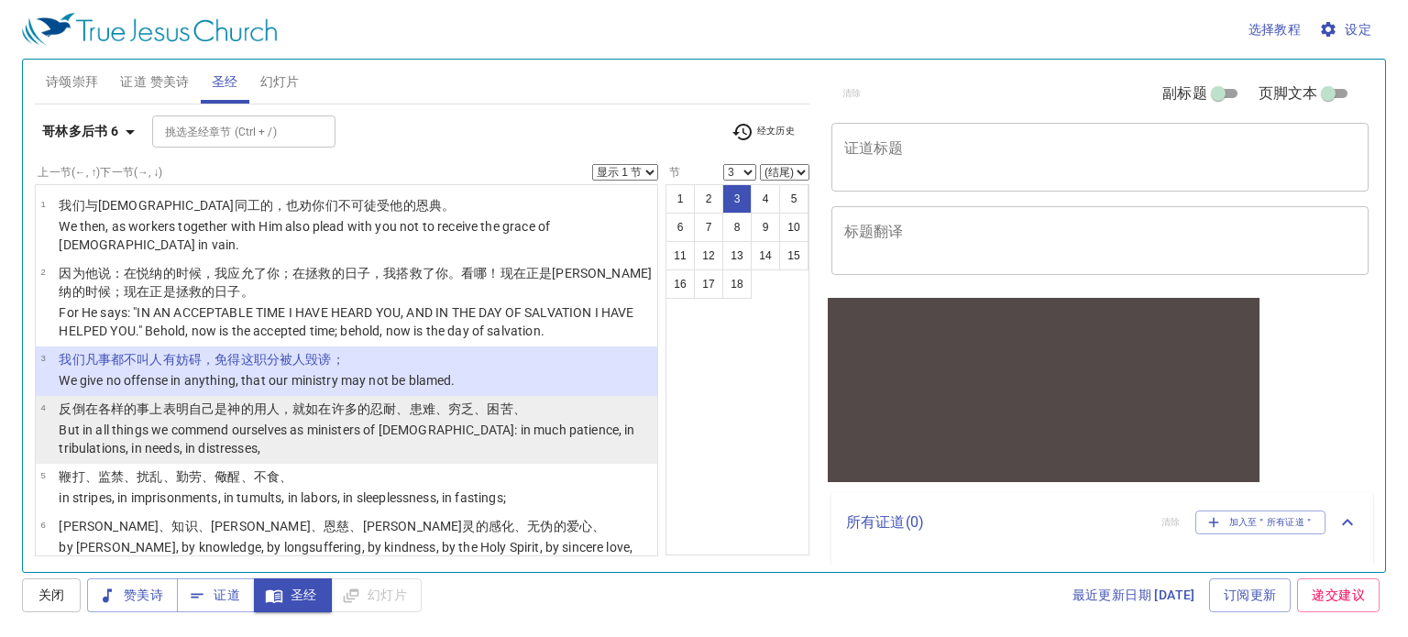
click at [203, 401] on wg4921 "自己 是 [DEMOGRAPHIC_DATA] 的用人 ，就如在 许多的 忍耐 、患难 、穷乏 、困苦 、" at bounding box center [357, 408] width 337 height 15
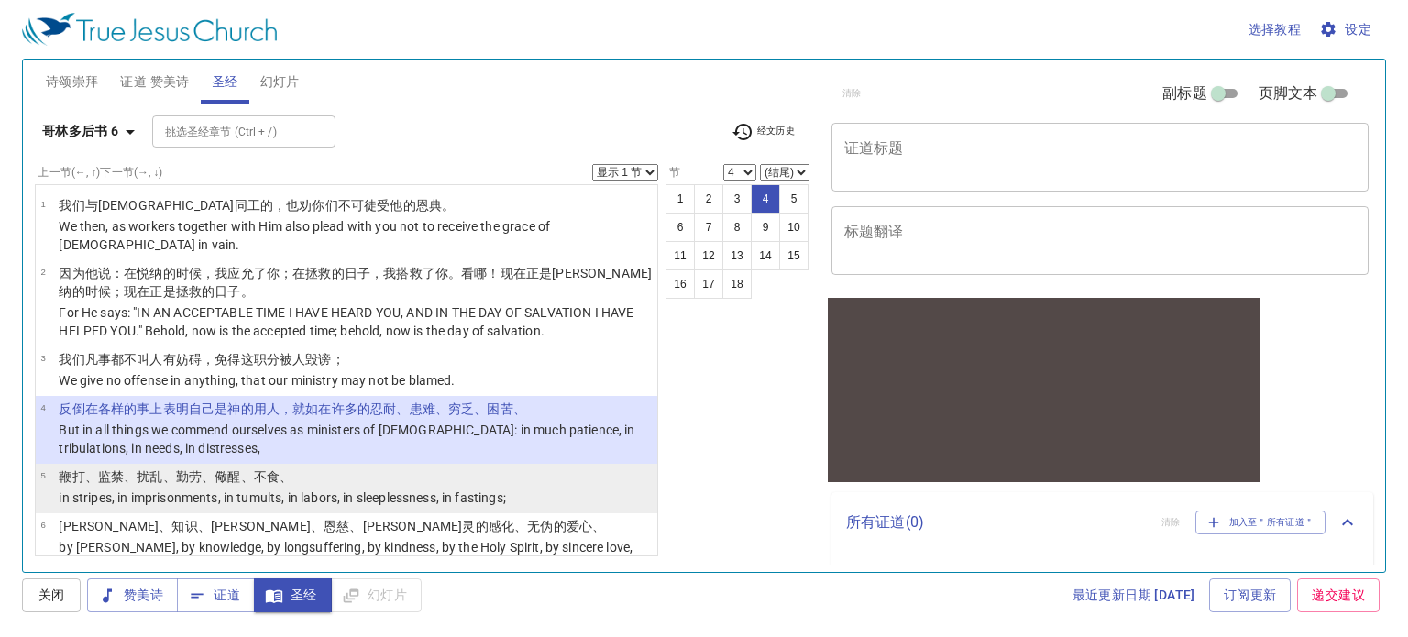
click at [213, 469] on wg2873 "、儆醒 、不食 、" at bounding box center [247, 476] width 91 height 15
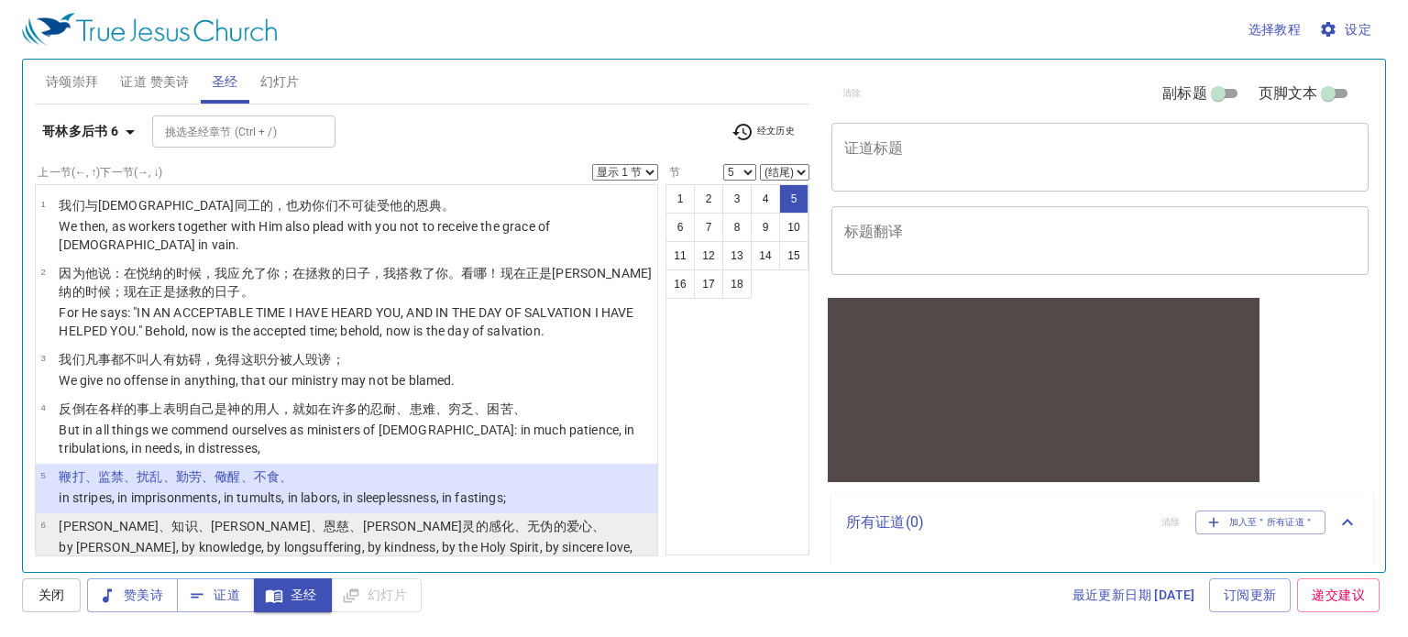
click at [311, 519] on wg3115 "、恩慈 、圣 灵 的感化、无伪的 爱心 、" at bounding box center [458, 526] width 294 height 15
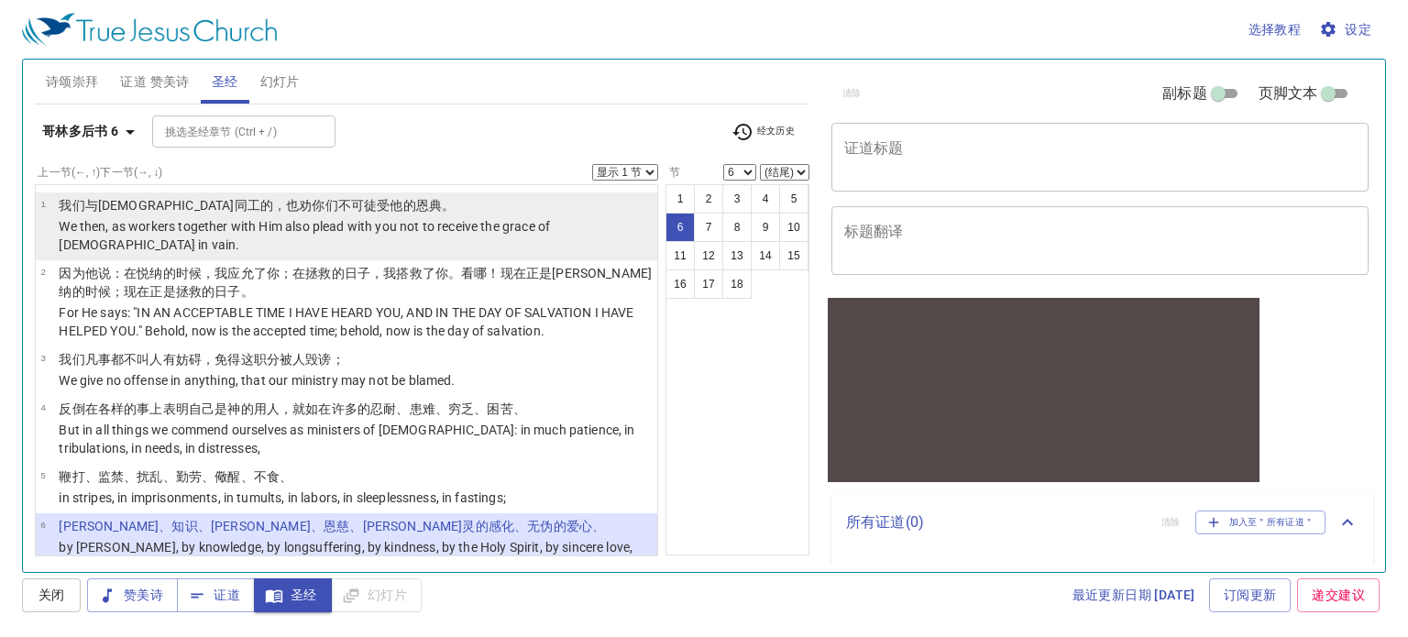
click at [259, 234] on p "We then, as workers together with Him also plead with you not to receive the gr…" at bounding box center [355, 235] width 593 height 37
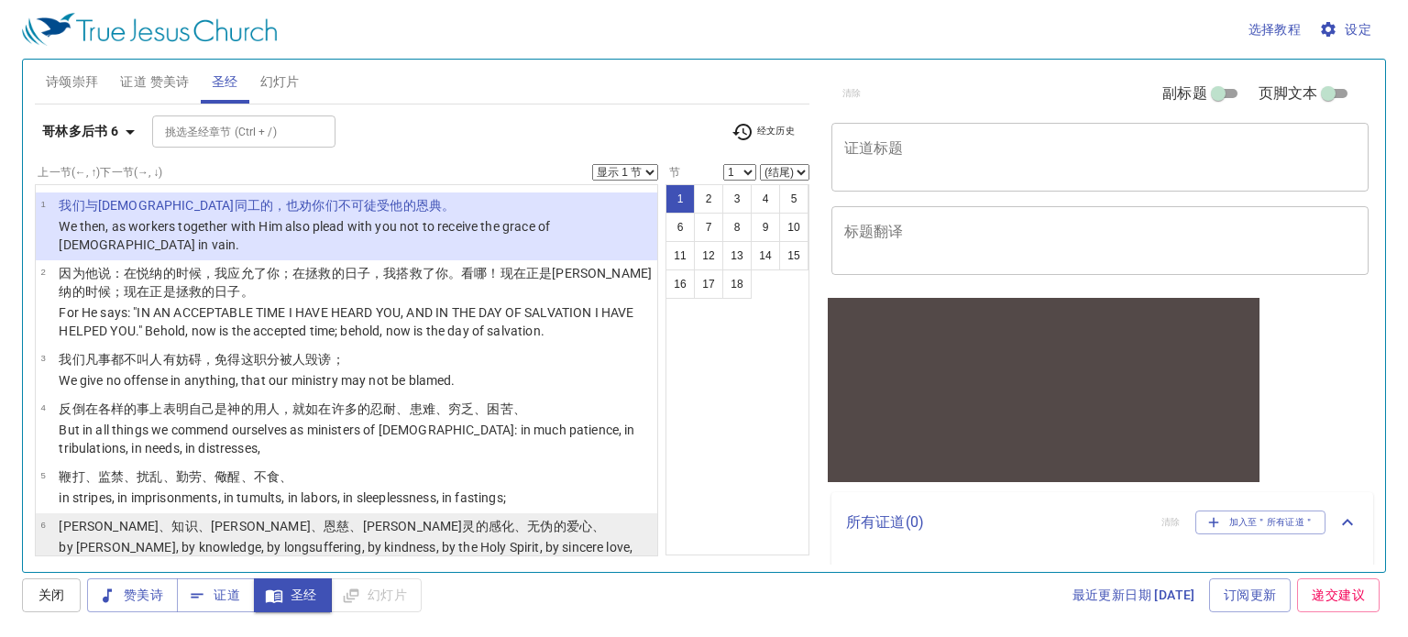
click at [216, 538] on p "by [PERSON_NAME], by knowledge, by longsuffering, by kindness, by the Holy Spir…" at bounding box center [346, 547] width 574 height 18
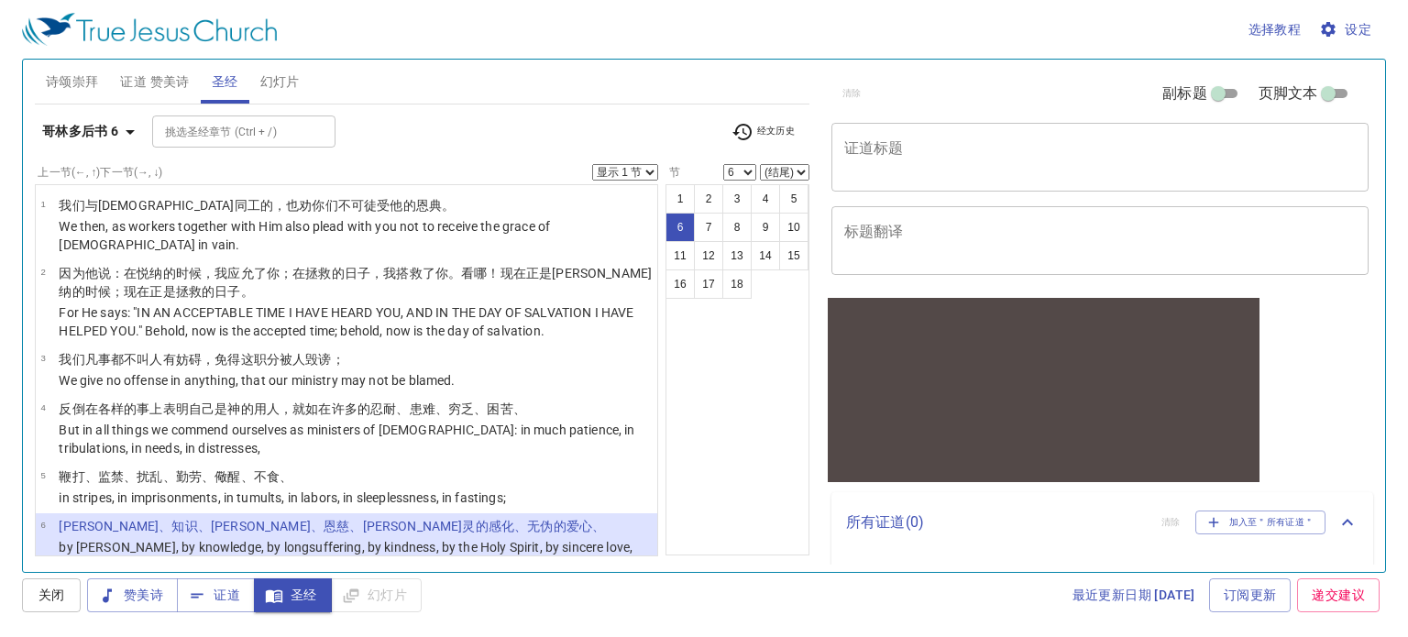
click at [685, 227] on button "6" at bounding box center [679, 227] width 29 height 29
click at [701, 225] on button "7" at bounding box center [708, 227] width 29 height 29
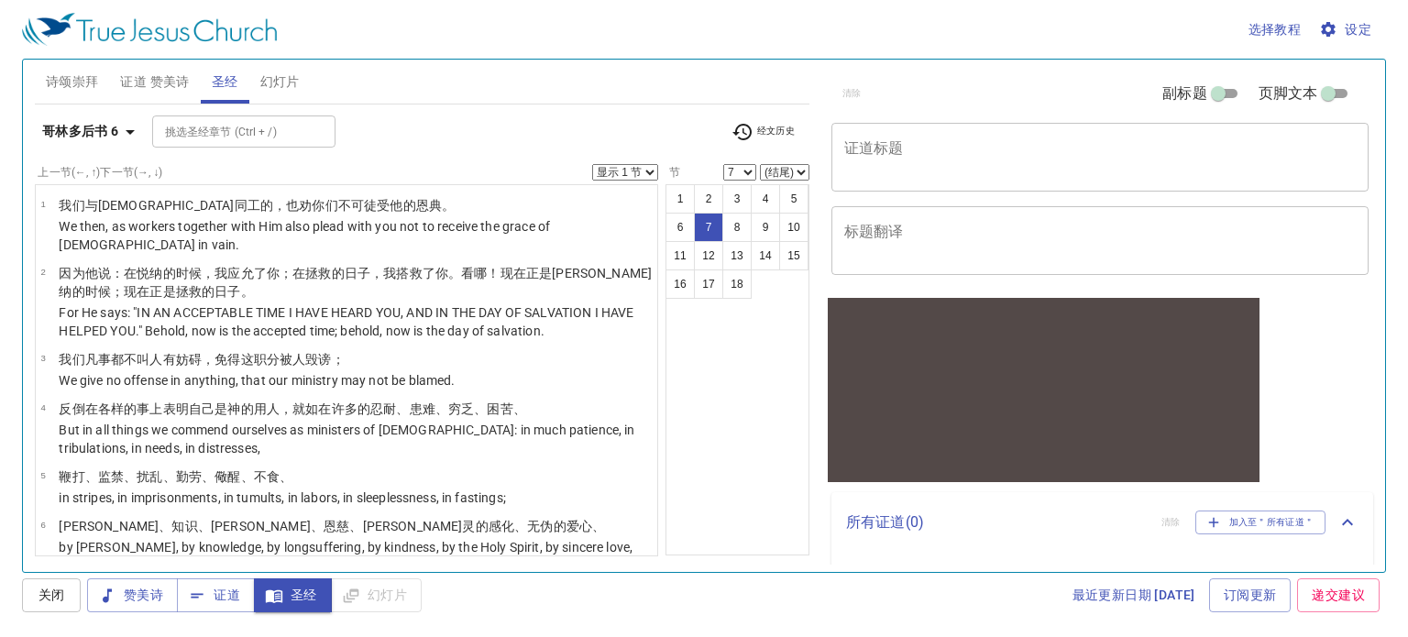
scroll to position [207, 0]
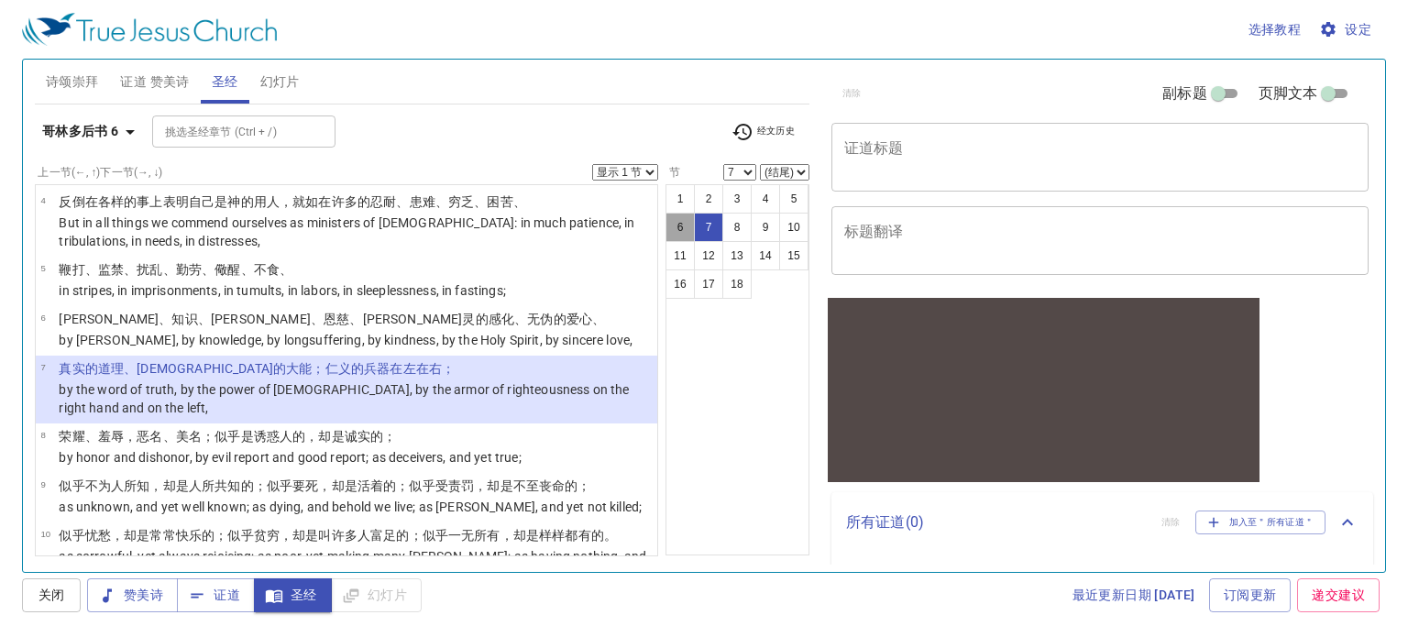
click at [685, 223] on button "6" at bounding box center [679, 227] width 29 height 29
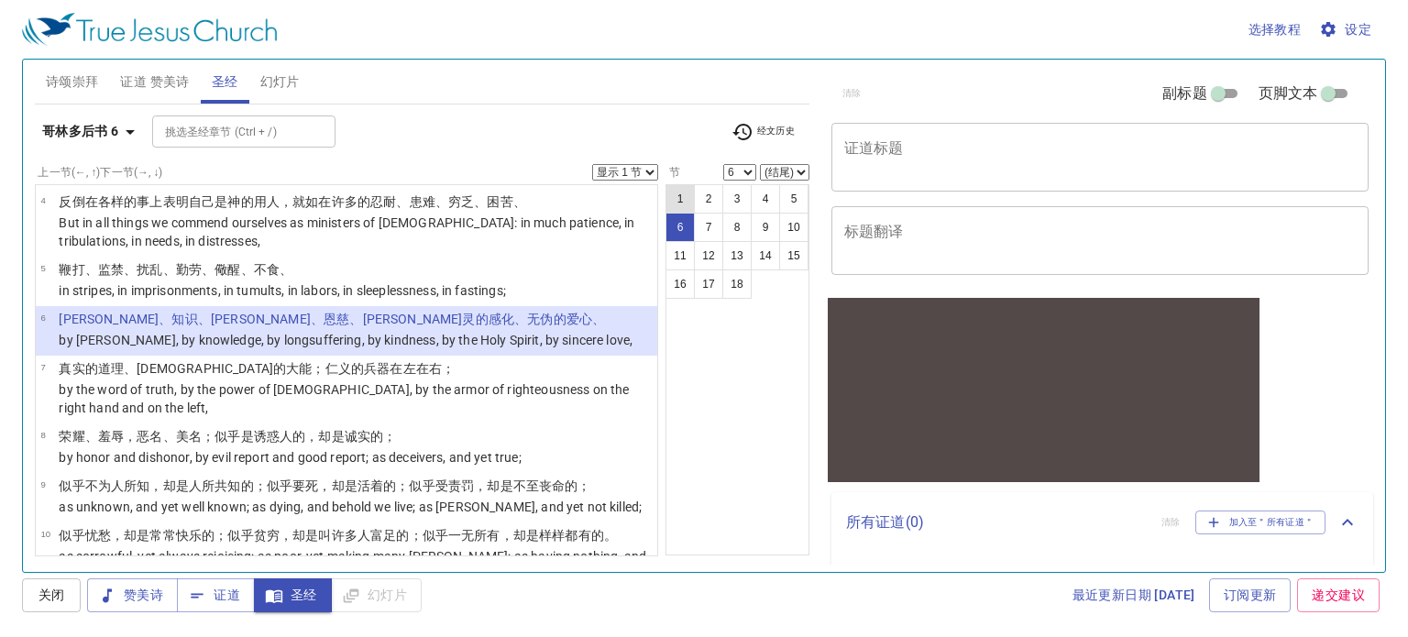
click at [685, 193] on button "1" at bounding box center [679, 198] width 29 height 29
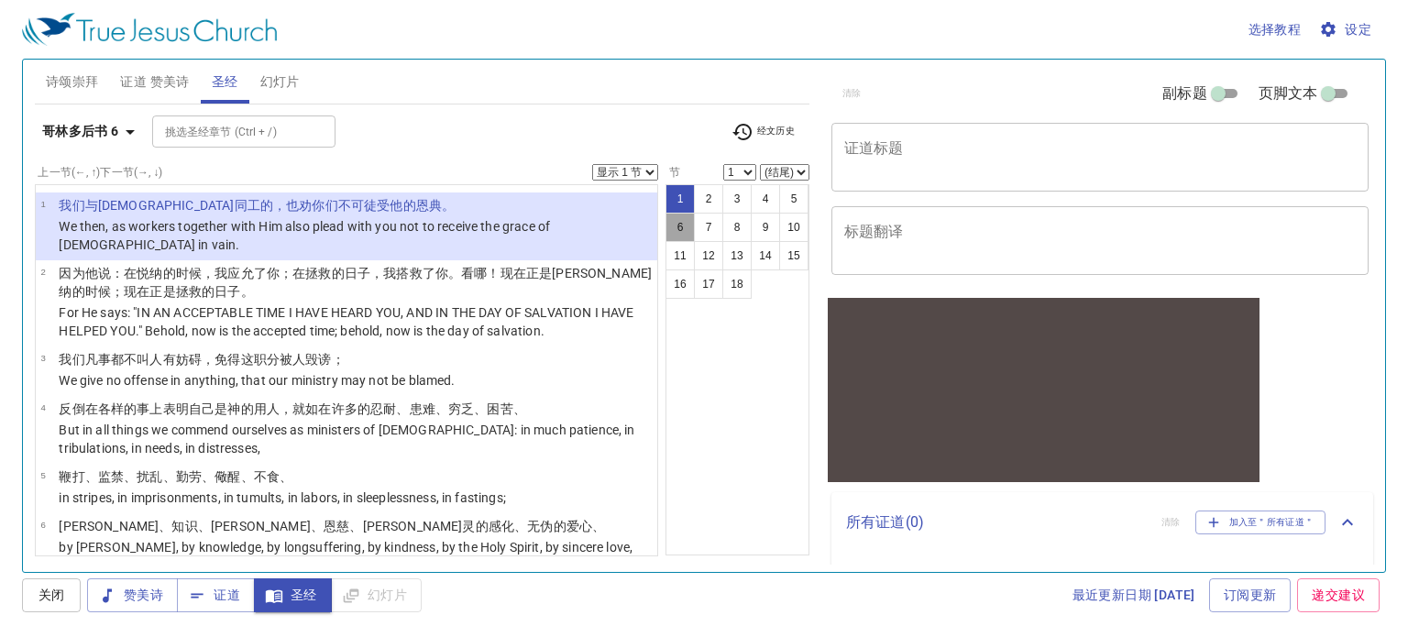
click at [684, 221] on button "6" at bounding box center [679, 227] width 29 height 29
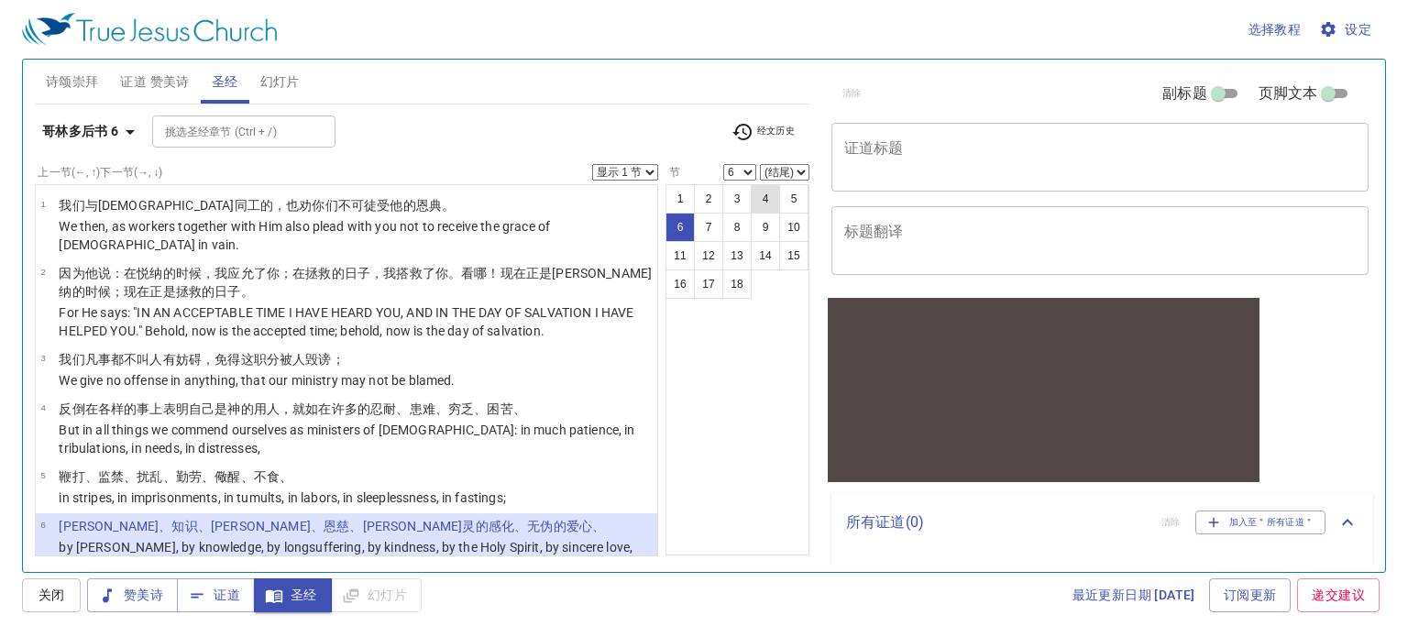
click at [769, 194] on button "4" at bounding box center [765, 198] width 29 height 29
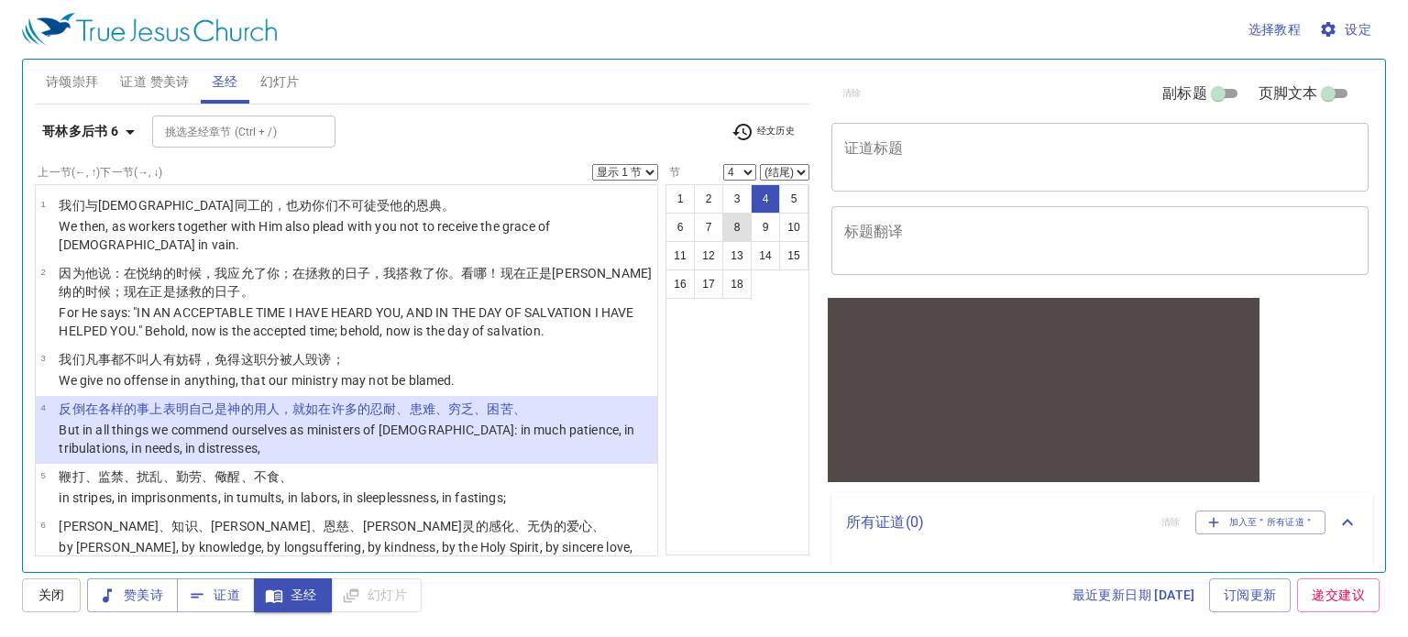
click at [737, 225] on button "8" at bounding box center [736, 227] width 29 height 29
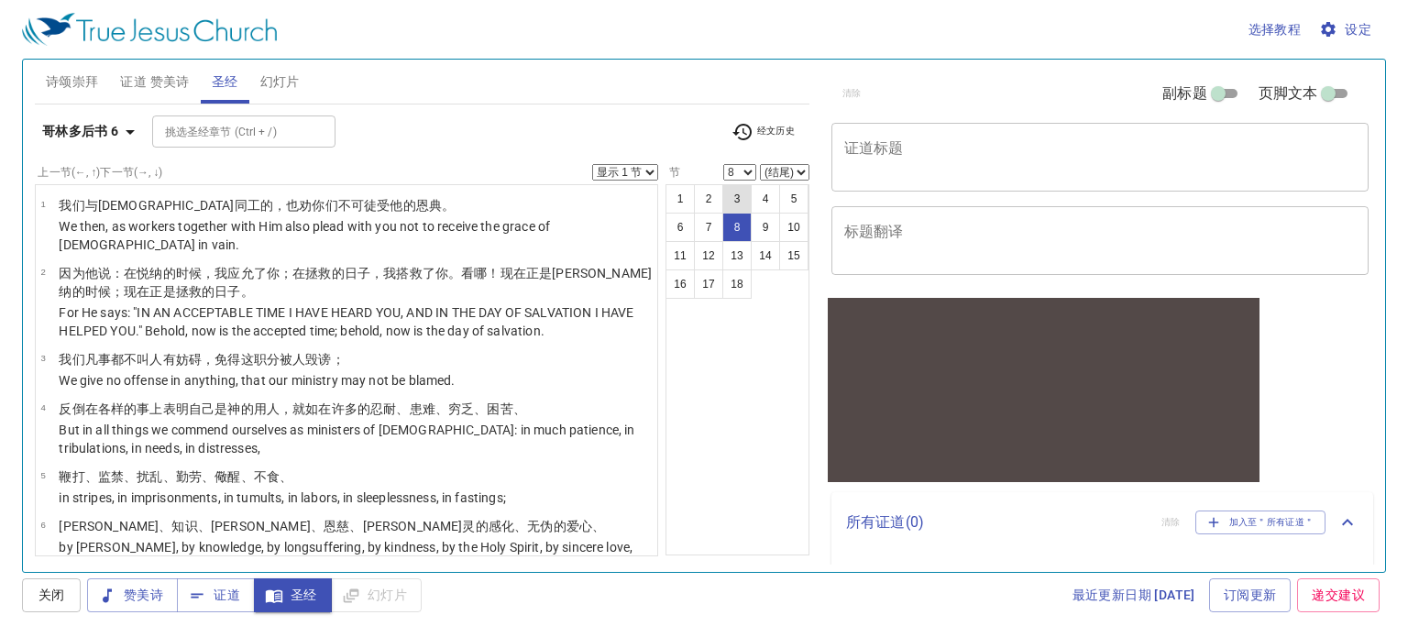
scroll to position [266, 0]
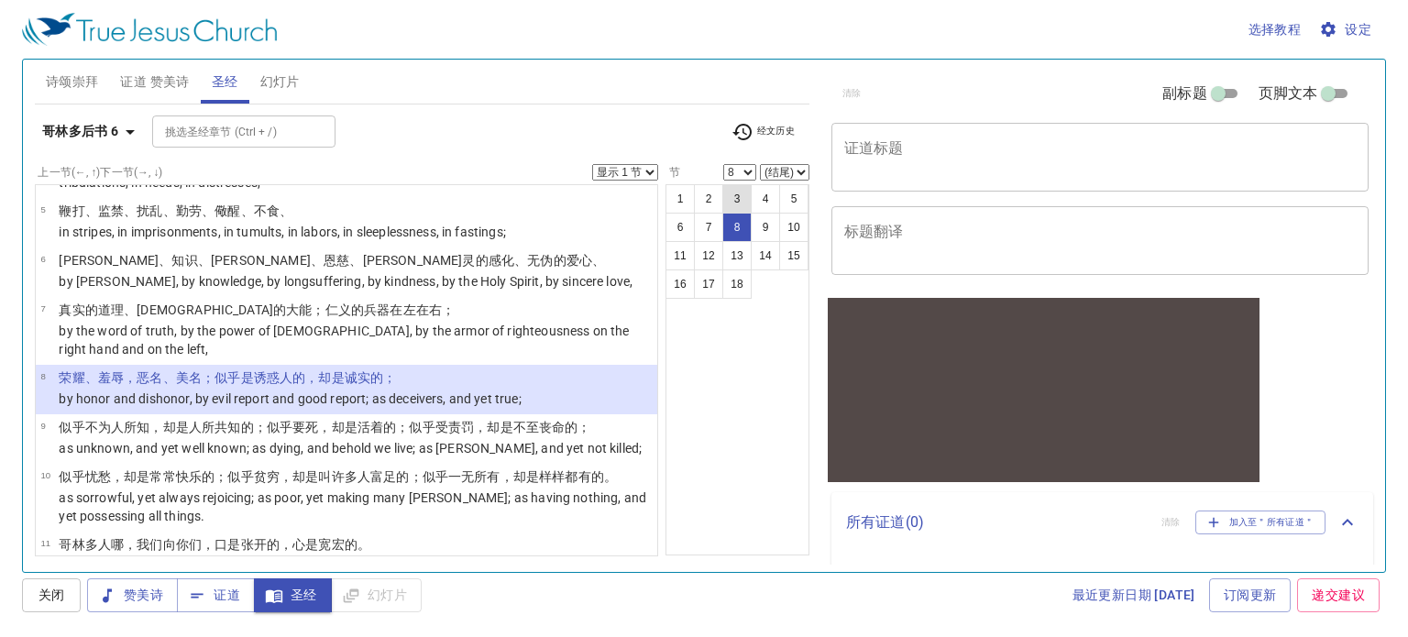
click at [737, 201] on button "3" at bounding box center [736, 198] width 29 height 29
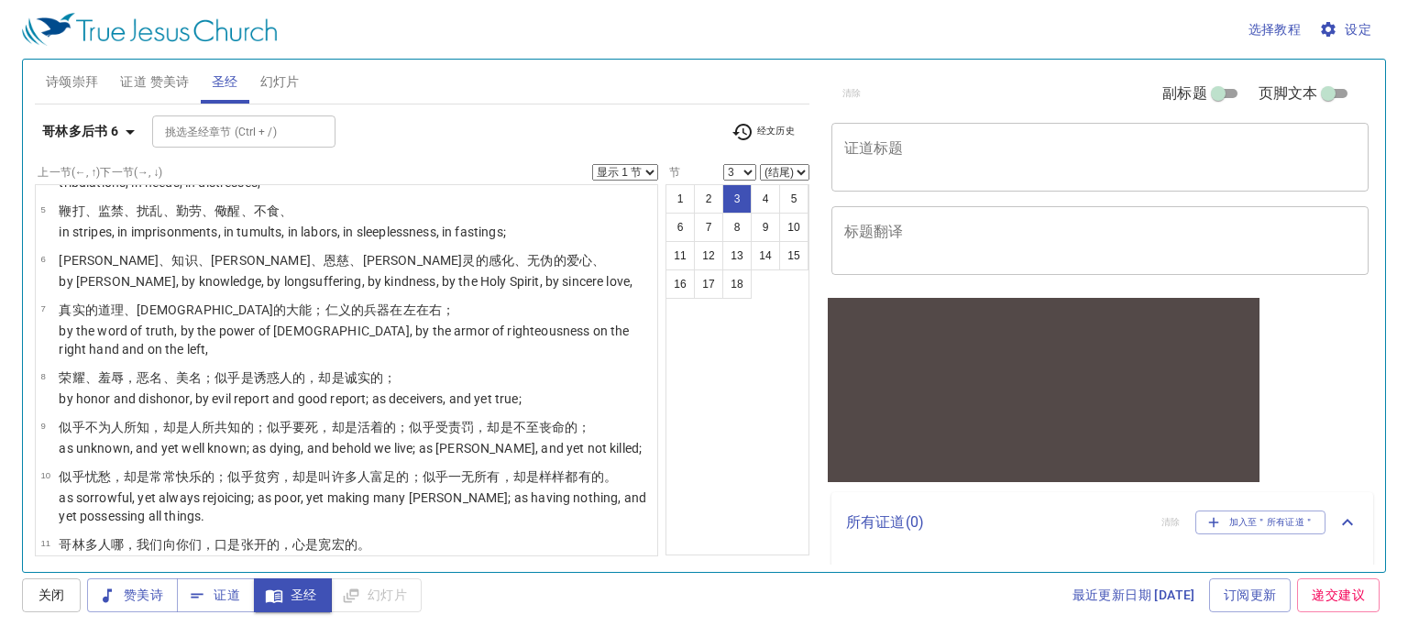
scroll to position [0, 0]
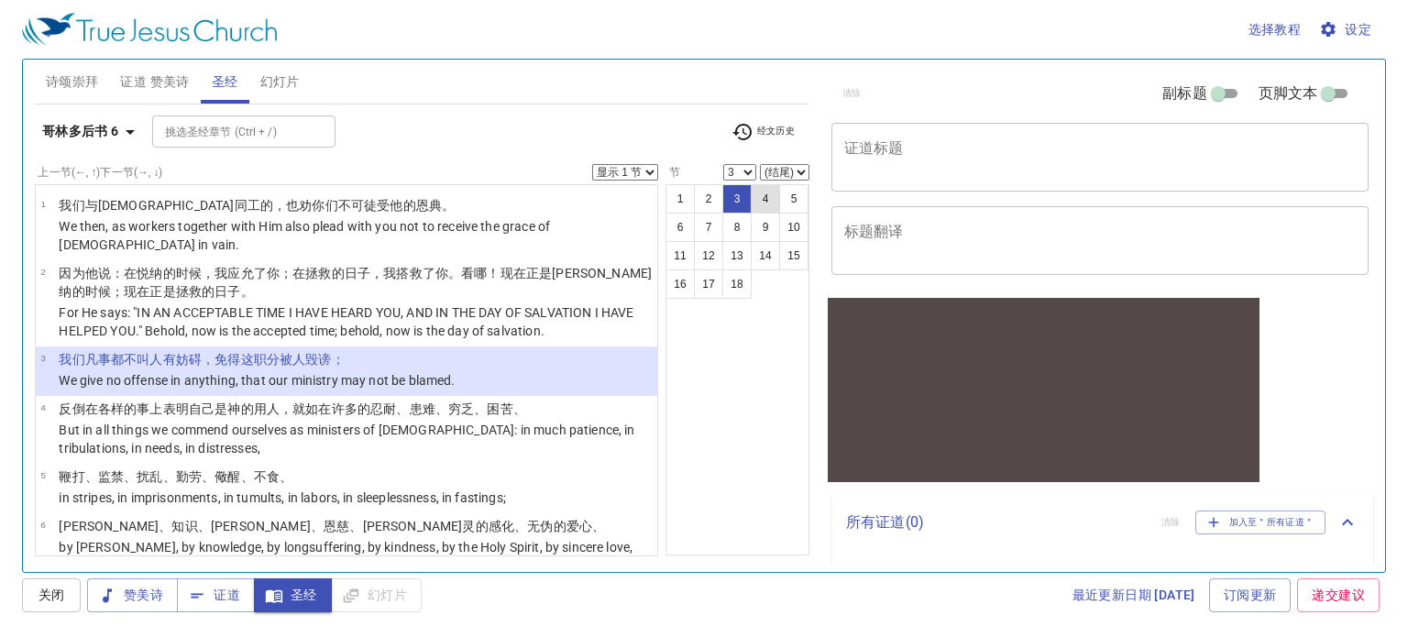
click at [762, 197] on button "4" at bounding box center [765, 198] width 29 height 29
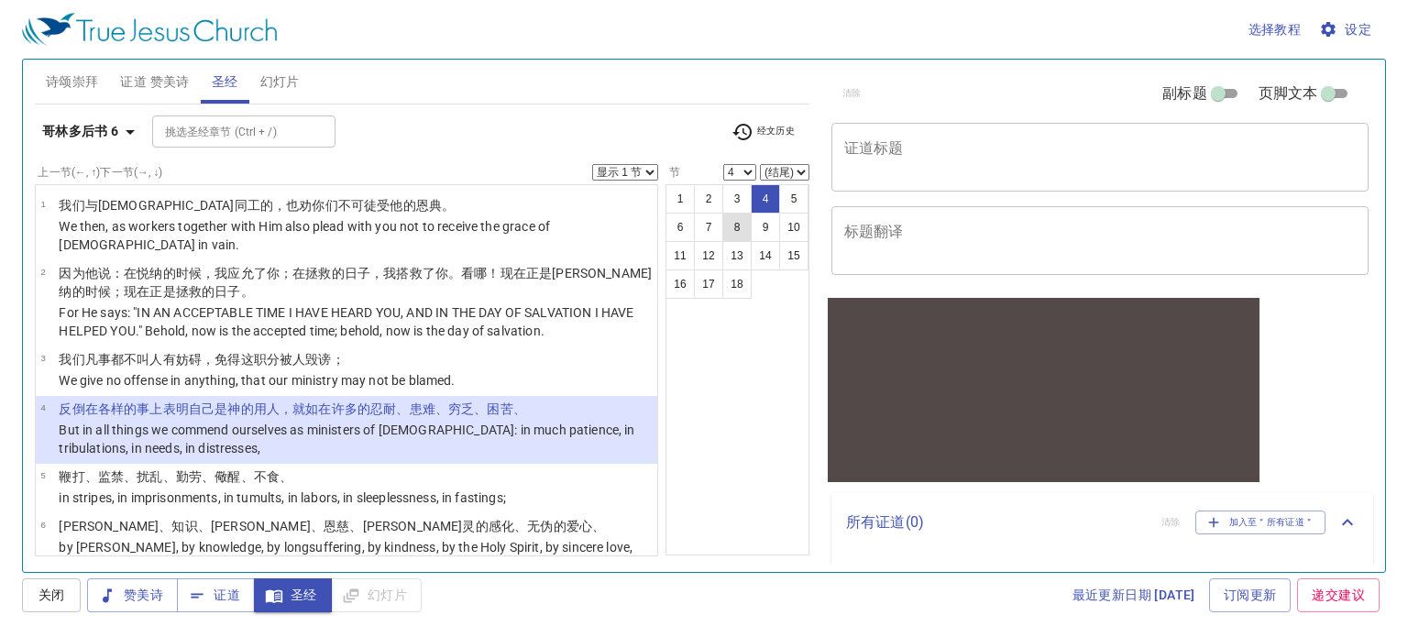
click at [742, 220] on button "8" at bounding box center [736, 227] width 29 height 29
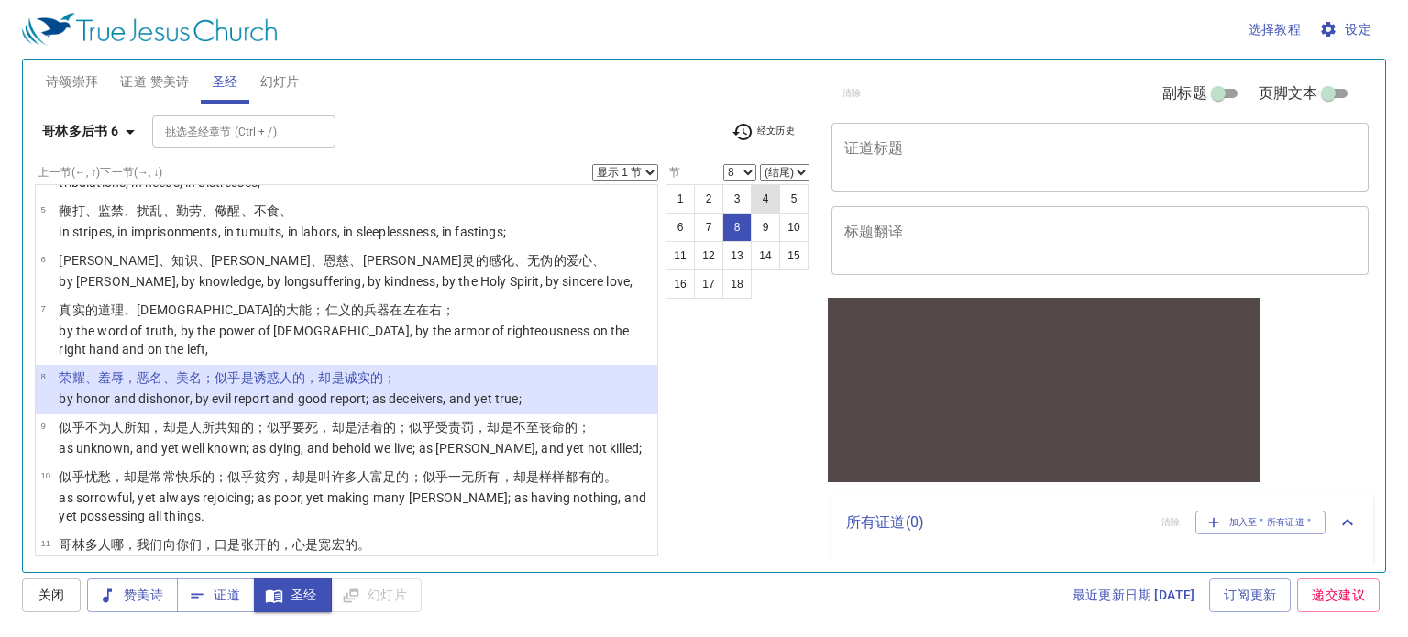
click at [764, 199] on button "4" at bounding box center [765, 198] width 29 height 29
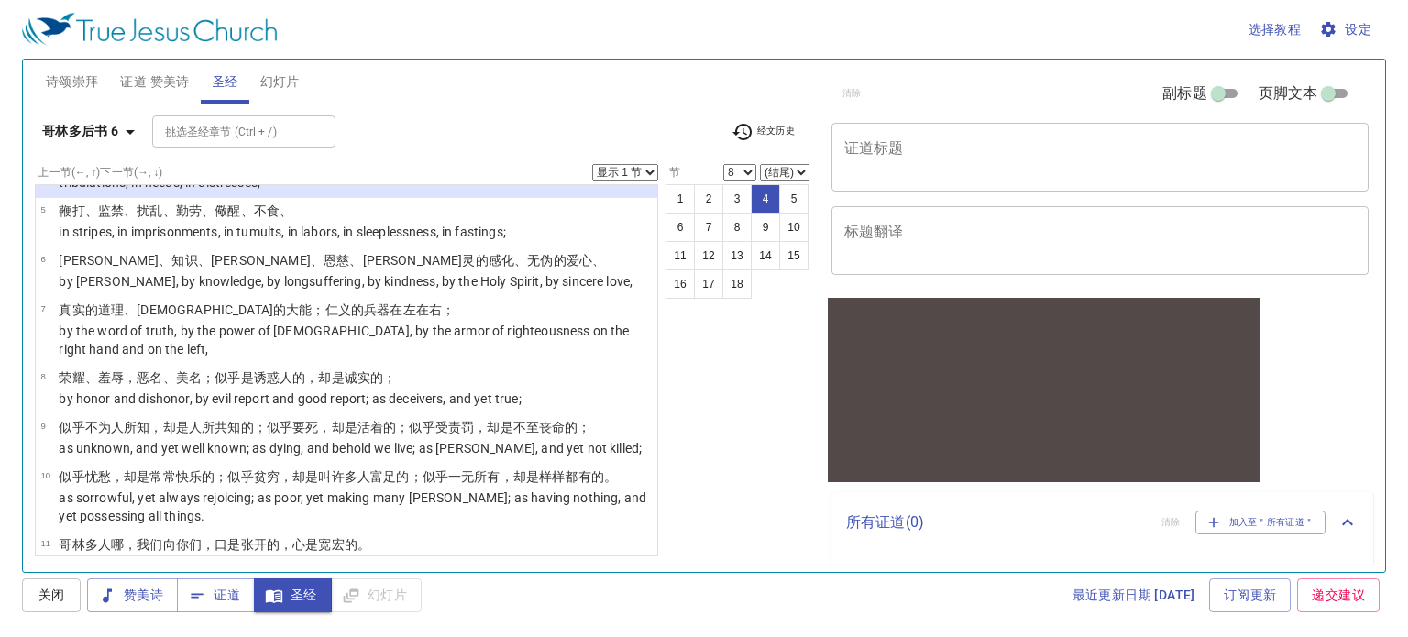
select select "4"
